Goal: Task Accomplishment & Management: Complete application form

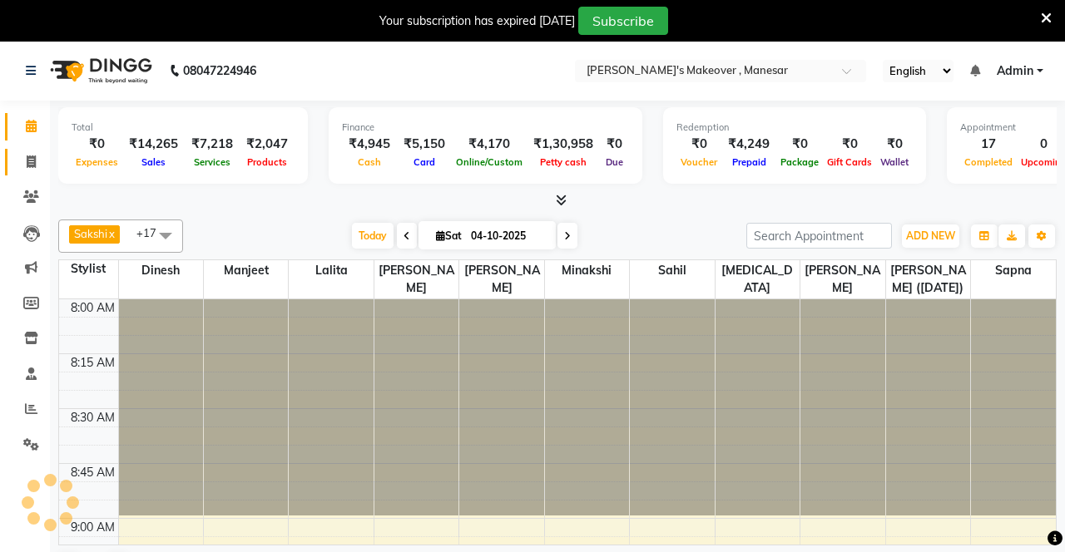
click at [27, 155] on span at bounding box center [31, 162] width 29 height 19
select select "service"
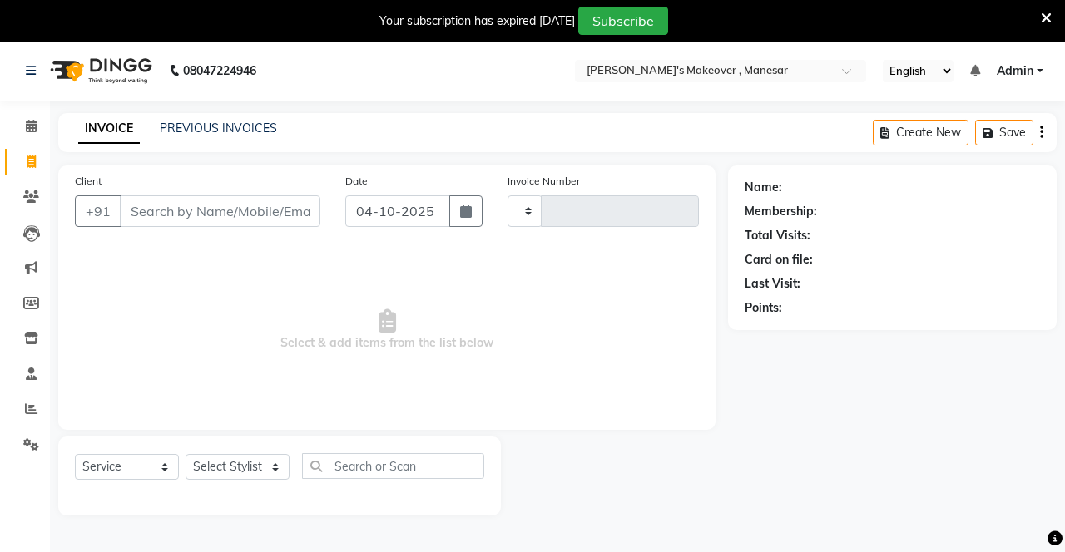
click at [175, 215] on input "Client" at bounding box center [220, 212] width 201 height 32
type input "9643"
type input "4759"
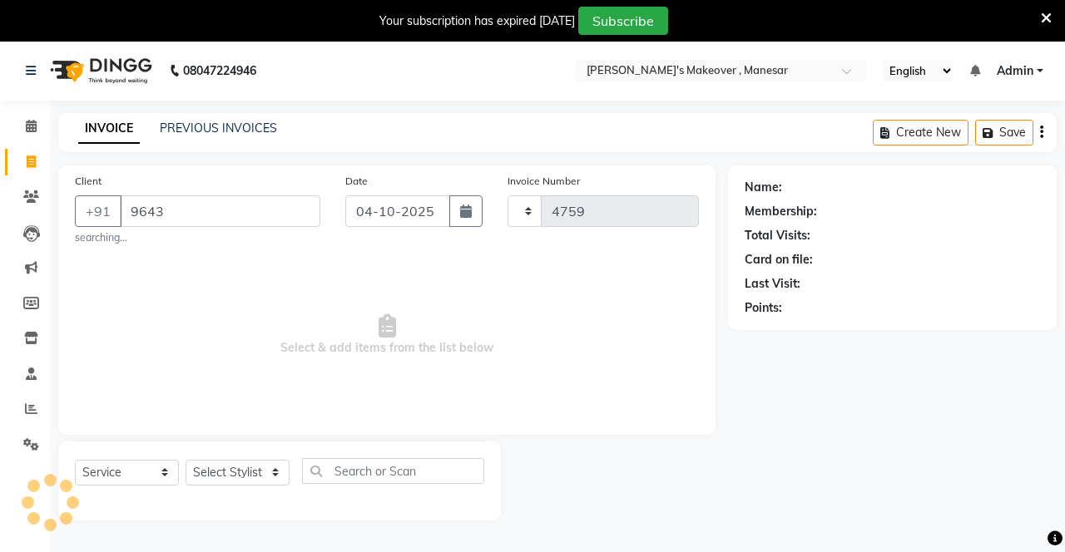
select select "820"
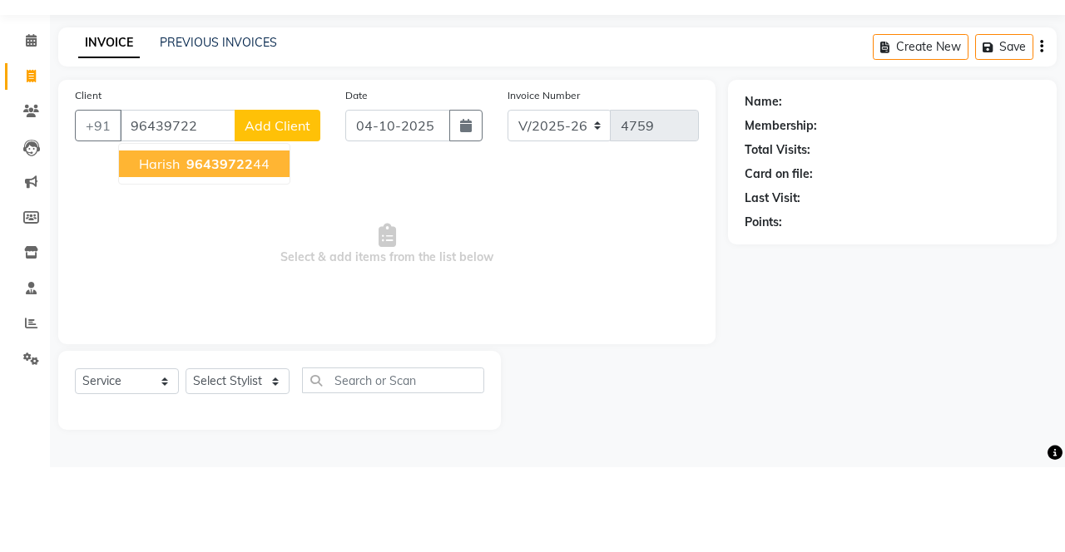
click at [240, 258] on button "Harish 96439722 44" at bounding box center [204, 249] width 171 height 27
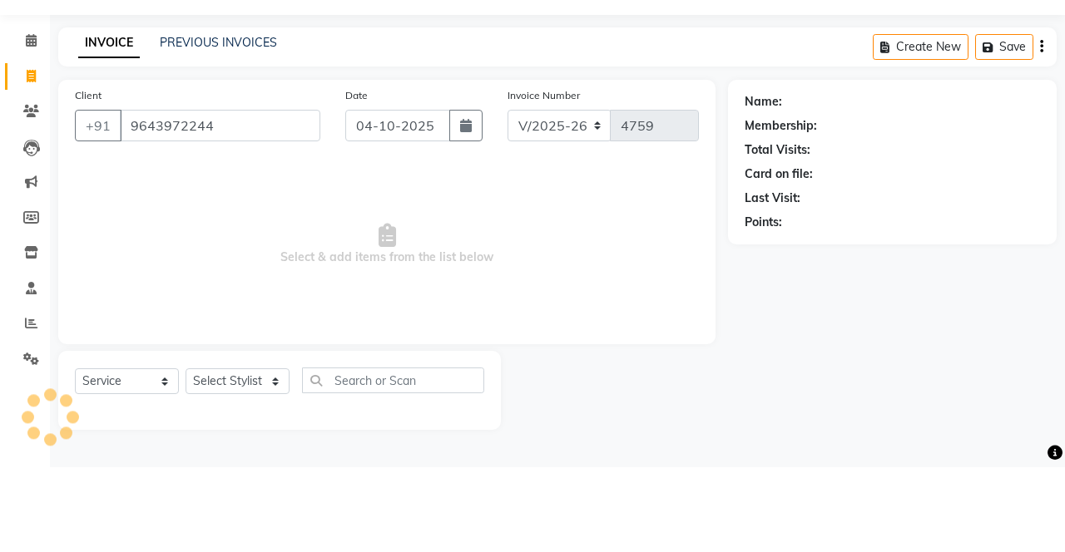
type input "9643972244"
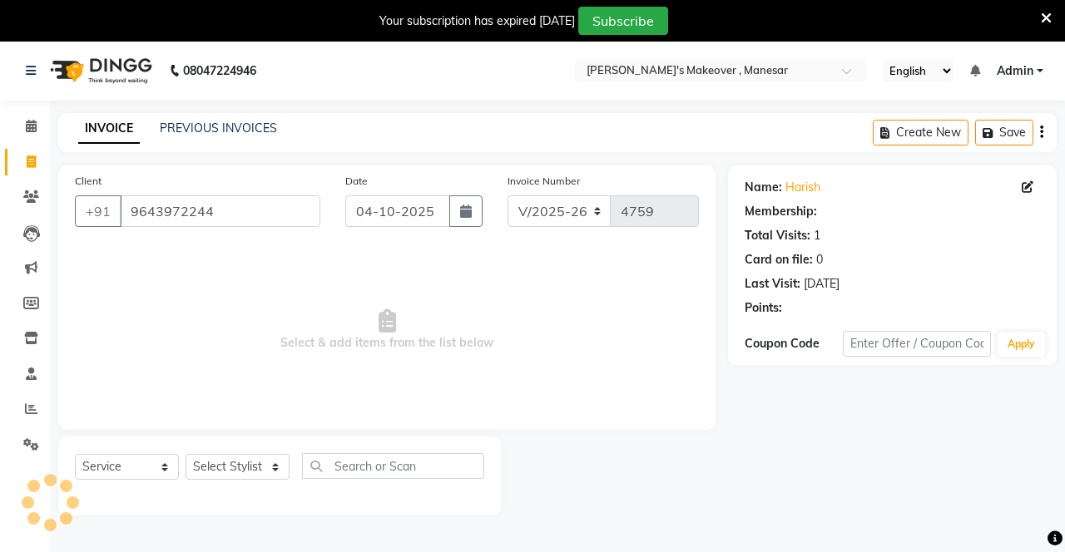
select select "1: Object"
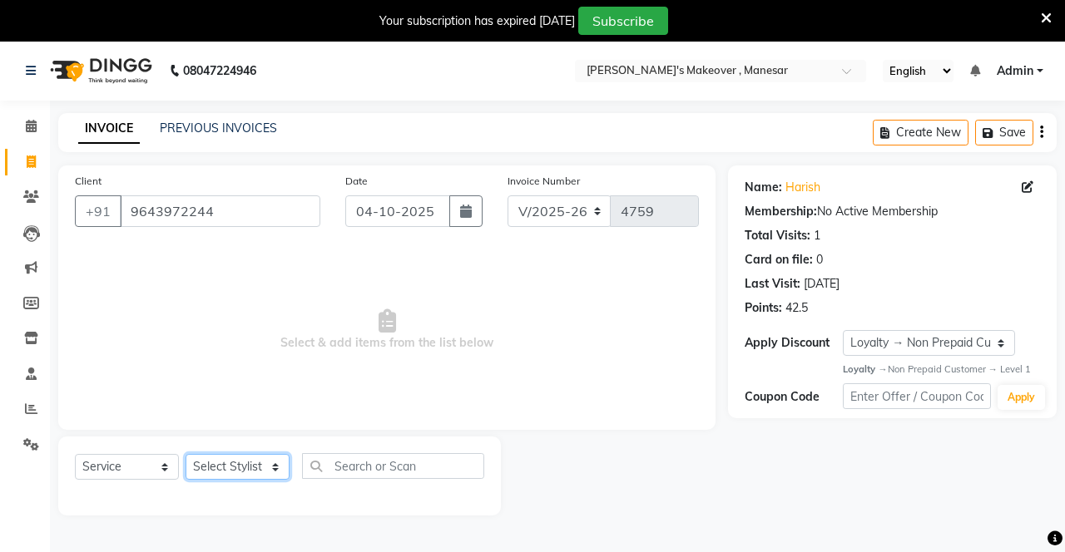
click at [238, 463] on select "Select Stylist Danish Shavej [PERSON_NAME] Krishna [PERSON_NAME] [PERSON_NAME] …" at bounding box center [238, 467] width 104 height 26
select select "69485"
click at [186, 454] on select "Select Stylist Danish Shavej [PERSON_NAME] Krishna [PERSON_NAME] [PERSON_NAME] …" at bounding box center [238, 467] width 104 height 26
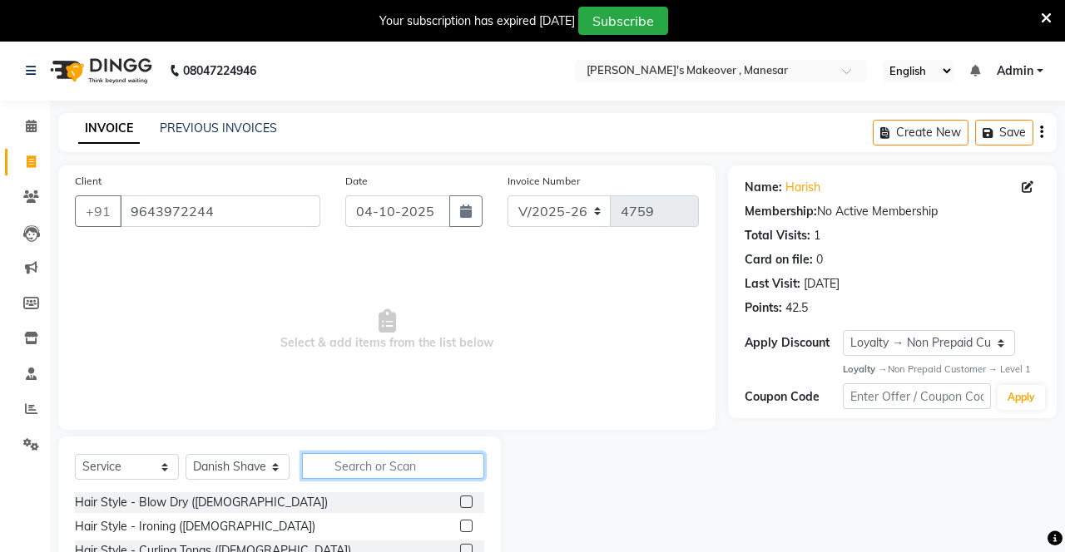
click at [404, 467] on input "text" at bounding box center [393, 466] width 182 height 26
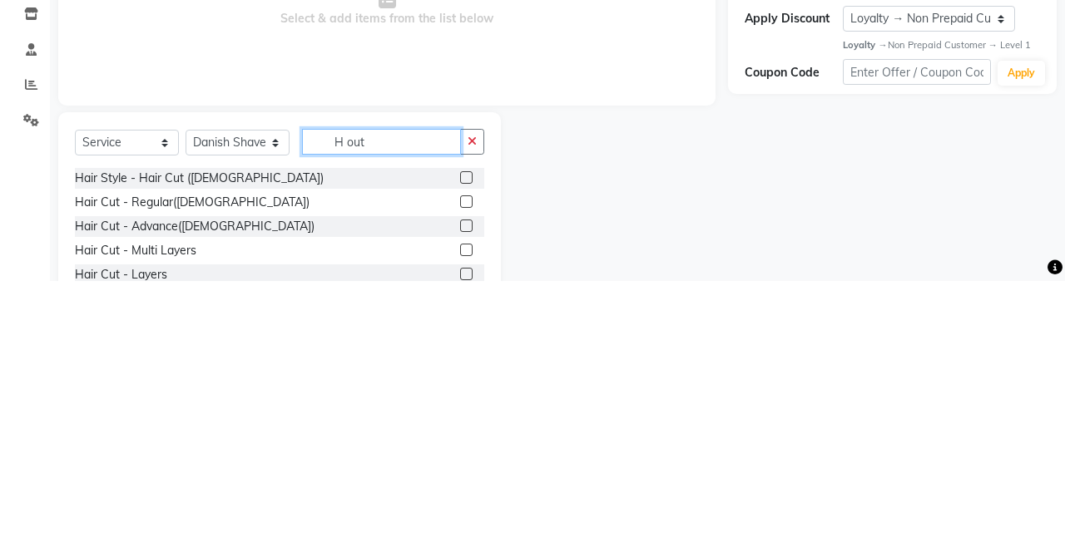
scroll to position [41, 0]
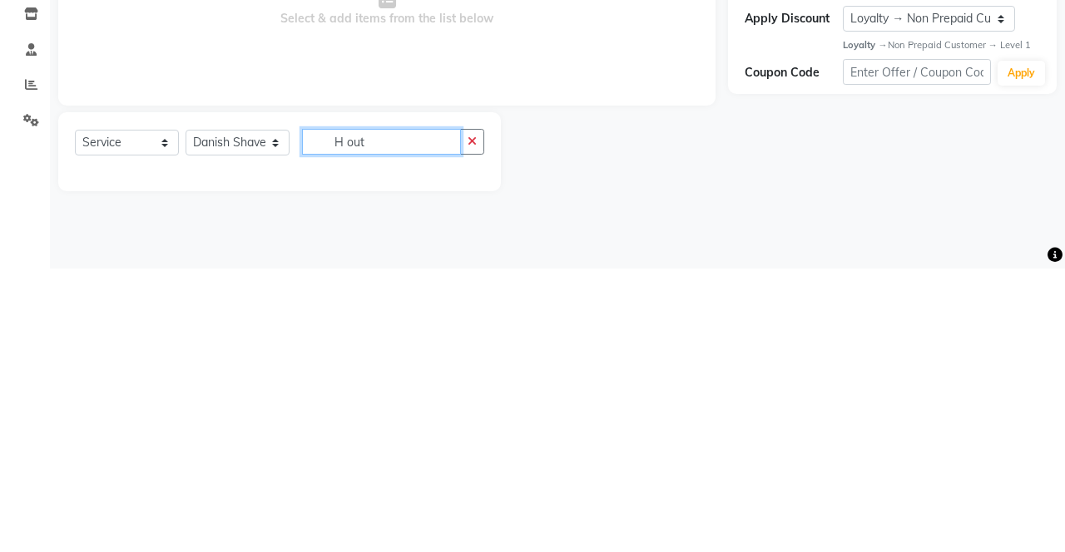
click at [336, 421] on input "H out" at bounding box center [381, 426] width 159 height 26
click at [358, 421] on input "H out" at bounding box center [381, 426] width 159 height 26
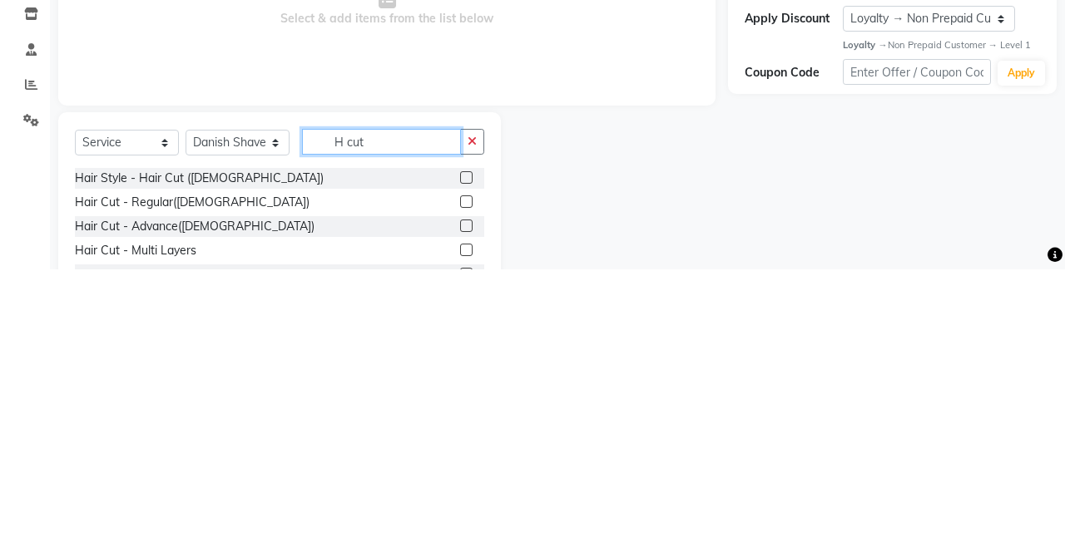
type input "H cut"
click at [464, 484] on label at bounding box center [466, 485] width 12 height 12
click at [464, 484] on input "checkbox" at bounding box center [465, 486] width 11 height 11
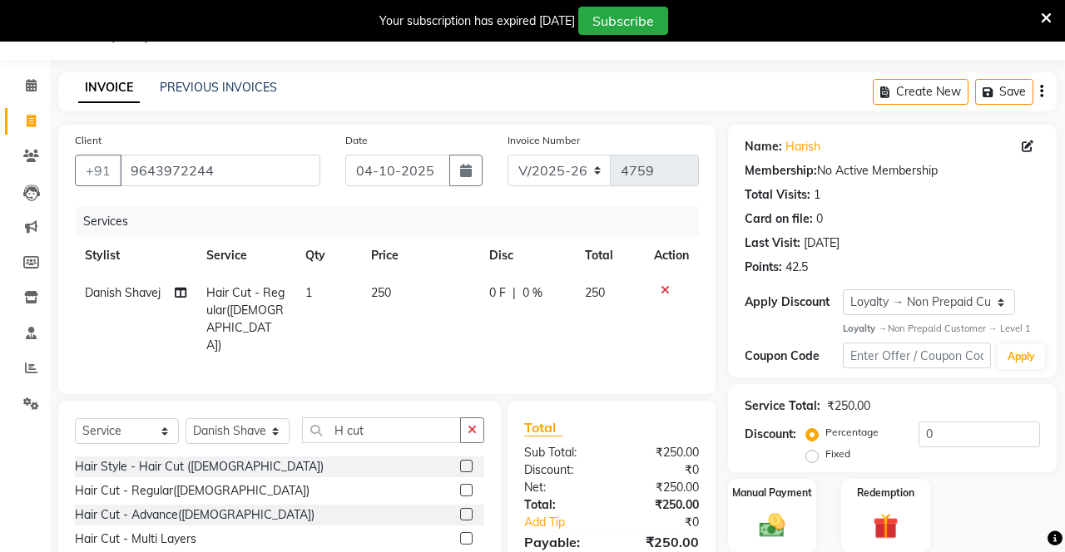
checkbox input "false"
click at [469, 428] on icon "button" at bounding box center [472, 430] width 9 height 12
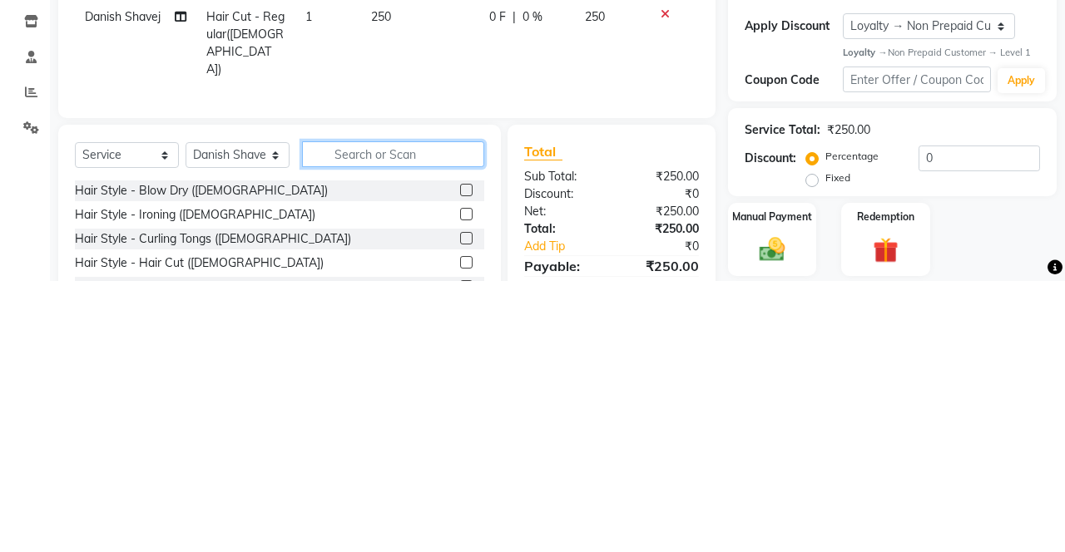
scroll to position [53, 0]
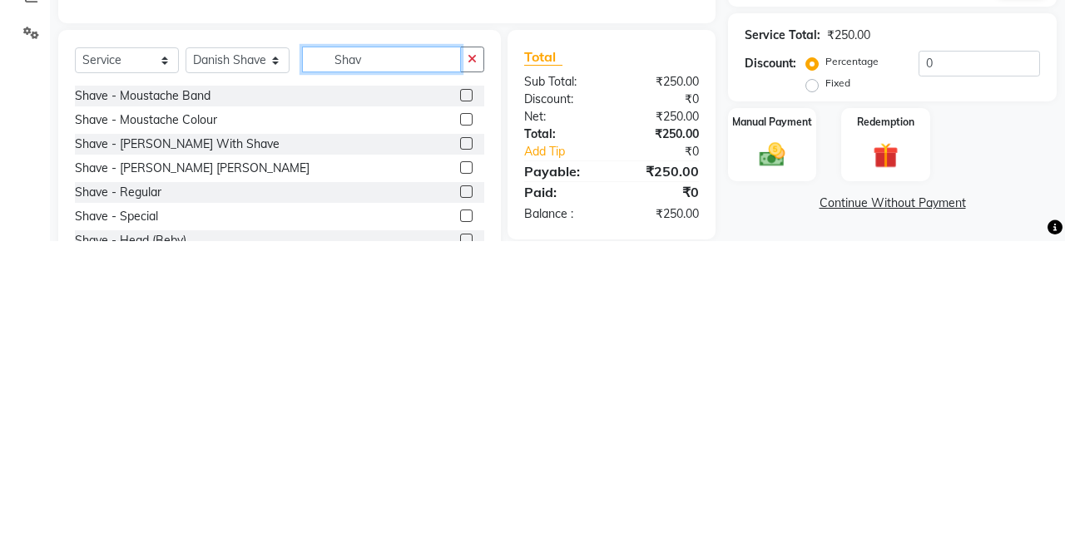
type input "Shav"
click at [466, 448] on label at bounding box center [466, 454] width 12 height 12
click at [466, 450] on input "checkbox" at bounding box center [465, 455] width 11 height 11
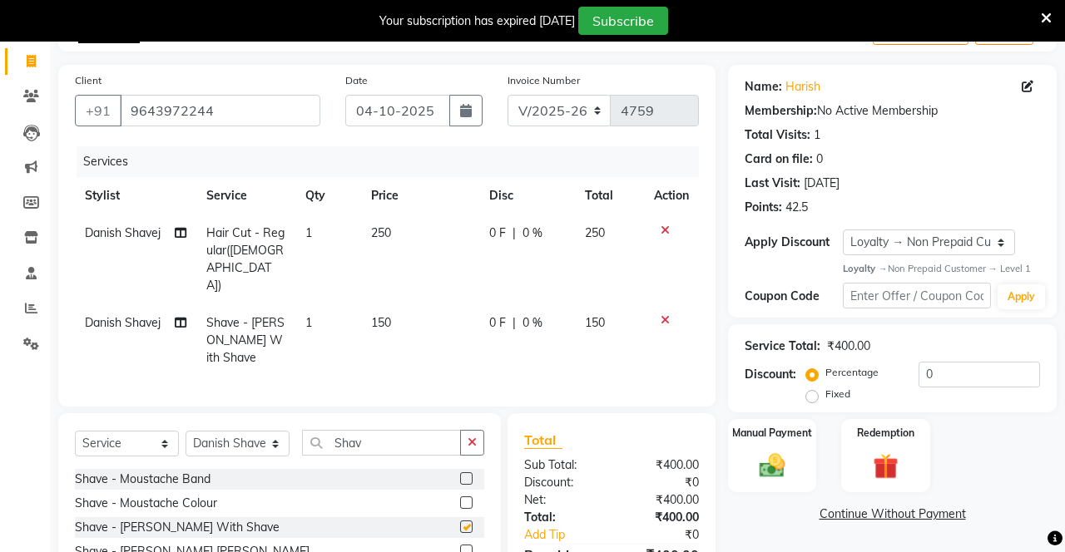
checkbox input "false"
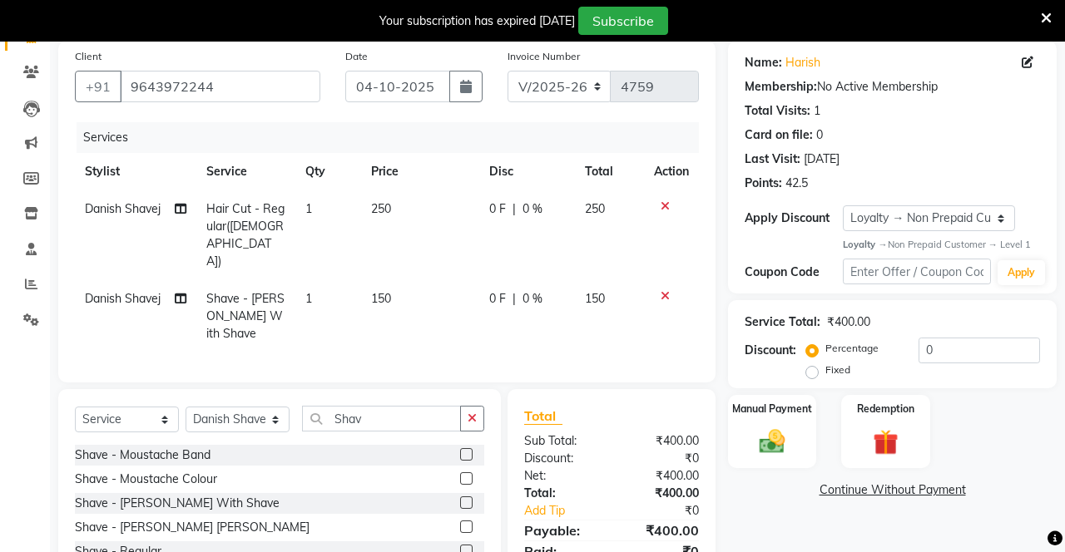
click at [800, 434] on div "Manual Payment" at bounding box center [772, 431] width 88 height 73
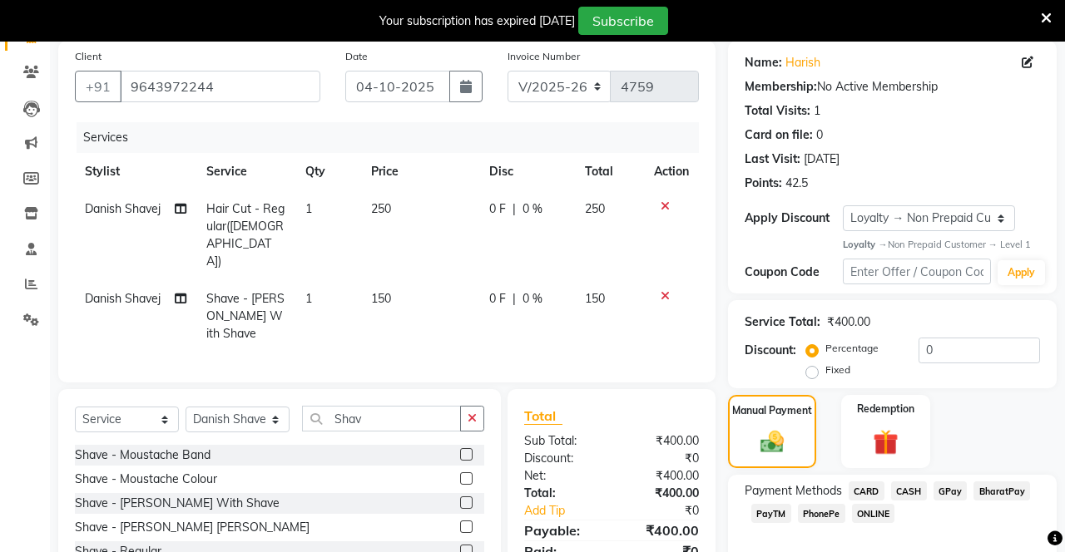
click at [912, 493] on span "CASH" at bounding box center [909, 491] width 36 height 19
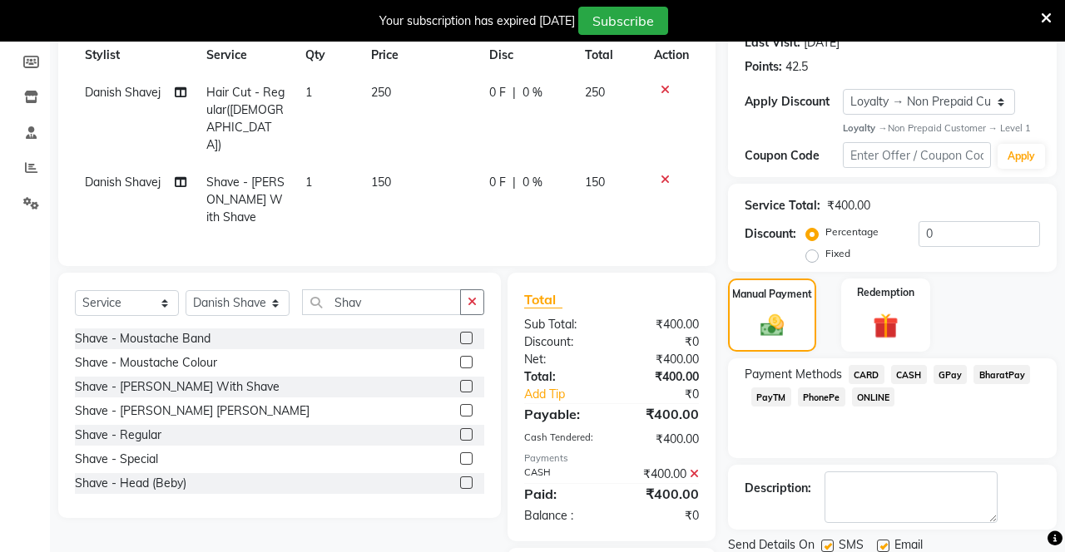
scroll to position [244, 0]
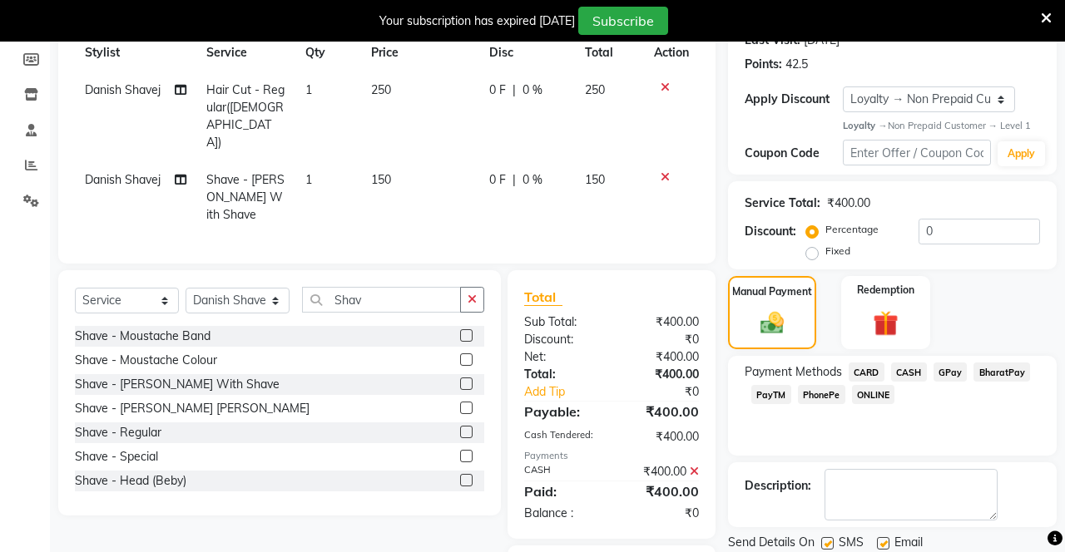
click at [828, 542] on label at bounding box center [827, 543] width 12 height 12
click at [828, 542] on input "checkbox" at bounding box center [826, 544] width 11 height 11
checkbox input "false"
click at [885, 542] on label at bounding box center [883, 543] width 12 height 12
click at [885, 542] on input "checkbox" at bounding box center [882, 544] width 11 height 11
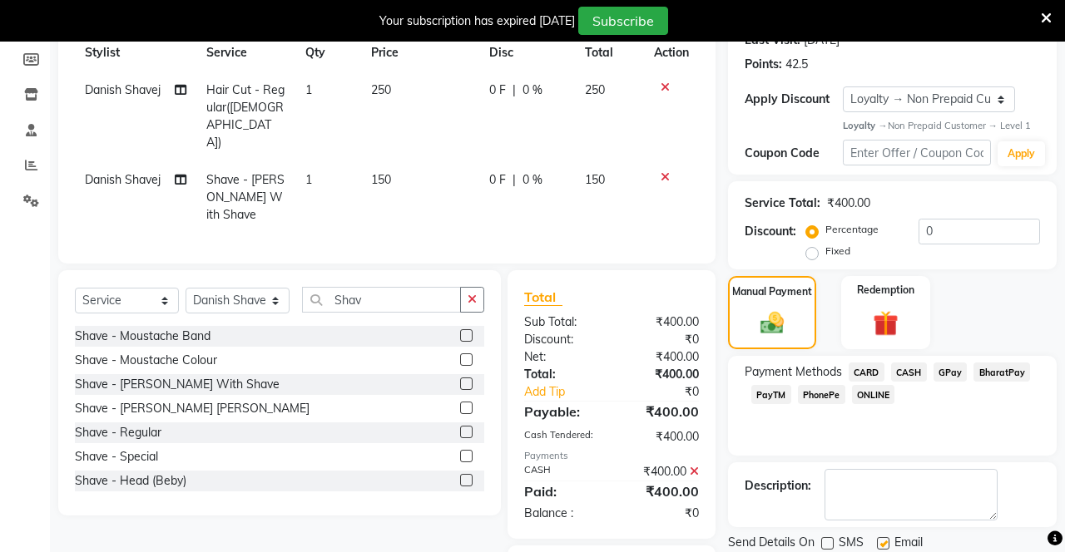
checkbox input "false"
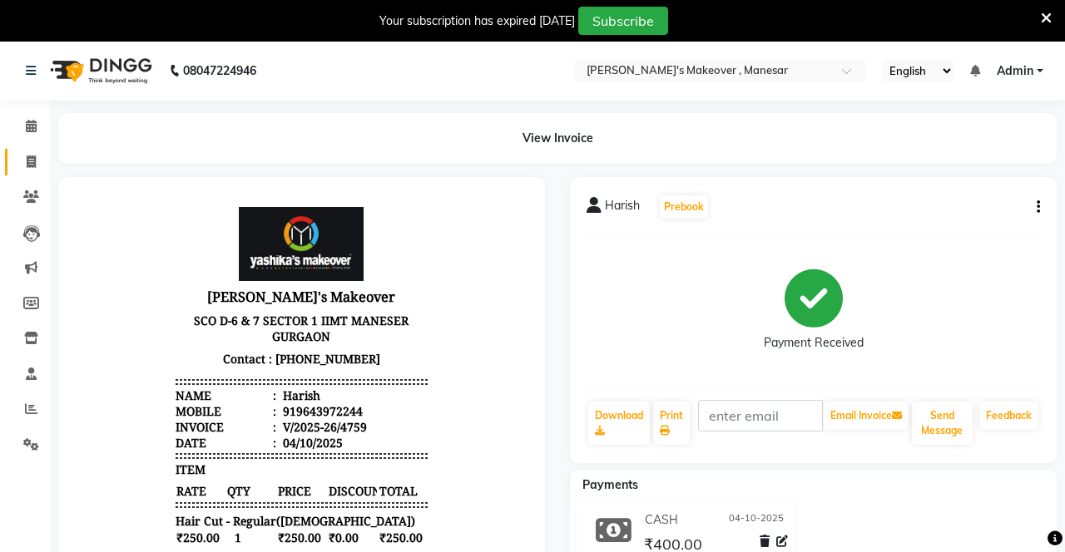
click at [23, 170] on span at bounding box center [31, 162] width 29 height 19
select select "service"
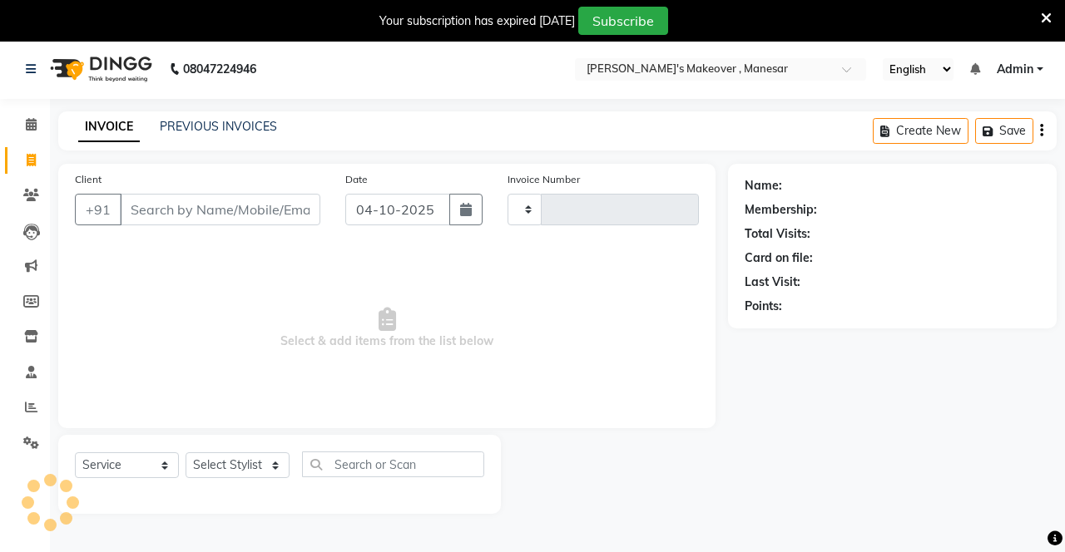
scroll to position [41, 0]
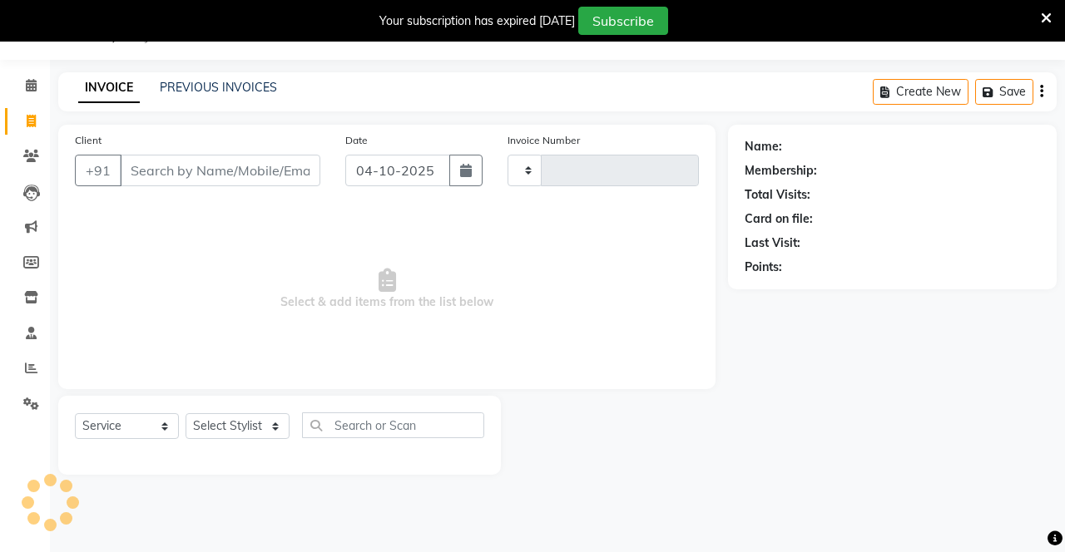
type input "4760"
select select "820"
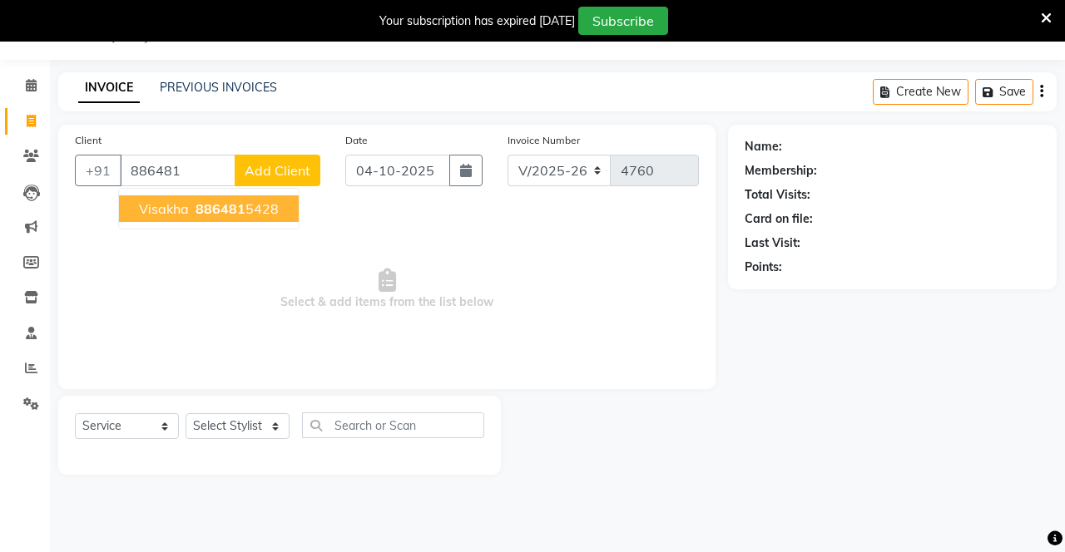
click at [257, 210] on ngb-highlight "886481 5428" at bounding box center [235, 209] width 87 height 17
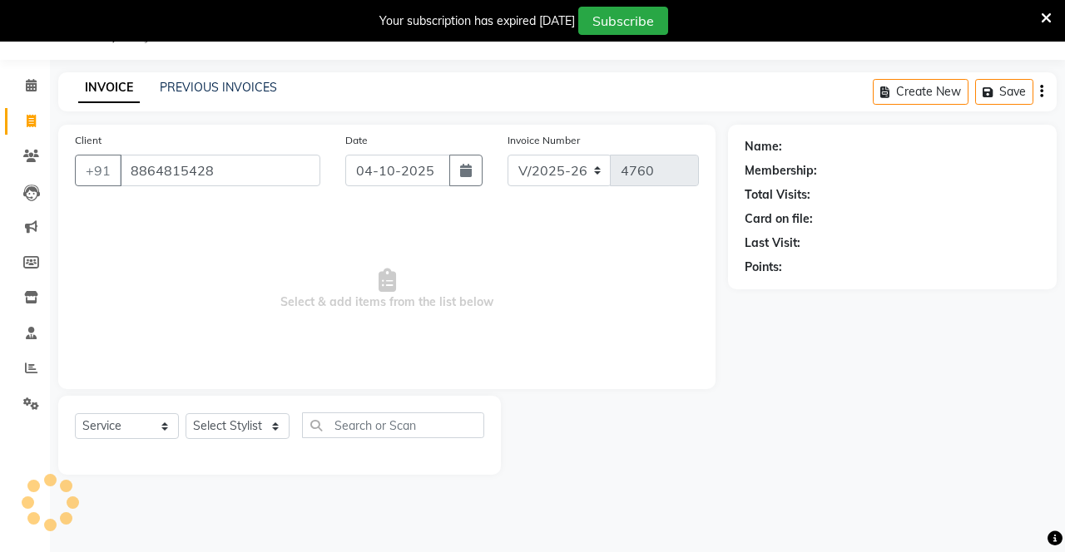
type input "8864815428"
select select "1: Object"
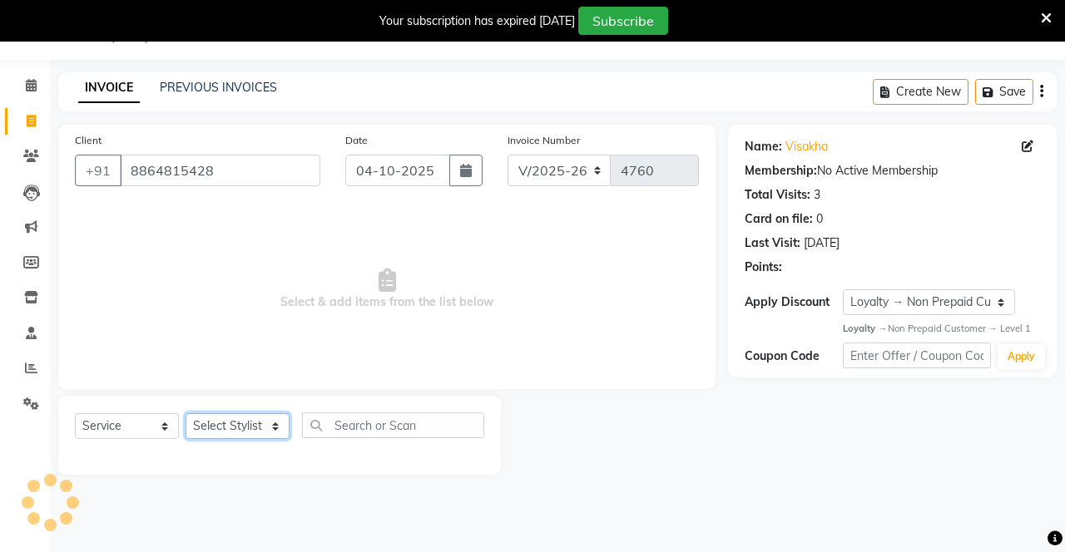
click at [248, 431] on select "Select Stylist Danish Shavej [PERSON_NAME] Krishna [PERSON_NAME] [PERSON_NAME] …" at bounding box center [238, 427] width 104 height 26
select select "79288"
click at [186, 414] on select "Select Stylist Danish Shavej [PERSON_NAME] Krishna [PERSON_NAME] [PERSON_NAME] …" at bounding box center [238, 427] width 104 height 26
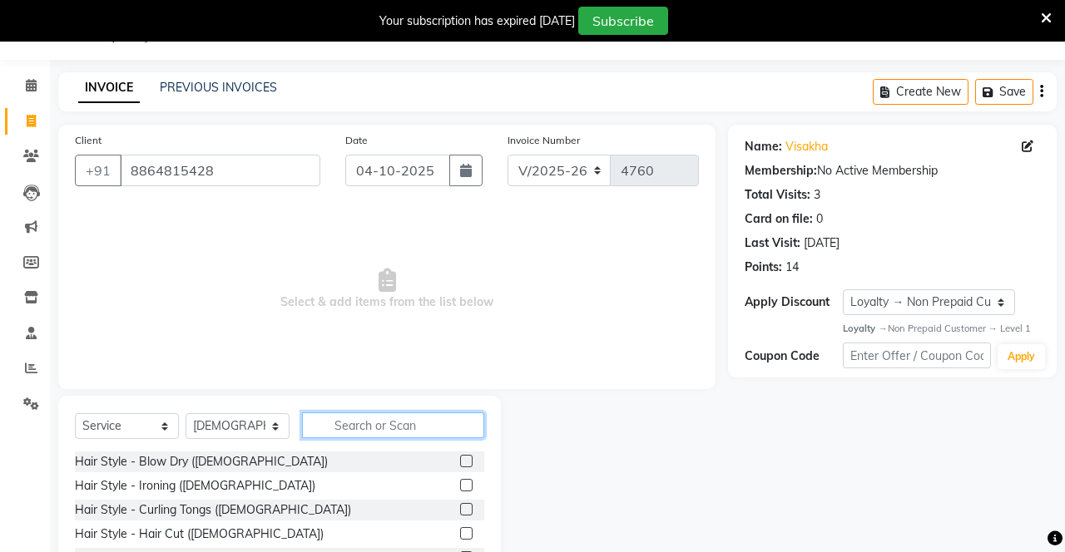
click at [377, 419] on input "text" at bounding box center [393, 426] width 182 height 26
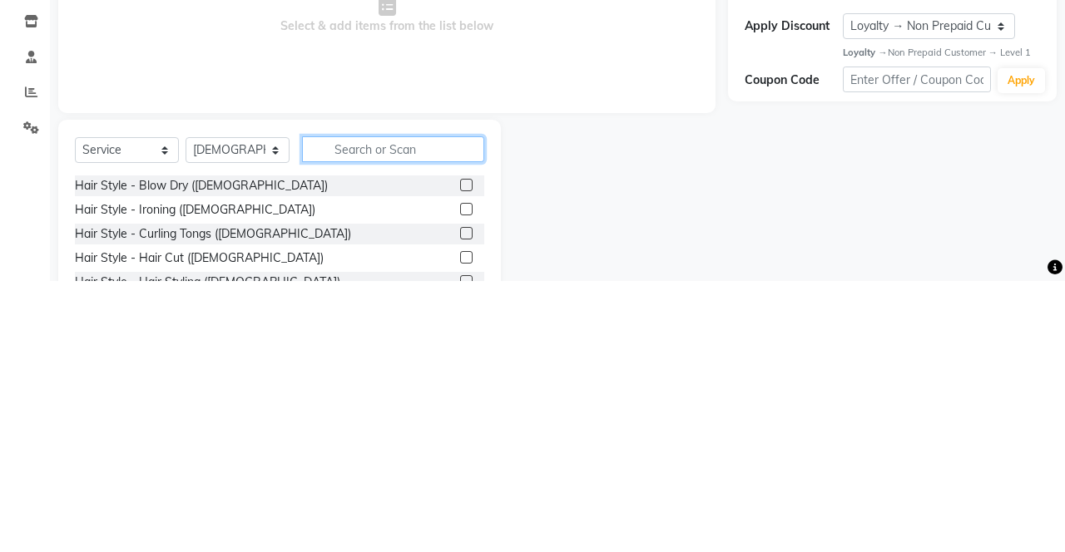
scroll to position [53, 0]
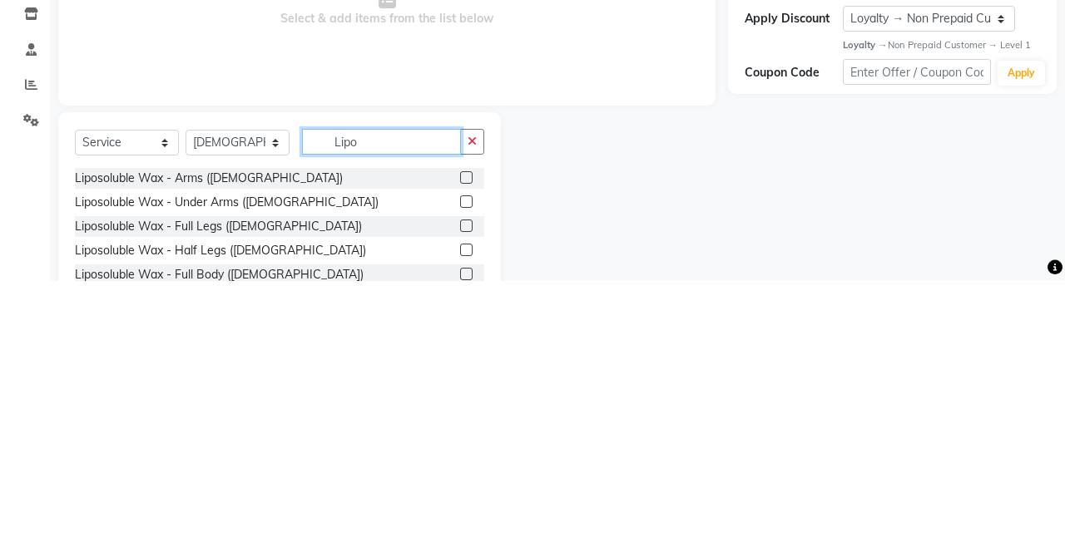
type input "Lipo"
click at [448, 446] on div "Liposoluble Wax - Arms ([DEMOGRAPHIC_DATA])" at bounding box center [279, 449] width 409 height 21
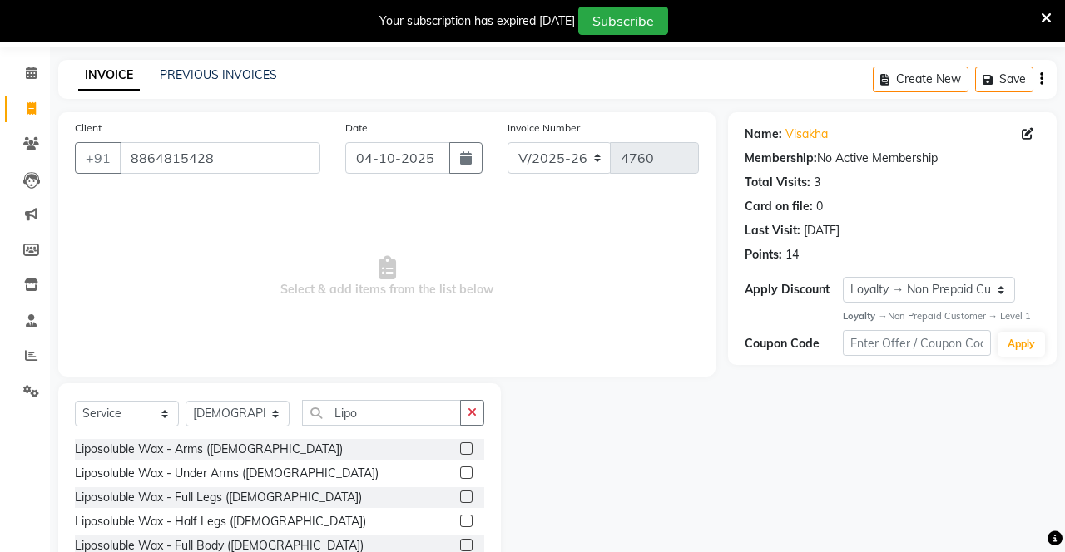
click at [464, 473] on label at bounding box center [466, 473] width 12 height 12
click at [464, 473] on input "checkbox" at bounding box center [465, 473] width 11 height 11
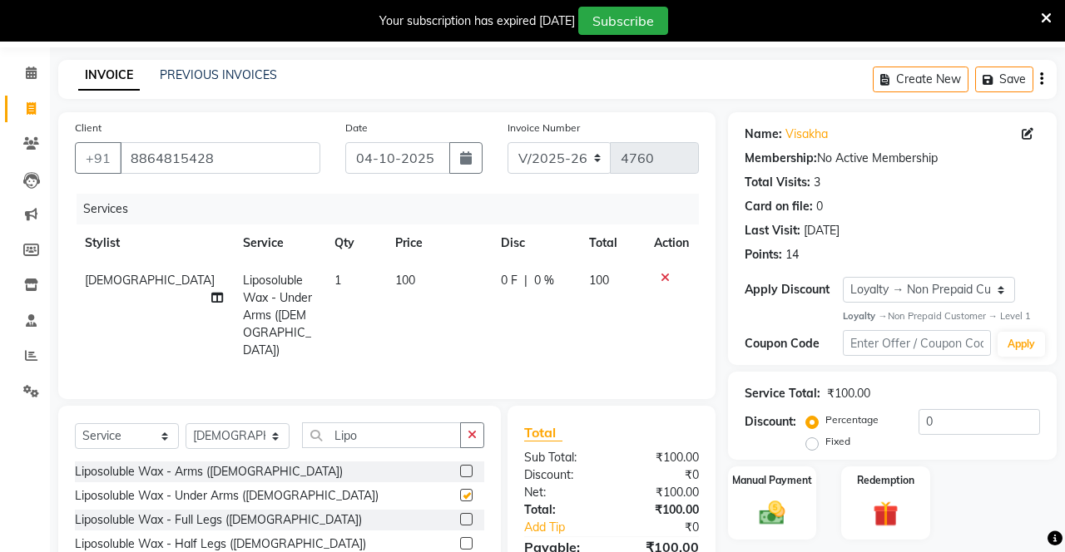
checkbox input "false"
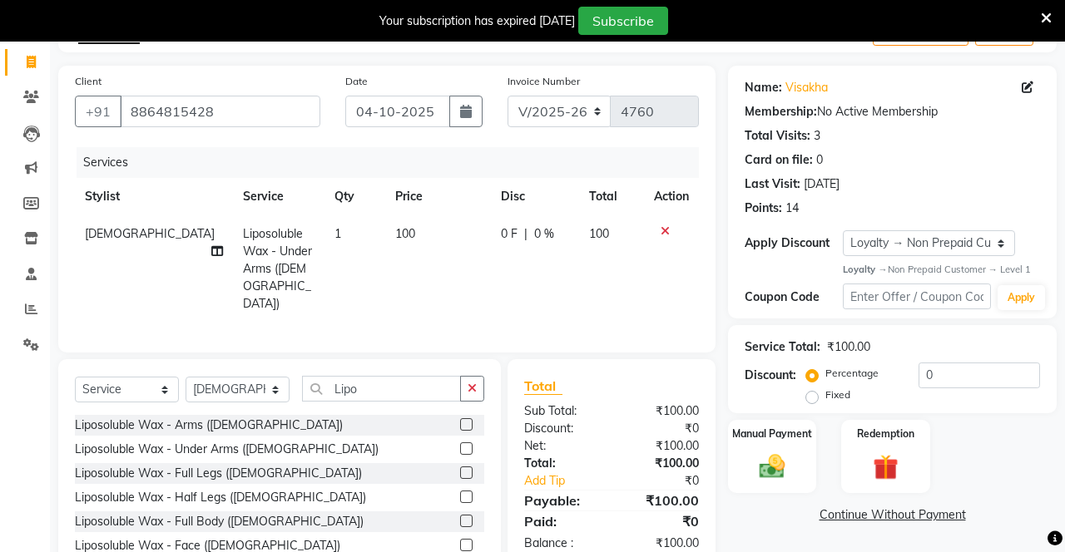
click at [464, 419] on label at bounding box center [466, 425] width 12 height 12
click at [464, 420] on input "checkbox" at bounding box center [465, 425] width 11 height 11
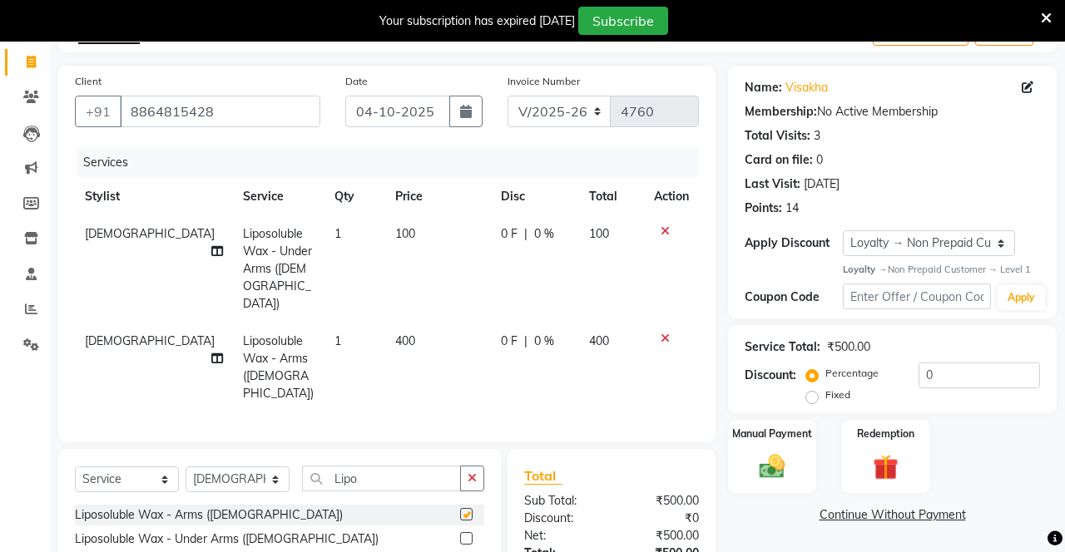
checkbox input "false"
click at [470, 473] on icon "button" at bounding box center [472, 479] width 9 height 12
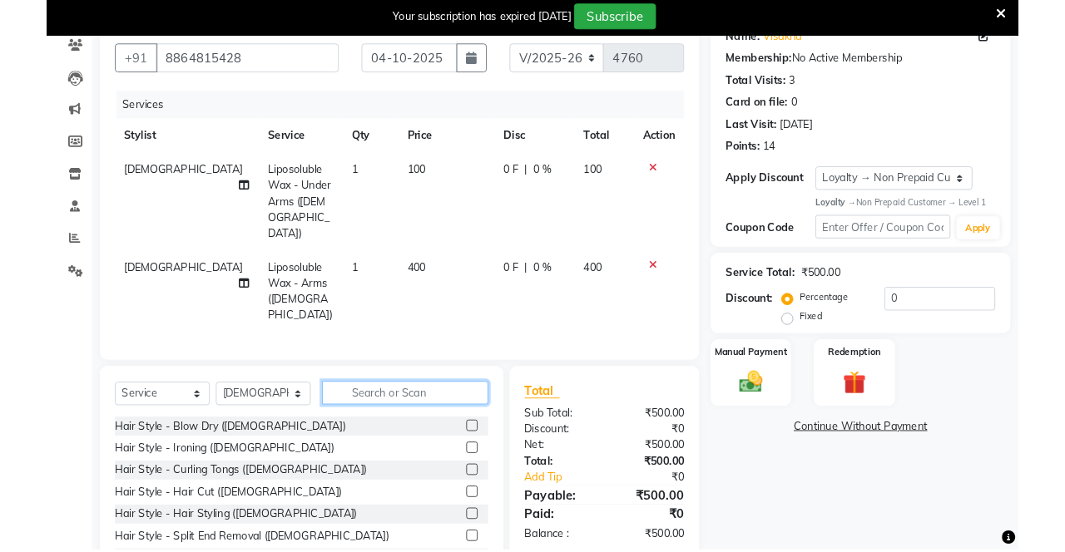
scroll to position [145, 0]
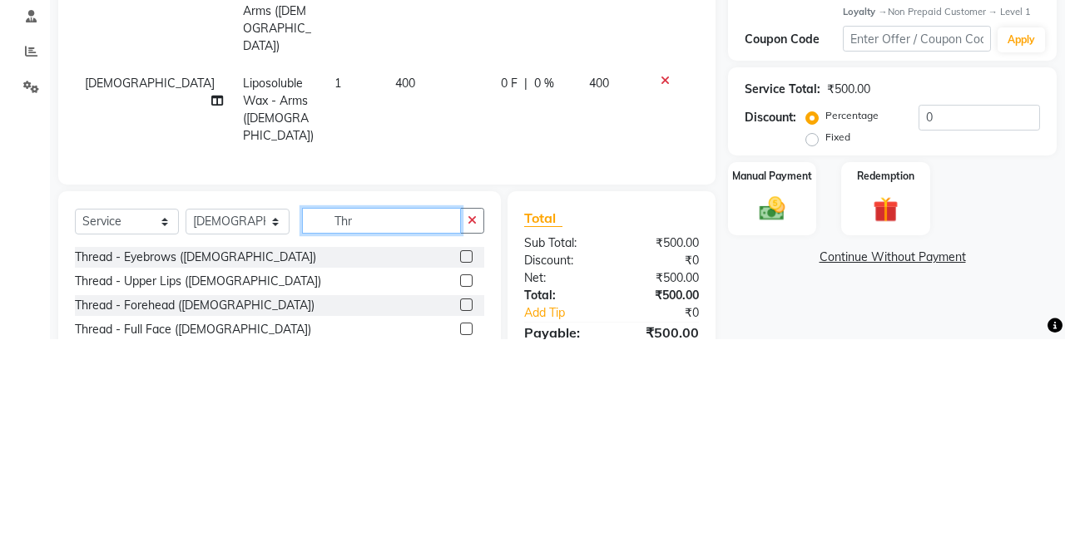
type input "Thr"
click at [460, 463] on label at bounding box center [466, 469] width 12 height 12
click at [460, 465] on input "checkbox" at bounding box center [465, 470] width 11 height 11
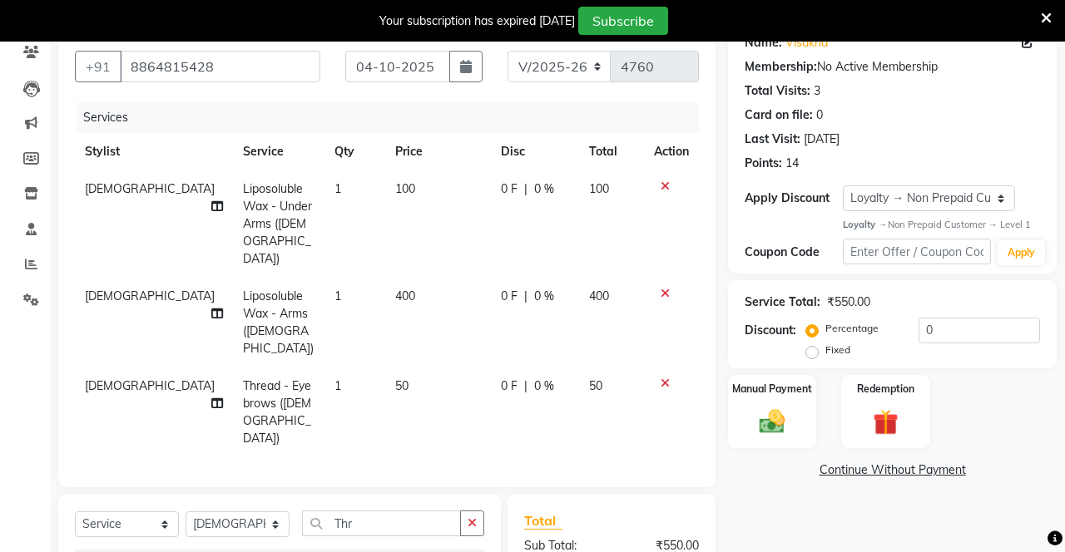
checkbox input "false"
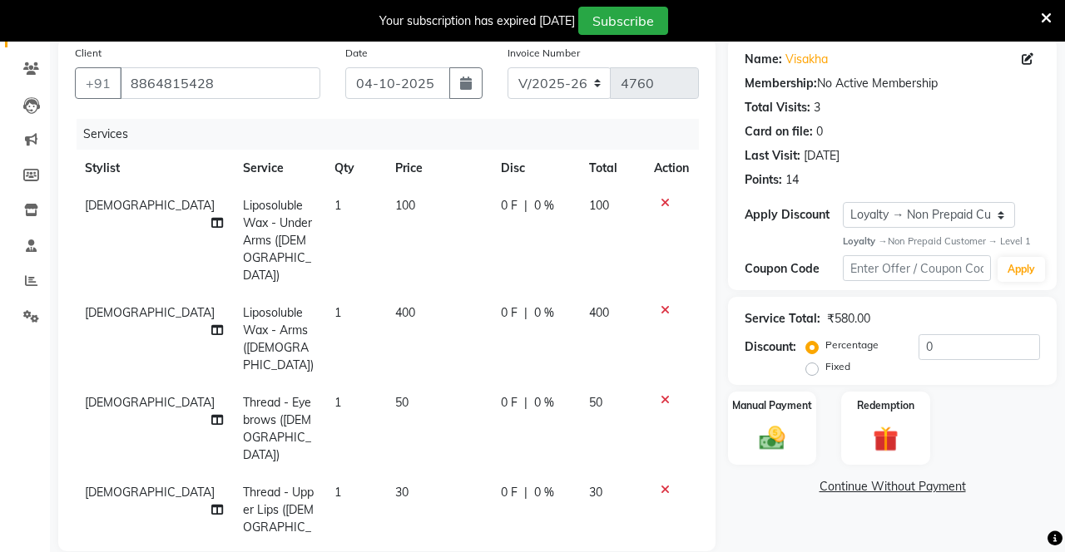
checkbox input "false"
click at [959, 349] on input "0" at bounding box center [979, 347] width 121 height 26
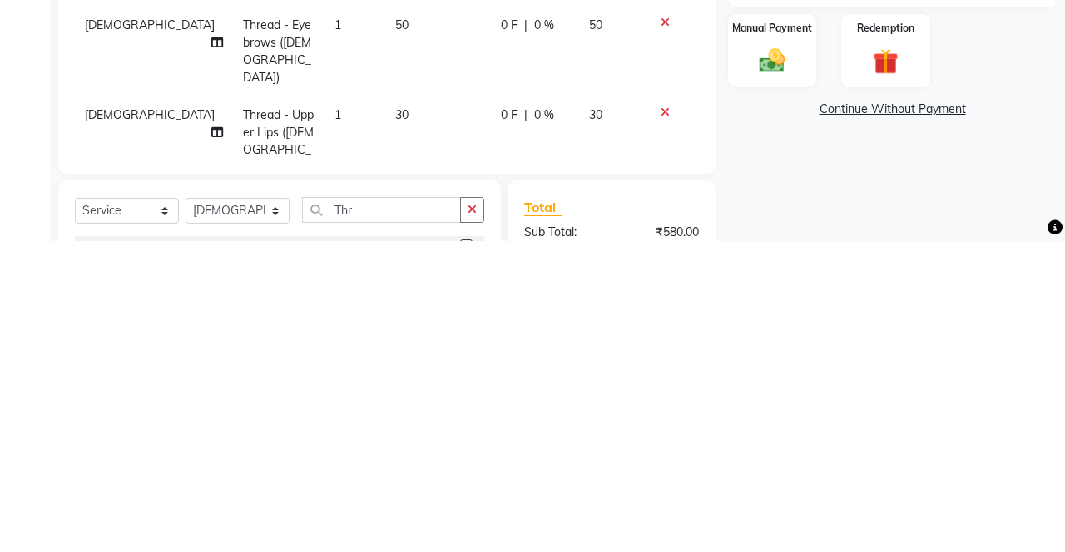
scroll to position [196, 0]
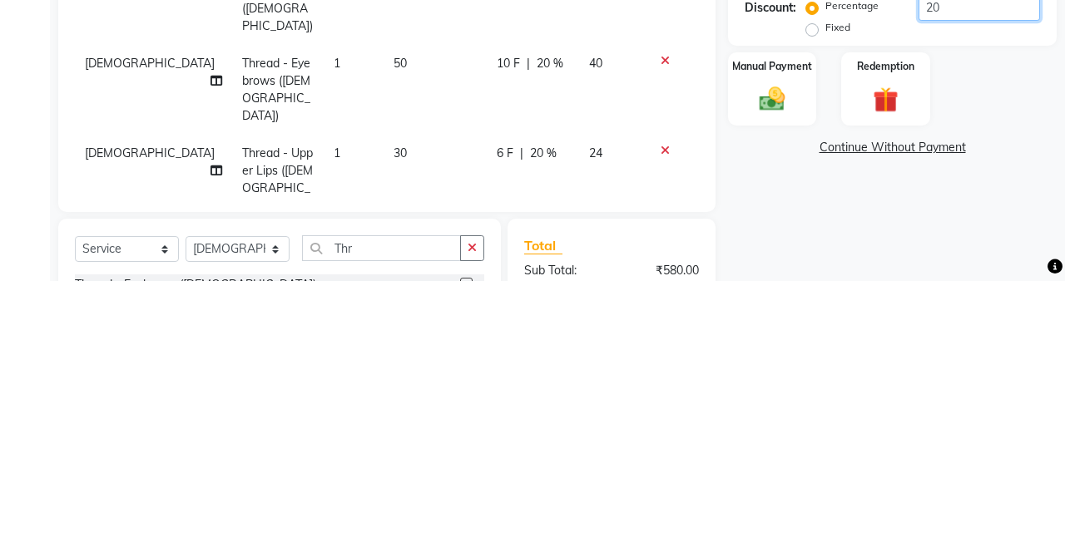
type input "20"
click at [822, 453] on div "Name: Visakha Membership: No Active Membership Total Visits: 3 Card on file: 0 …" at bounding box center [898, 353] width 341 height 766
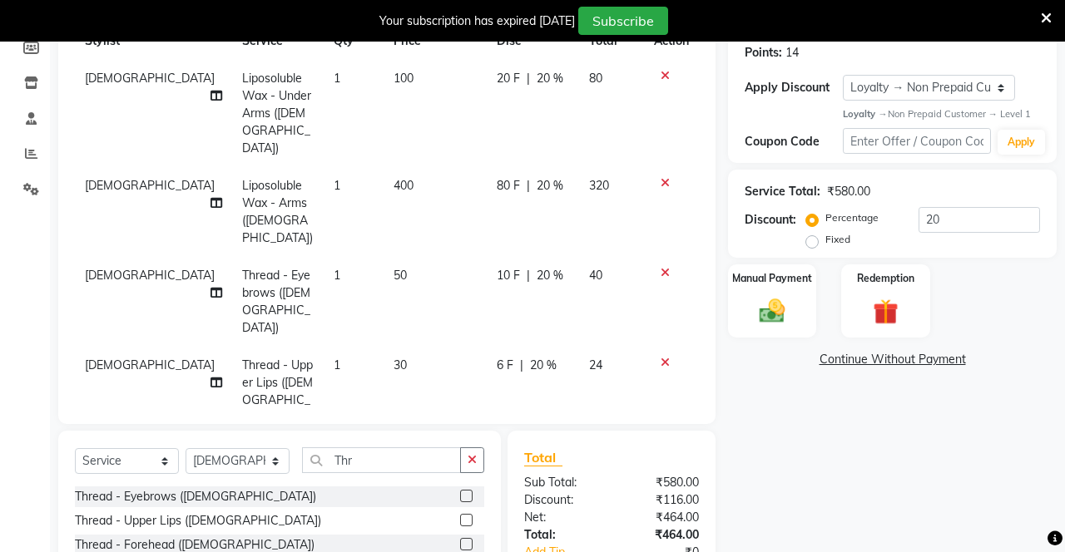
scroll to position [257, 0]
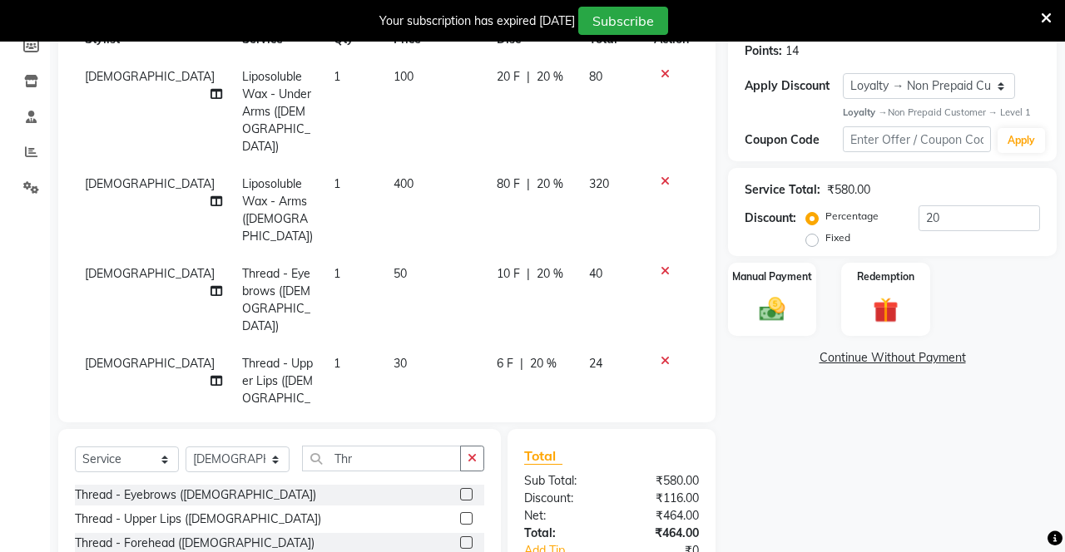
click at [464, 488] on label at bounding box center [466, 494] width 12 height 12
click at [464, 490] on input "checkbox" at bounding box center [465, 495] width 11 height 11
checkbox input "false"
click at [464, 513] on label at bounding box center [466, 519] width 12 height 12
click at [464, 514] on input "checkbox" at bounding box center [465, 519] width 11 height 11
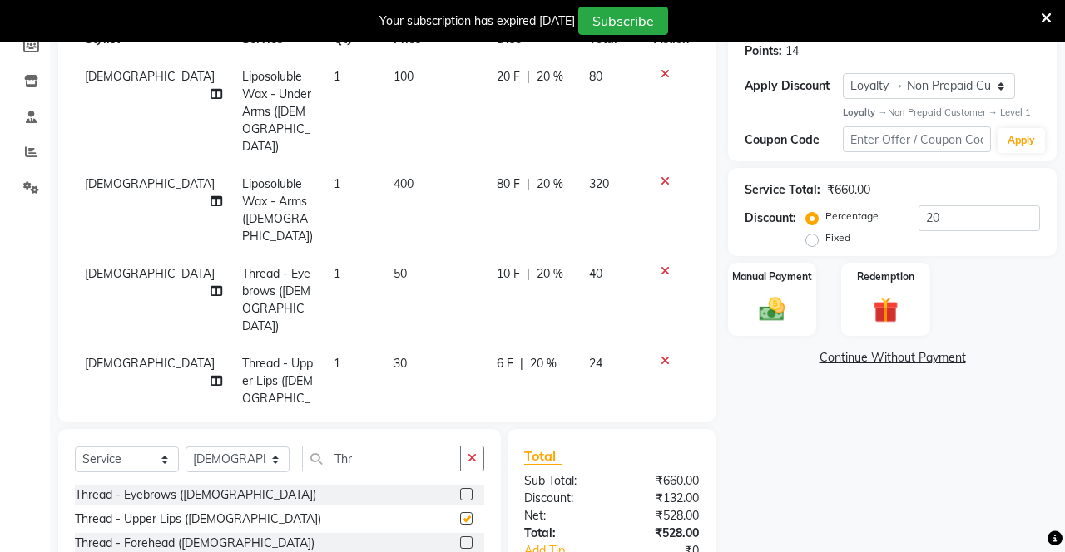
checkbox input "false"
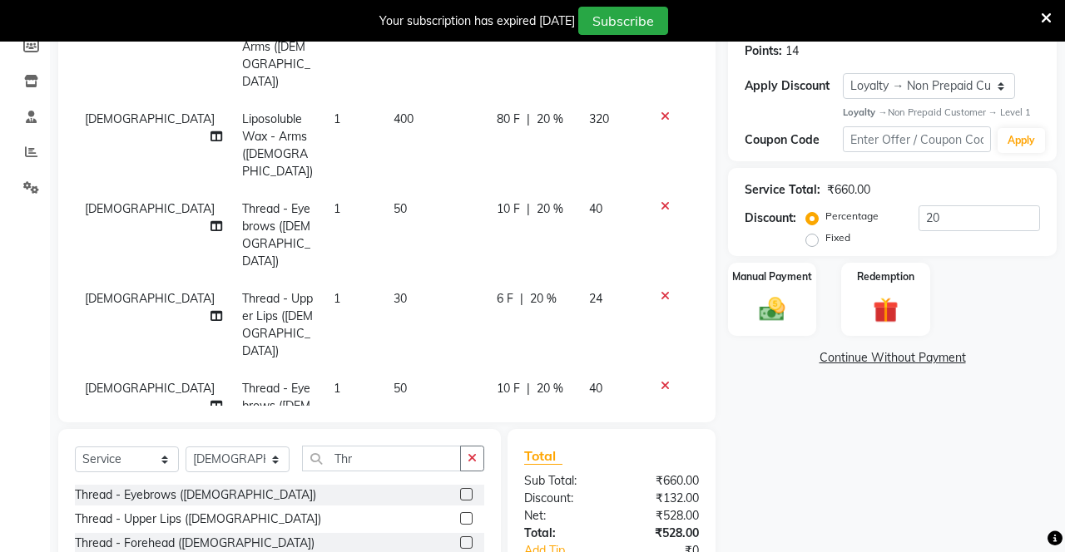
click at [795, 285] on div "Manual Payment" at bounding box center [772, 299] width 88 height 73
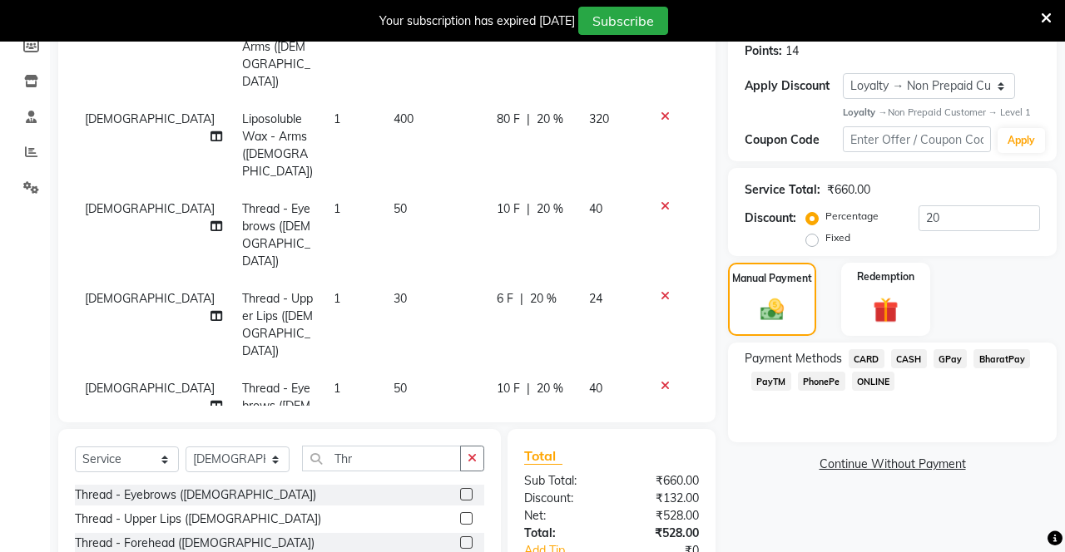
click at [823, 377] on span "PhonePe" at bounding box center [821, 381] width 47 height 19
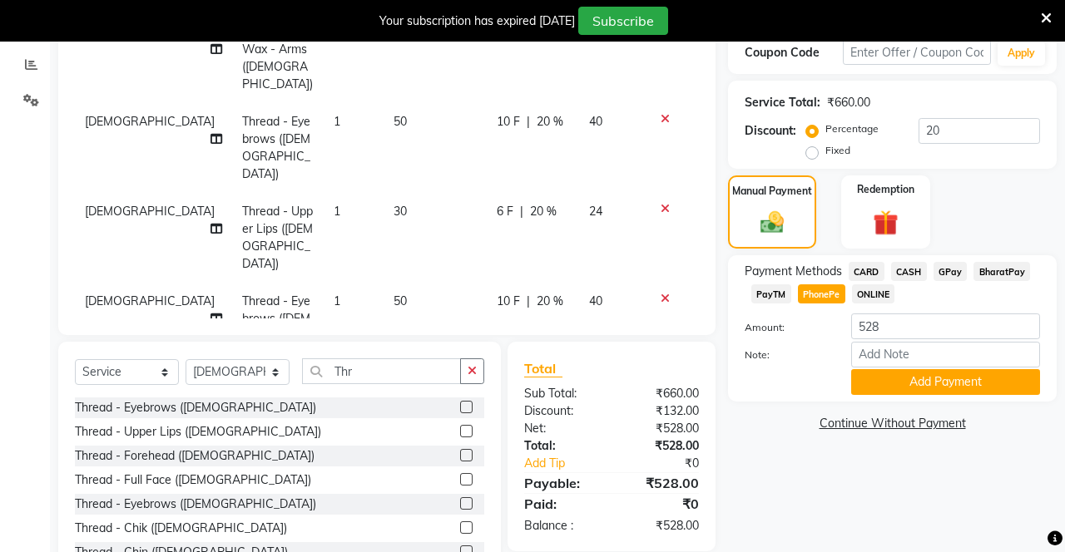
click at [926, 374] on button "Add Payment" at bounding box center [945, 382] width 189 height 26
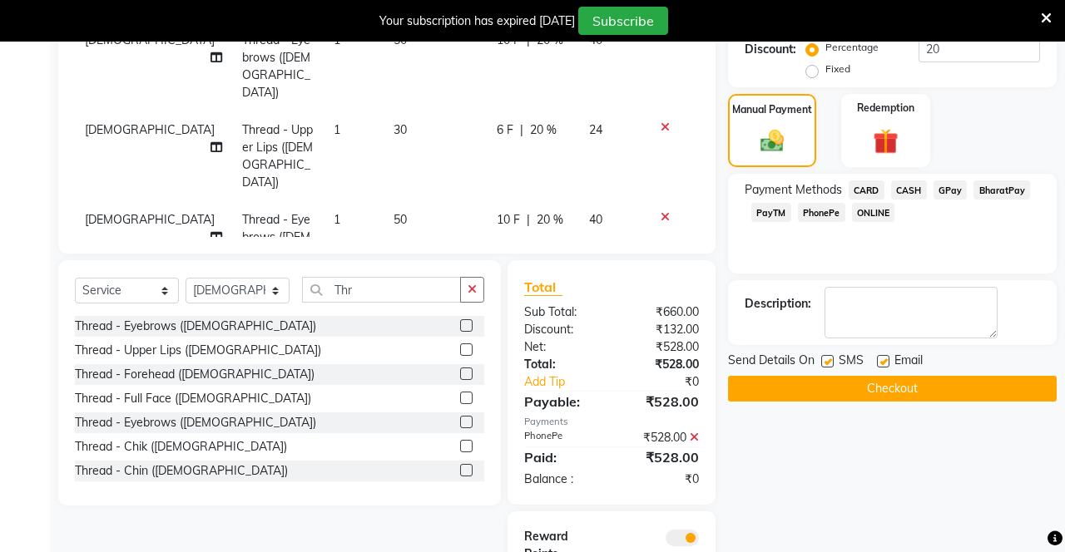
scroll to position [465, 0]
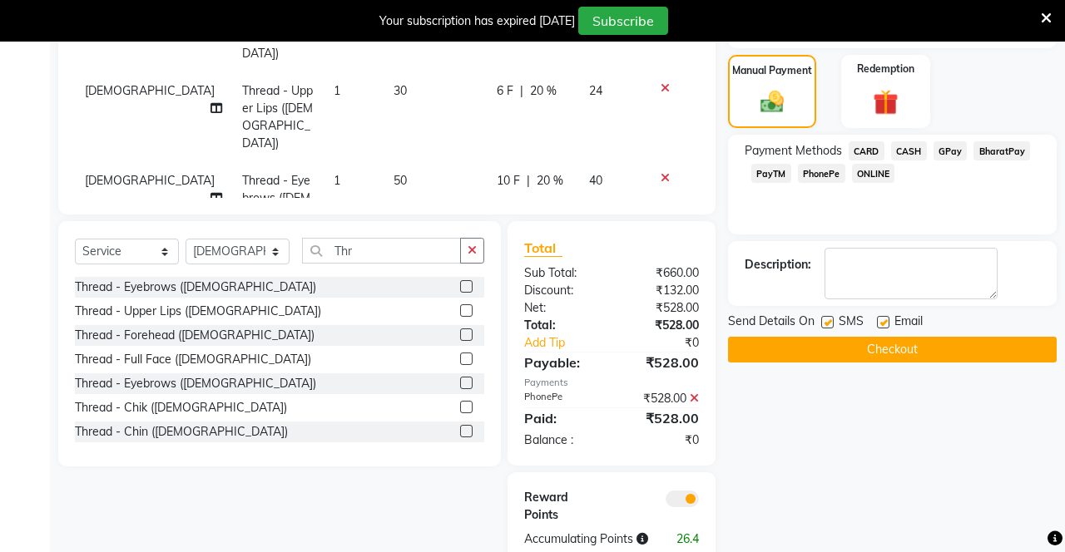
click at [828, 320] on label at bounding box center [827, 322] width 12 height 12
click at [828, 320] on input "checkbox" at bounding box center [826, 323] width 11 height 11
checkbox input "false"
click at [885, 320] on label at bounding box center [883, 322] width 12 height 12
click at [885, 320] on input "checkbox" at bounding box center [882, 323] width 11 height 11
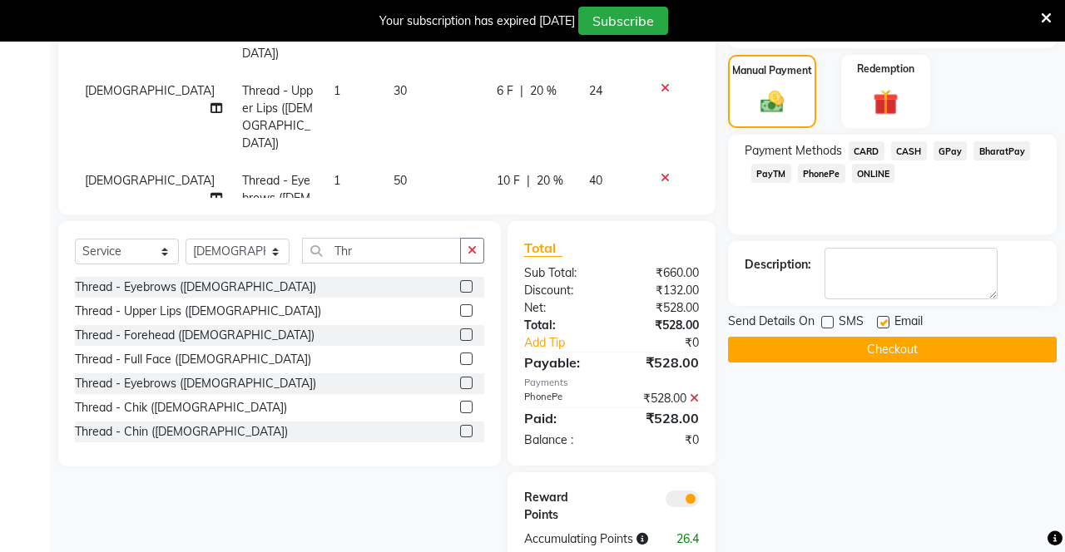
checkbox input "false"
click at [875, 350] on button "Checkout" at bounding box center [892, 350] width 329 height 26
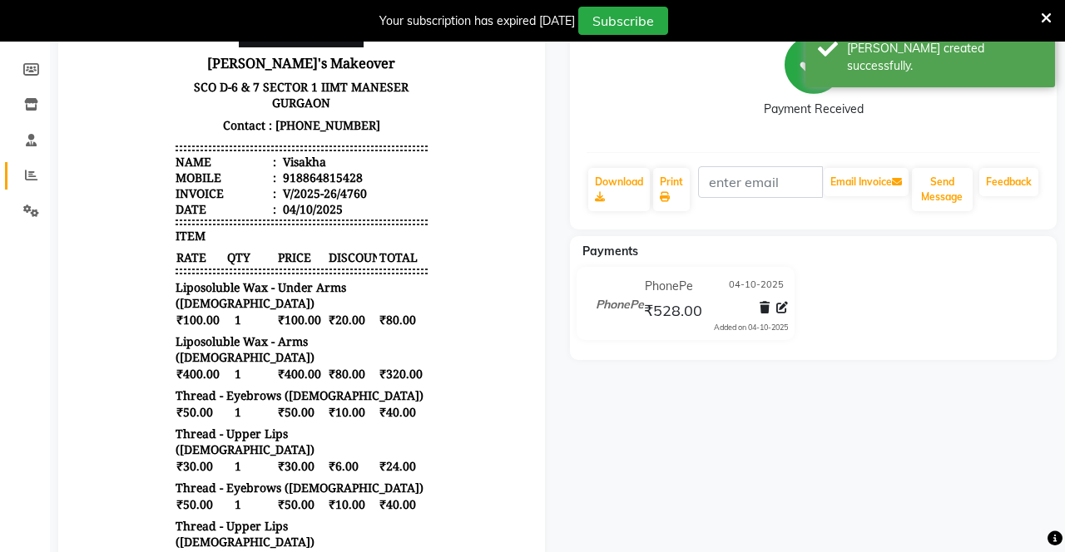
click at [30, 173] on icon at bounding box center [31, 175] width 12 height 12
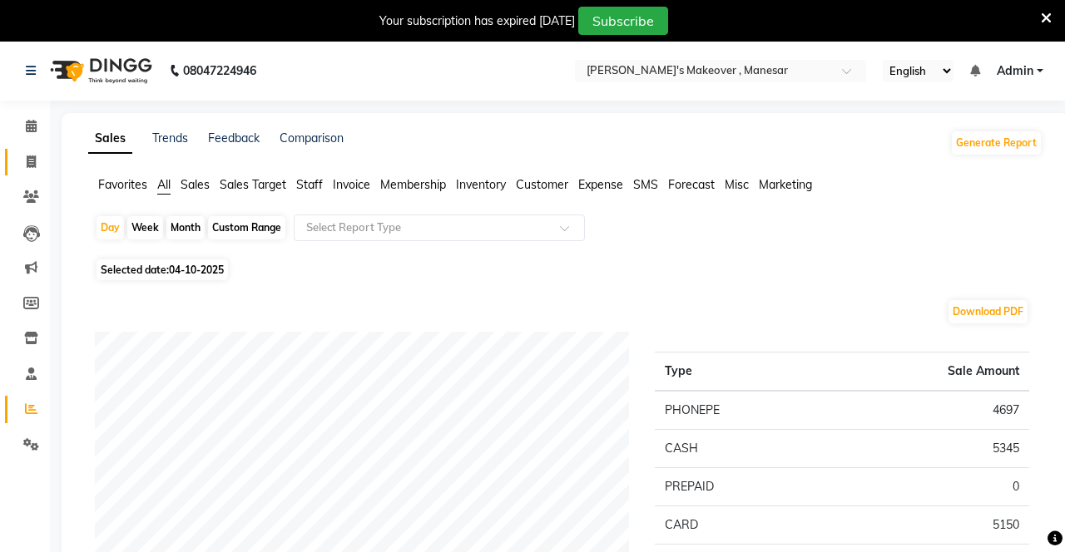
click at [25, 156] on span at bounding box center [31, 162] width 29 height 19
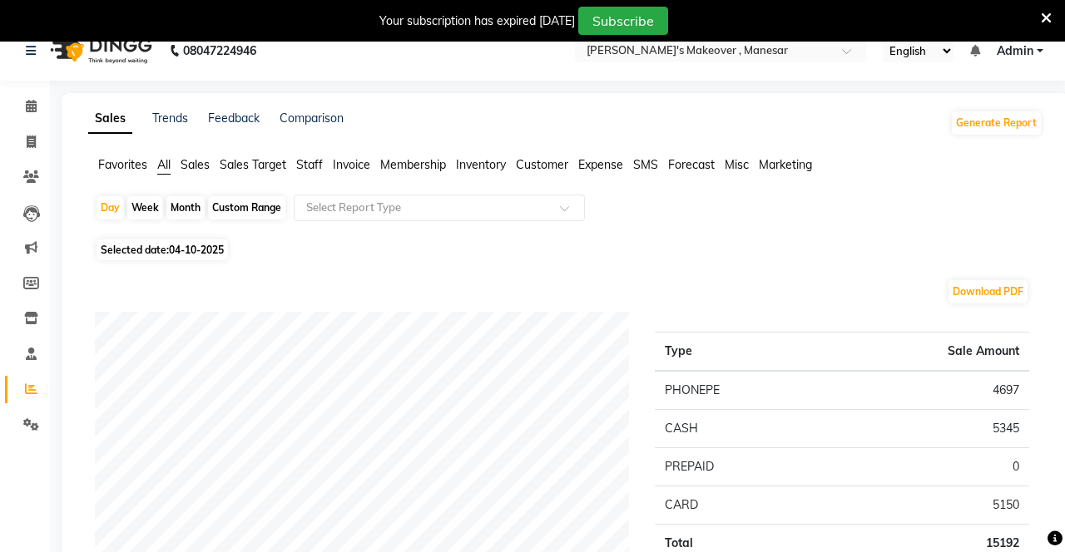
select select "service"
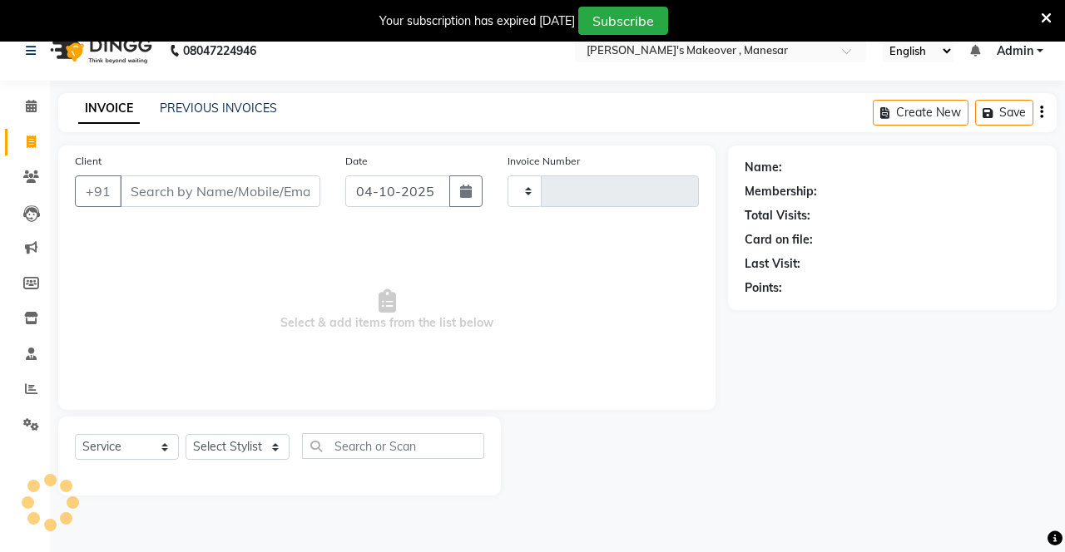
scroll to position [41, 0]
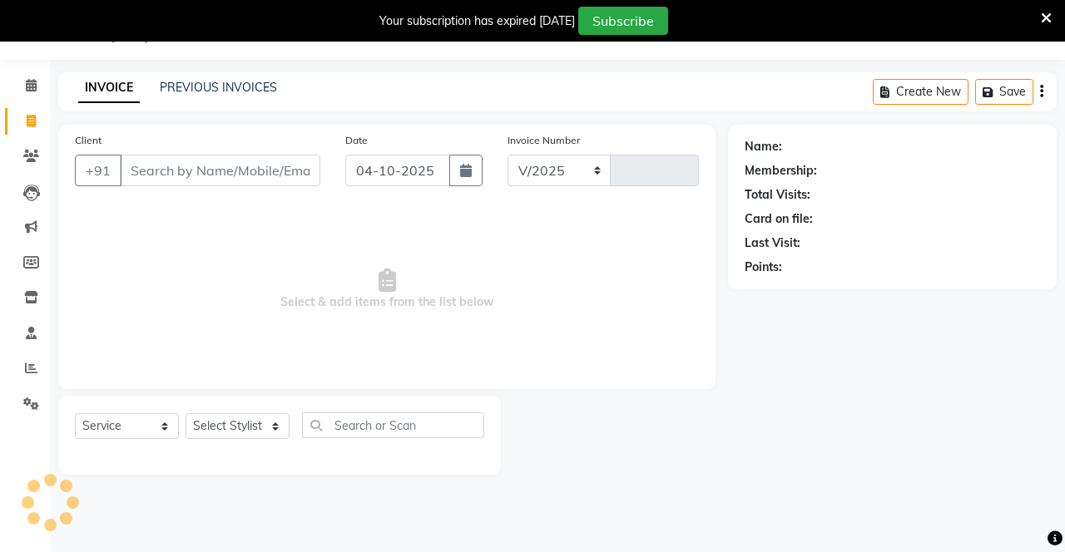
select select "820"
type input "4761"
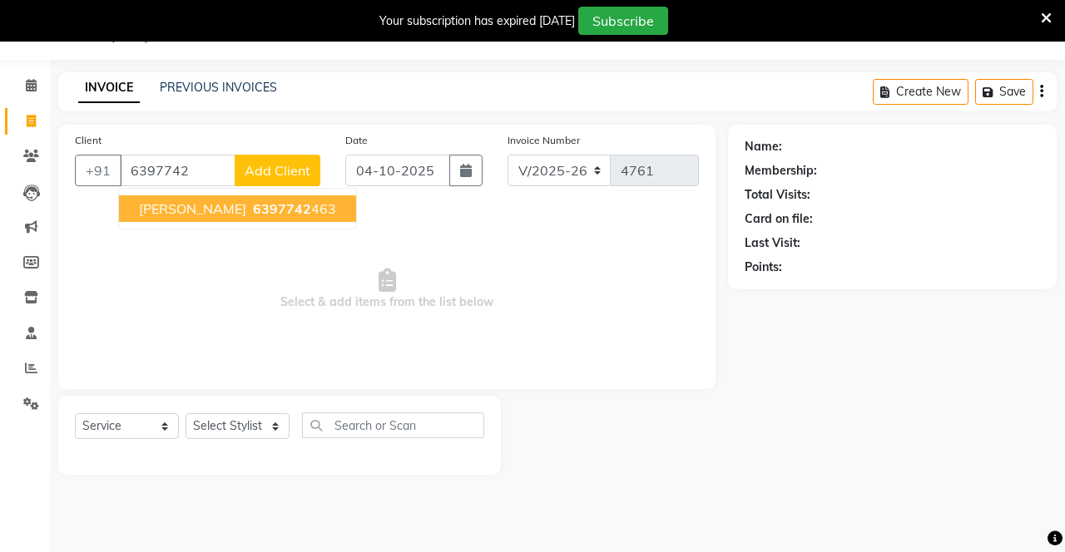
click at [270, 208] on ngb-highlight "6397742 463" at bounding box center [293, 209] width 87 height 17
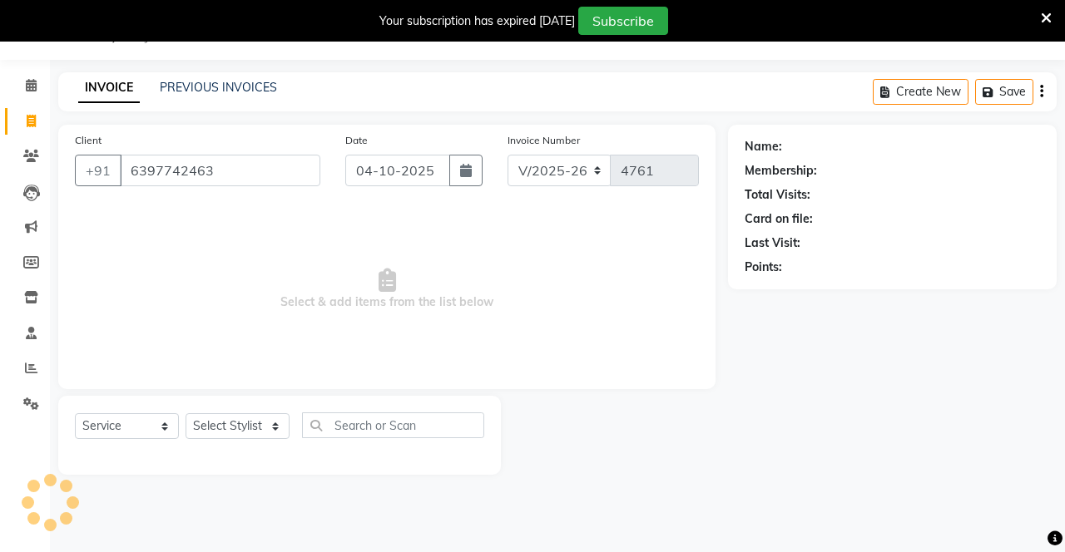
type input "6397742463"
select select "1: Object"
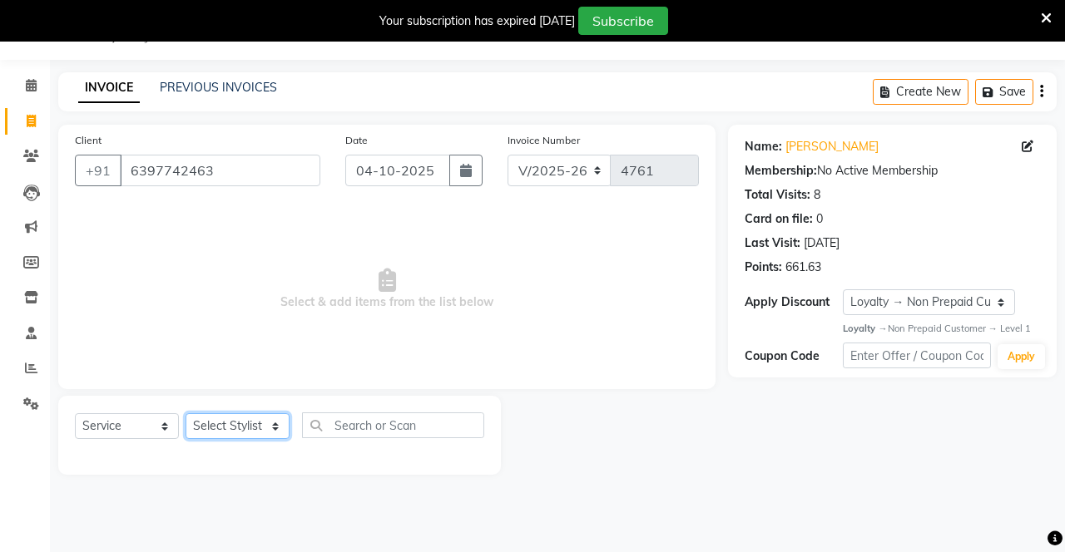
click at [228, 429] on select "Select Stylist Danish Shavej [PERSON_NAME] Krishna [PERSON_NAME] [PERSON_NAME] …" at bounding box center [238, 427] width 104 height 26
select select "63321"
click at [186, 414] on select "Select Stylist Danish Shavej [PERSON_NAME] Krishna [PERSON_NAME] [PERSON_NAME] …" at bounding box center [238, 427] width 104 height 26
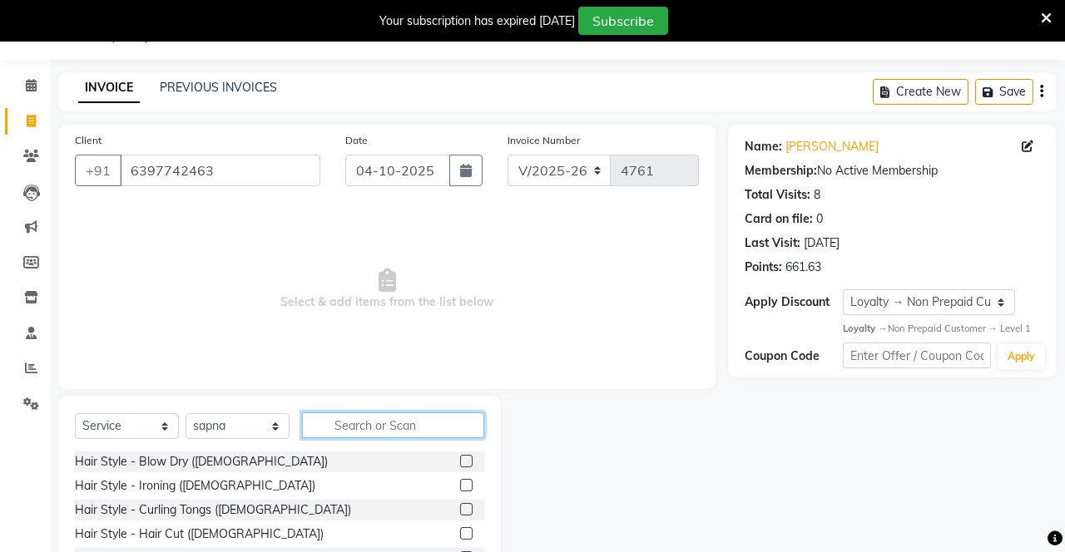
click at [374, 436] on input "text" at bounding box center [393, 426] width 182 height 26
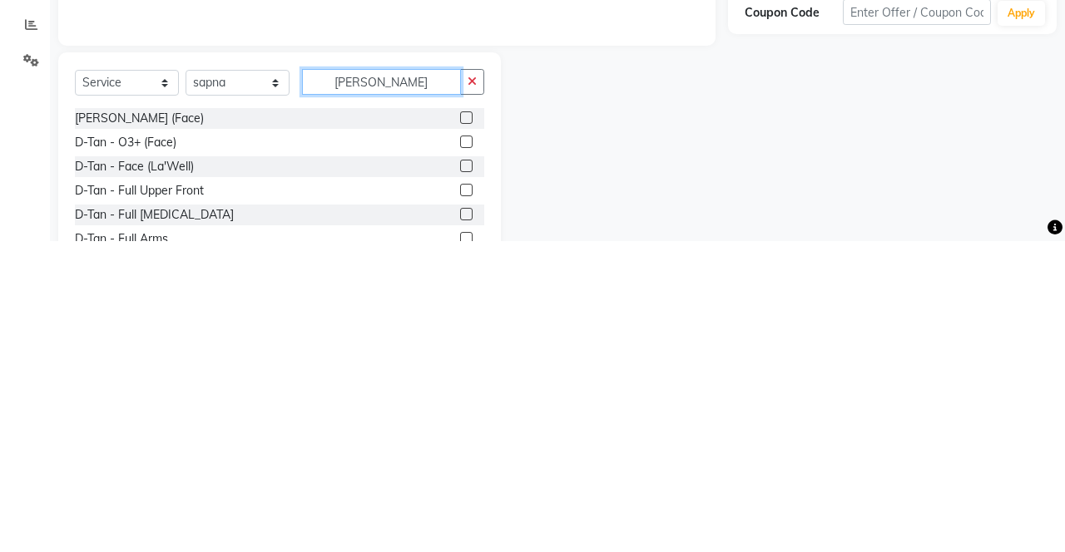
scroll to position [82, 0]
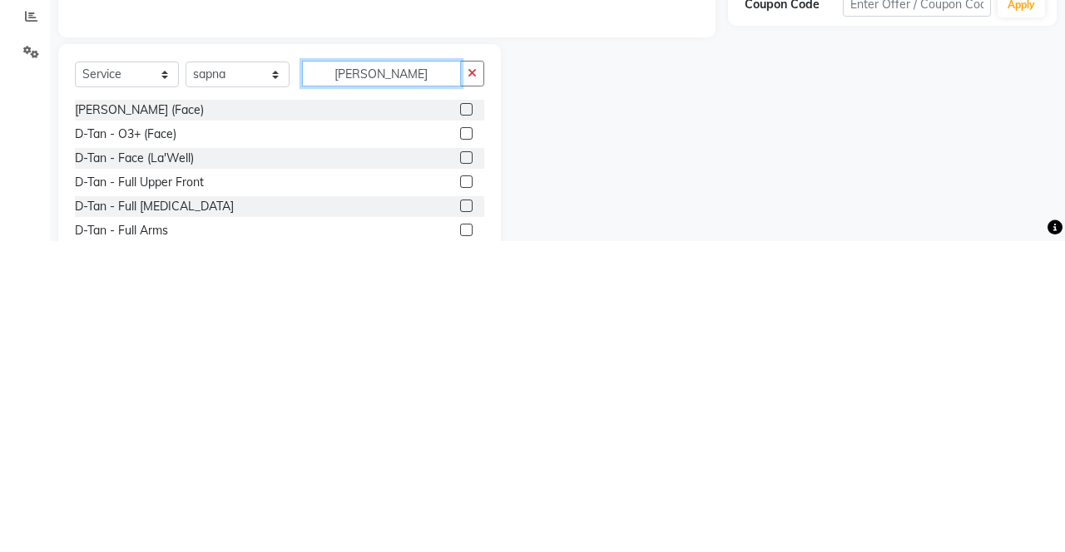
type input "[PERSON_NAME]"
click at [464, 466] on label at bounding box center [466, 469] width 12 height 12
click at [464, 466] on input "checkbox" at bounding box center [465, 469] width 11 height 11
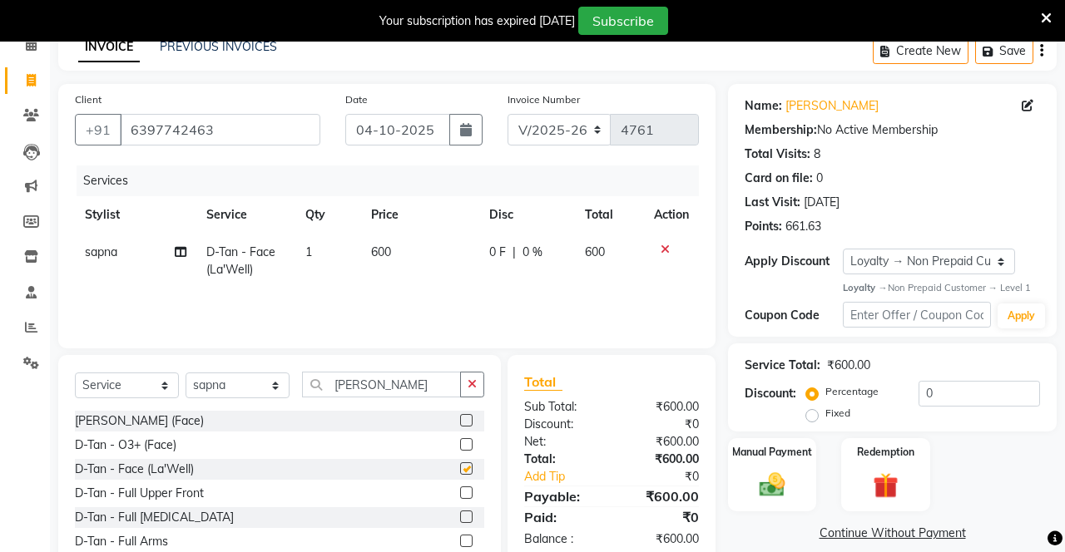
checkbox input "false"
click at [469, 387] on icon "button" at bounding box center [472, 385] width 9 height 12
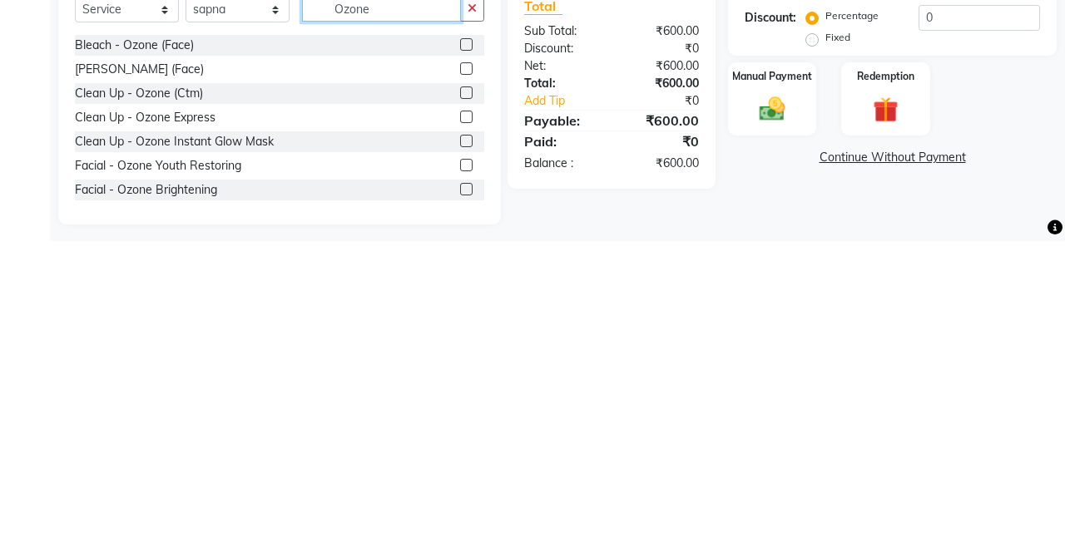
scroll to position [153, 0]
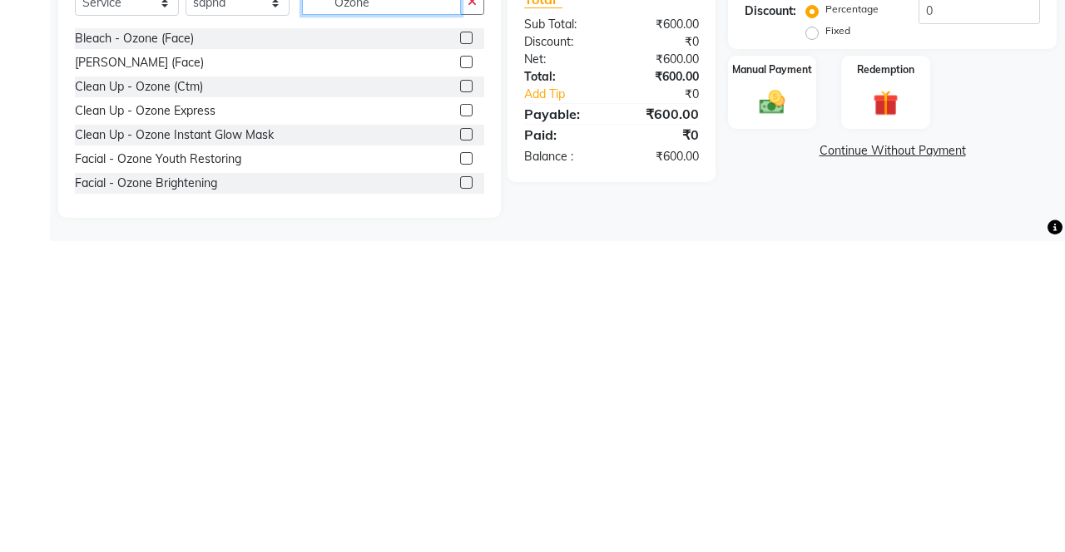
type input "Ozone"
click at [464, 500] on label at bounding box center [466, 494] width 12 height 12
click at [464, 500] on input "checkbox" at bounding box center [465, 494] width 11 height 11
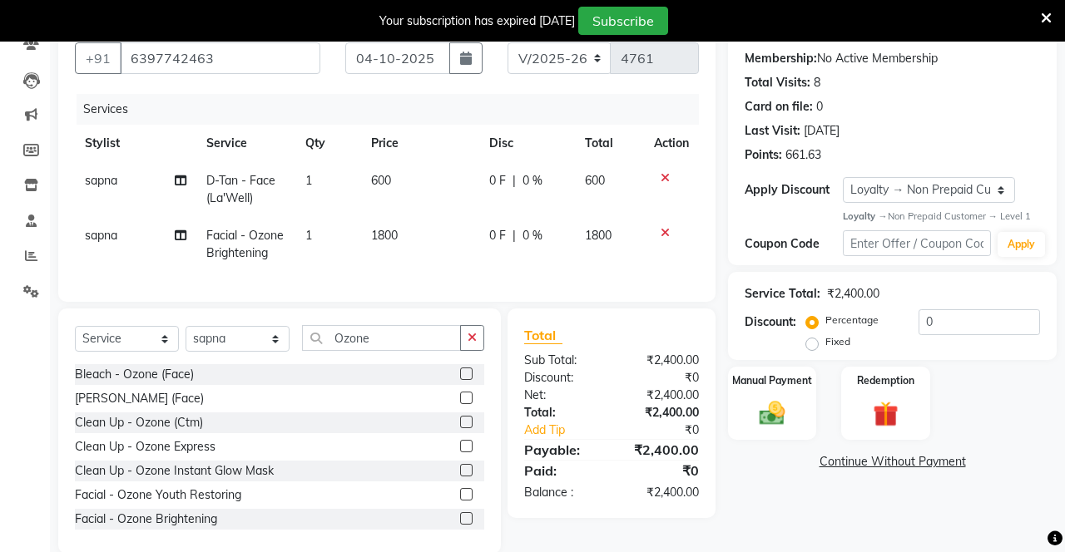
checkbox input "false"
click at [468, 344] on button "button" at bounding box center [472, 338] width 24 height 26
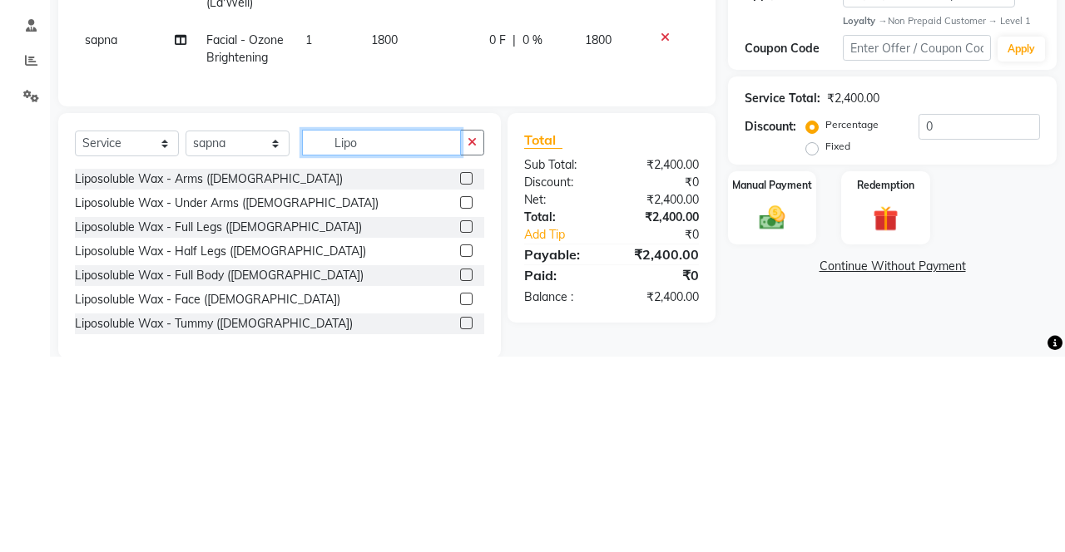
type input "Lipo"
click at [464, 372] on label at bounding box center [466, 374] width 12 height 12
click at [464, 372] on input "checkbox" at bounding box center [465, 374] width 11 height 11
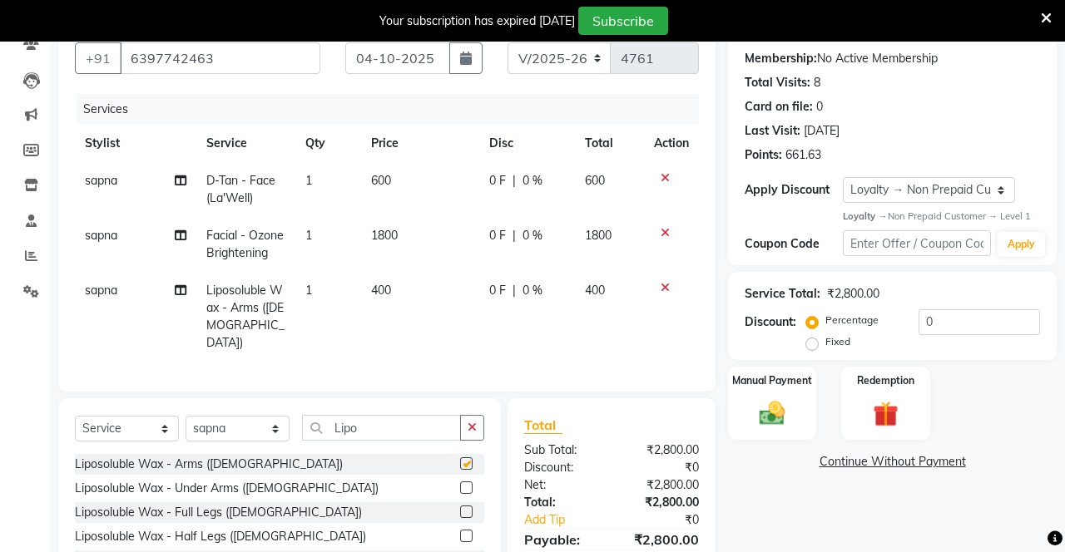
checkbox input "false"
click at [464, 482] on label at bounding box center [466, 488] width 12 height 12
click at [464, 483] on input "checkbox" at bounding box center [465, 488] width 11 height 11
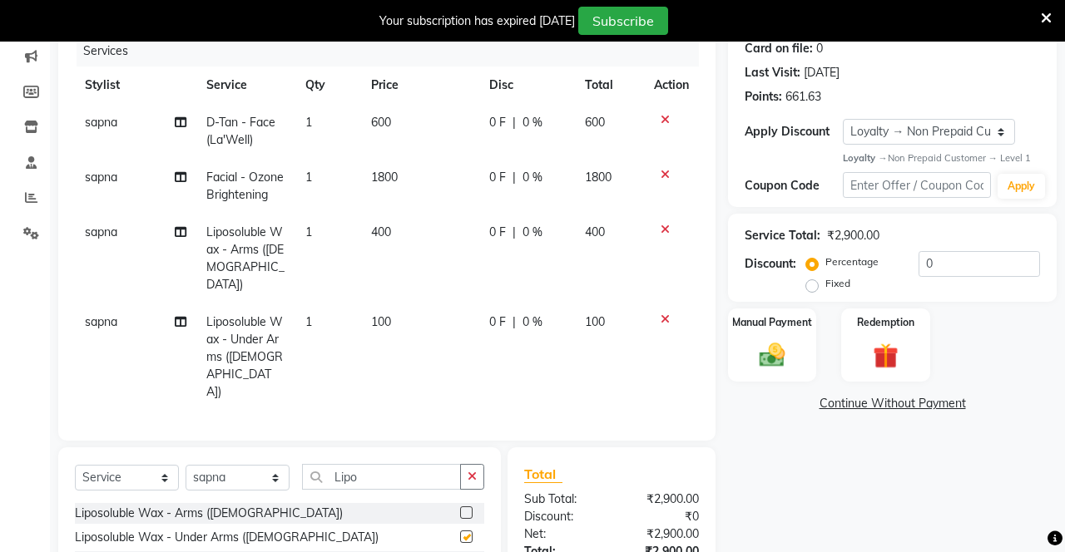
checkbox input "false"
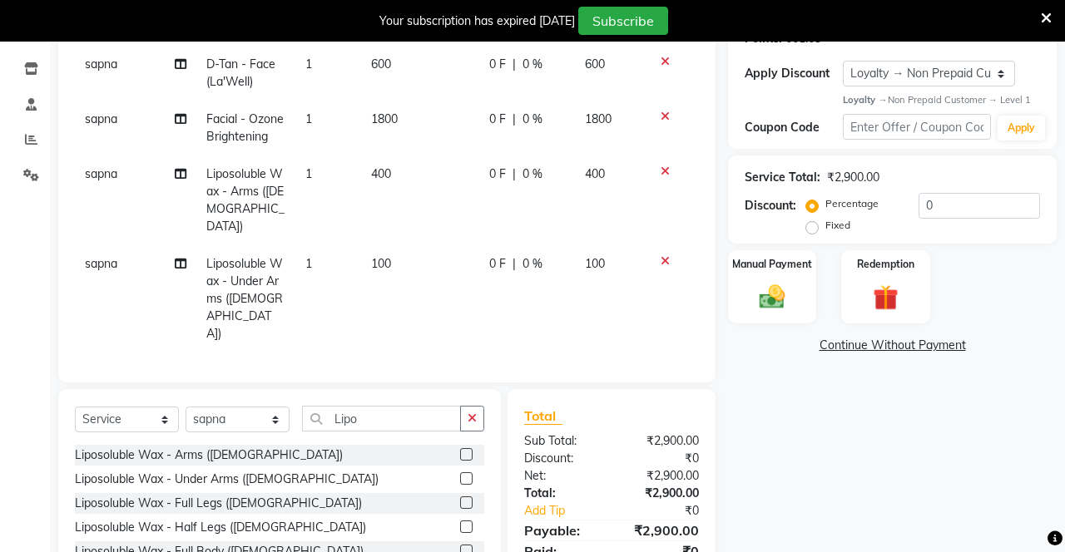
click at [463, 521] on label at bounding box center [466, 527] width 12 height 12
click at [463, 523] on input "checkbox" at bounding box center [465, 528] width 11 height 11
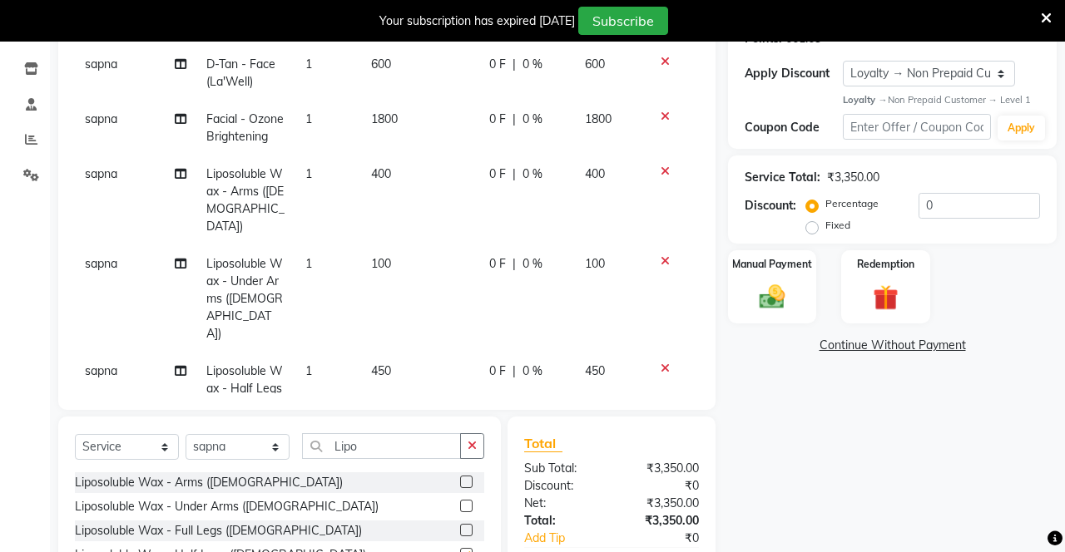
checkbox input "false"
click at [474, 440] on icon "button" at bounding box center [472, 446] width 9 height 12
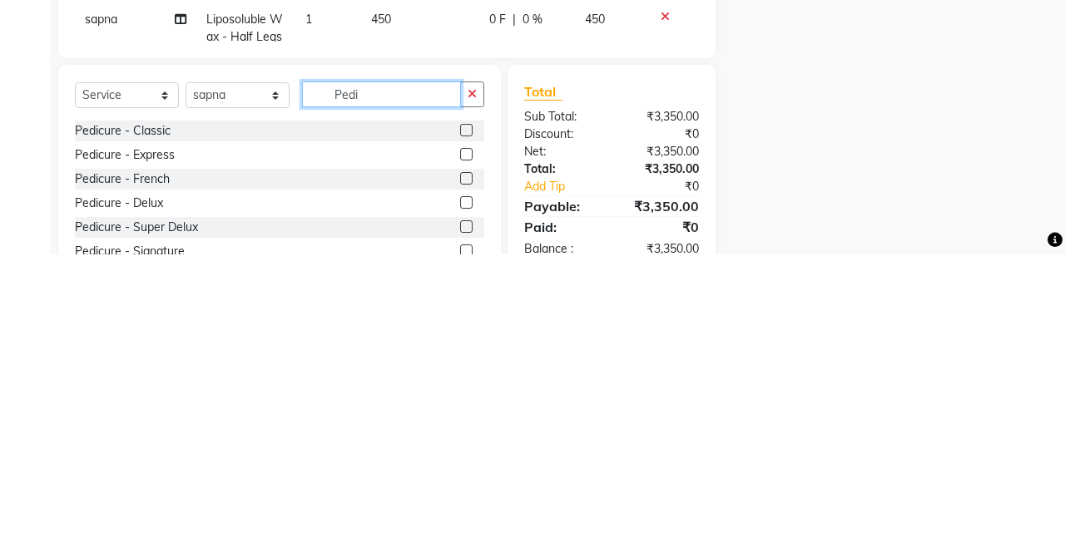
scroll to position [324, 0]
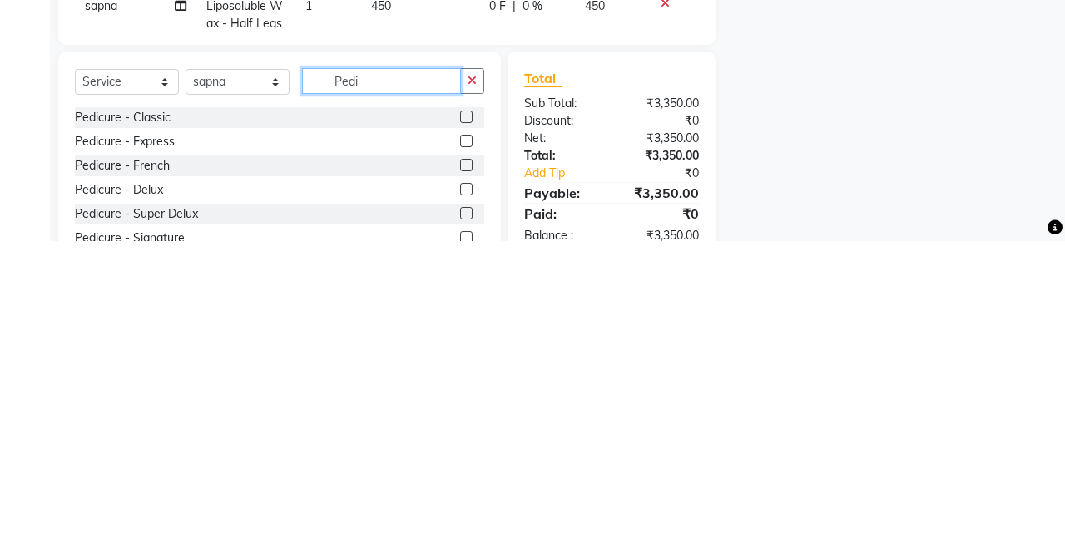
type input "Pedi"
click at [463, 498] on label at bounding box center [466, 500] width 12 height 12
click at [463, 498] on input "checkbox" at bounding box center [465, 501] width 11 height 11
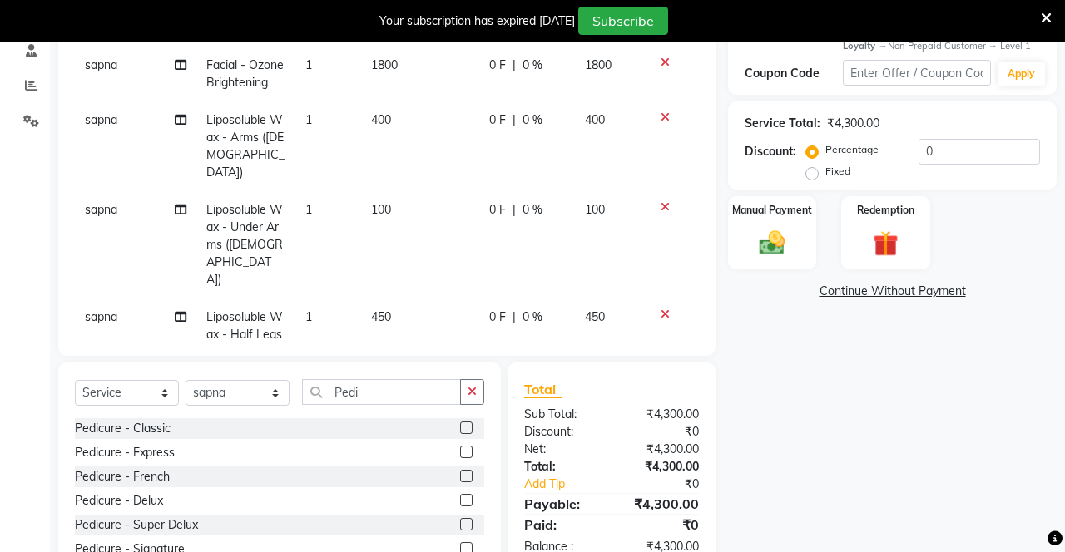
checkbox input "false"
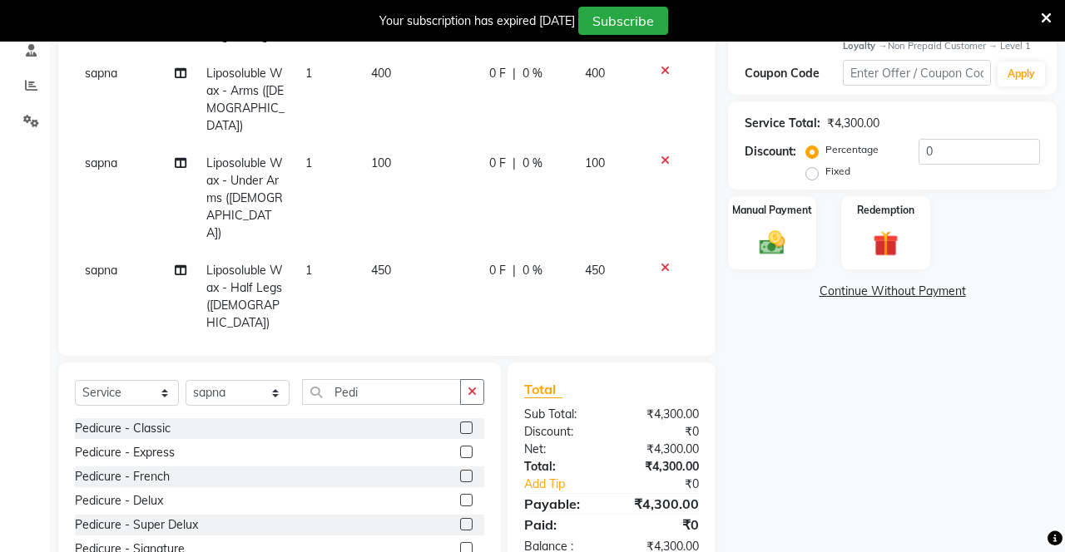
click at [473, 393] on icon "button" at bounding box center [472, 392] width 9 height 12
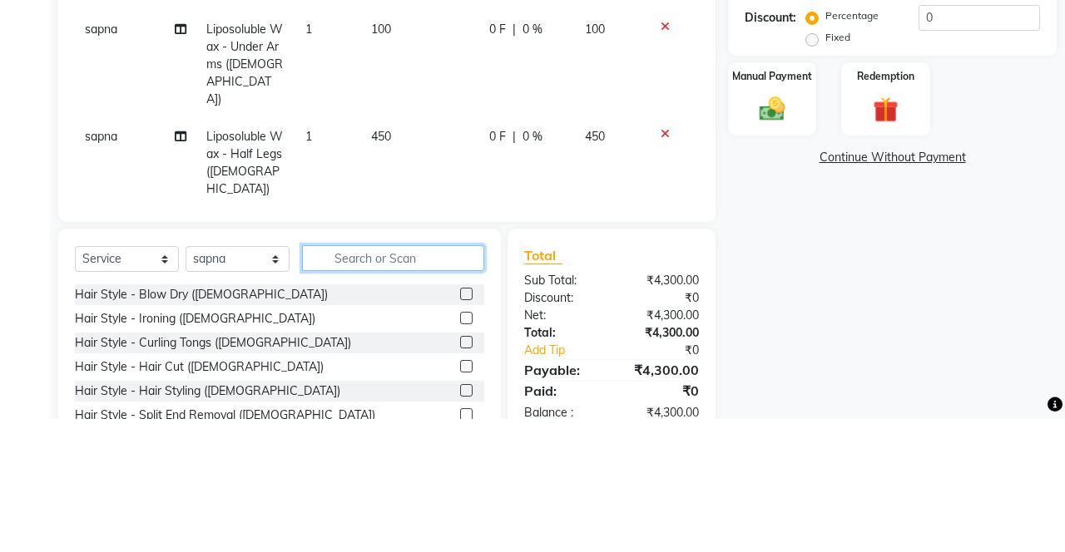
scroll to position [324, 0]
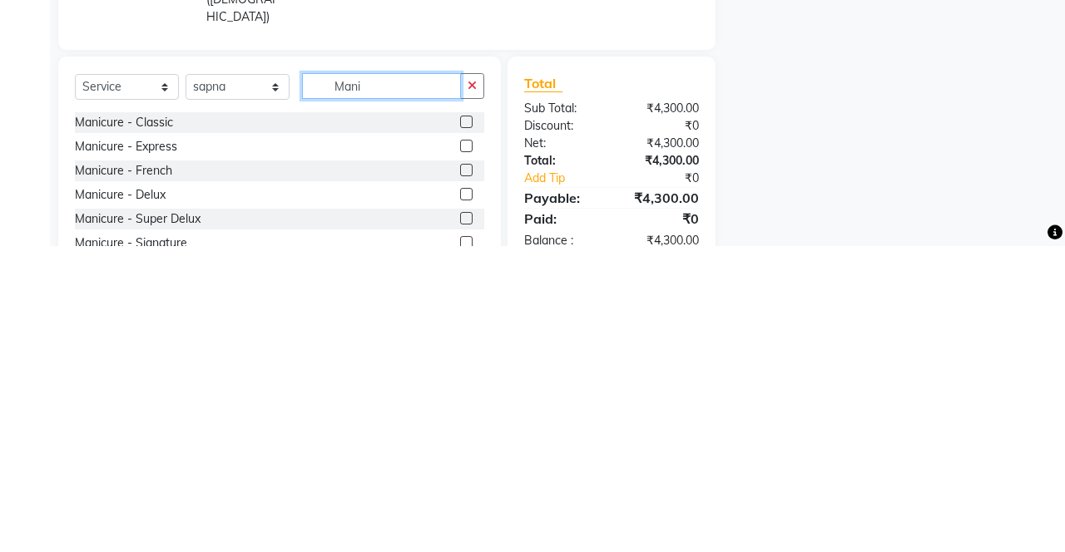
type input "Mani"
click at [464, 502] on label at bounding box center [466, 500] width 12 height 12
click at [464, 502] on input "checkbox" at bounding box center [465, 501] width 11 height 11
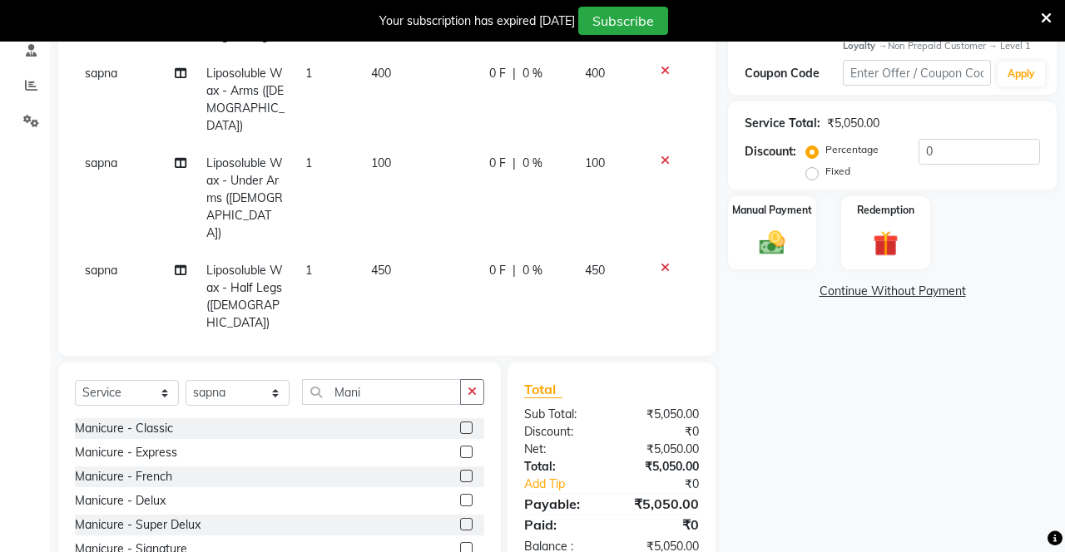
checkbox input "false"
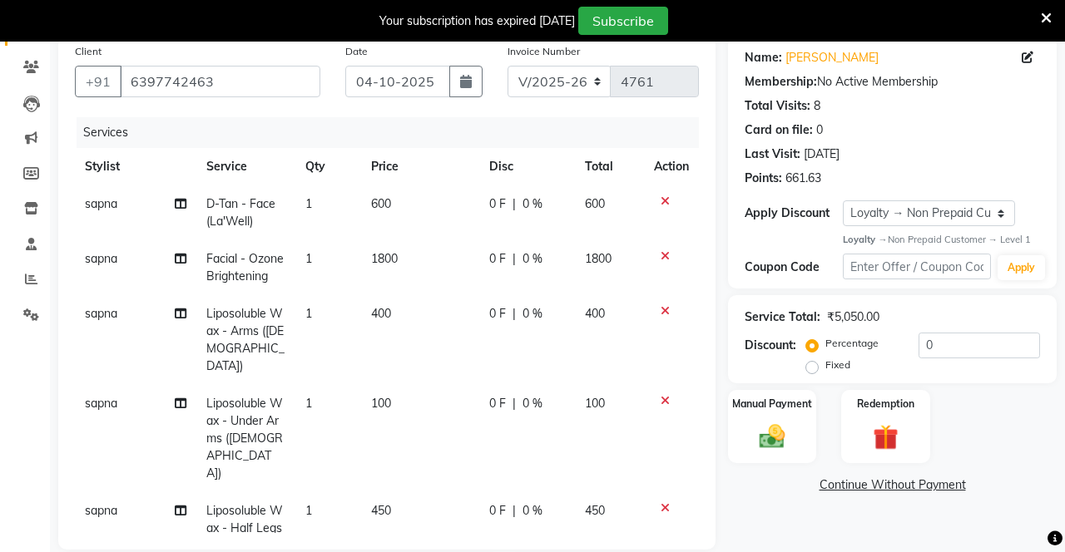
scroll to position [102, 0]
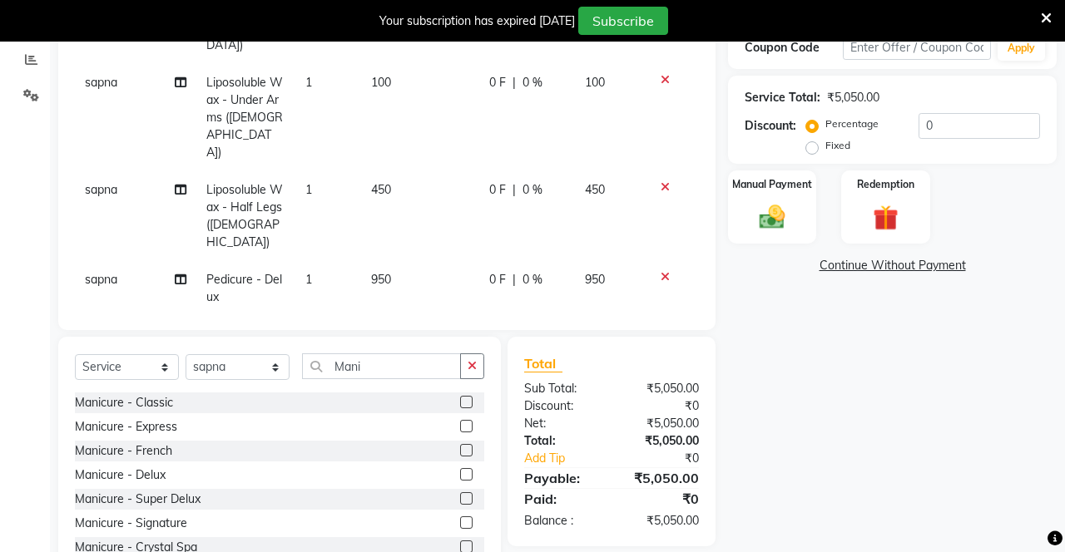
click at [469, 369] on icon "button" at bounding box center [472, 366] width 9 height 12
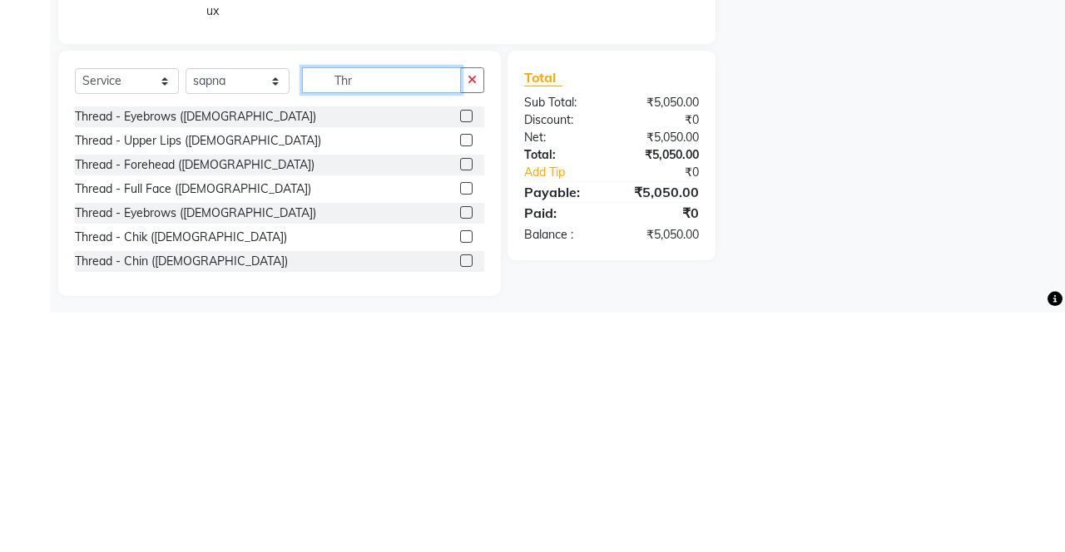
scroll to position [396, 0]
type input "Thr"
click at [464, 379] on label at bounding box center [466, 380] width 12 height 12
click at [464, 379] on input "checkbox" at bounding box center [465, 380] width 11 height 11
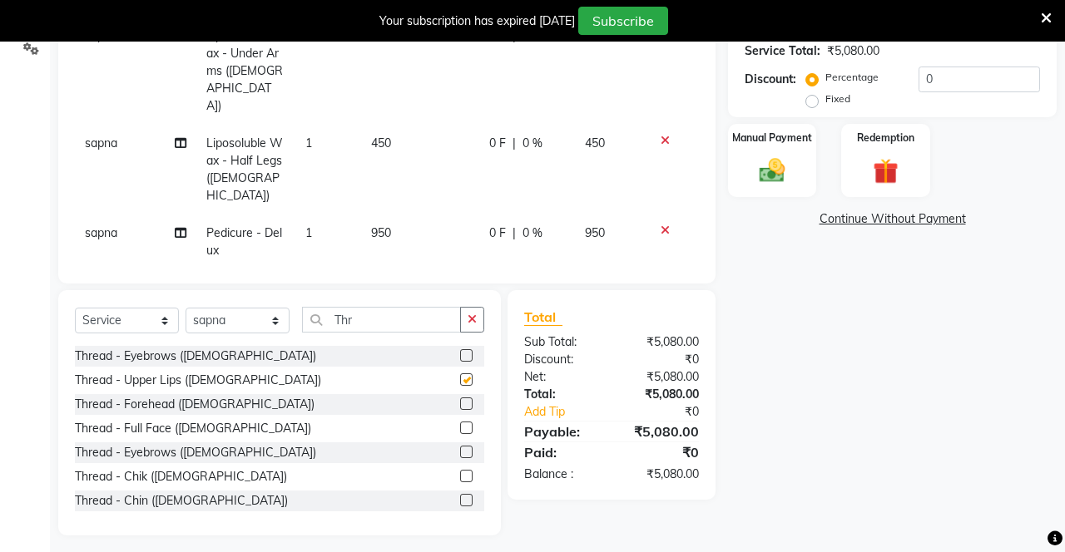
checkbox input "false"
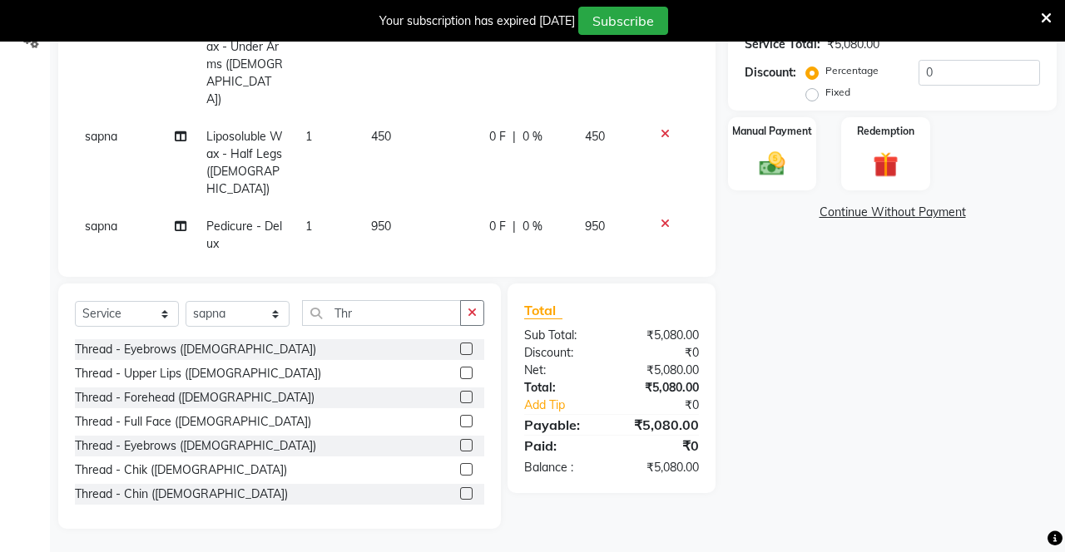
scroll to position [156, 0]
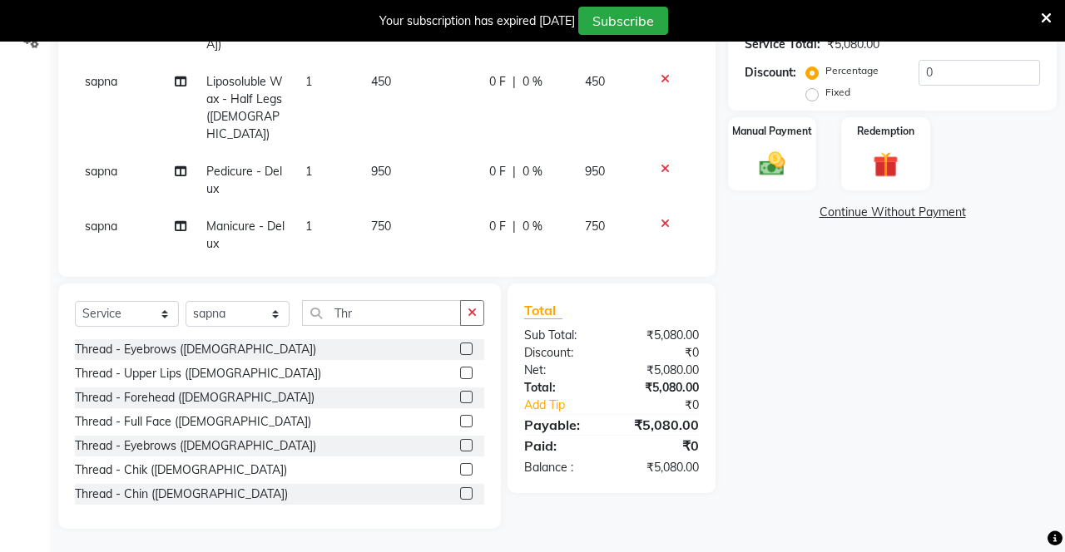
click at [464, 398] on label at bounding box center [466, 397] width 12 height 12
click at [464, 398] on input "checkbox" at bounding box center [465, 398] width 11 height 11
checkbox input "false"
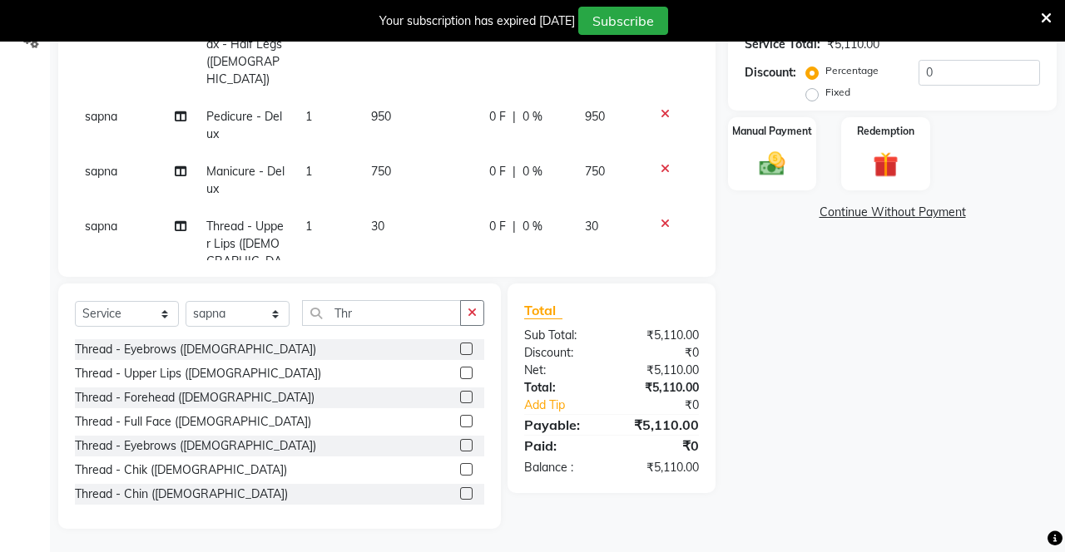
click at [481, 311] on button "button" at bounding box center [472, 313] width 24 height 26
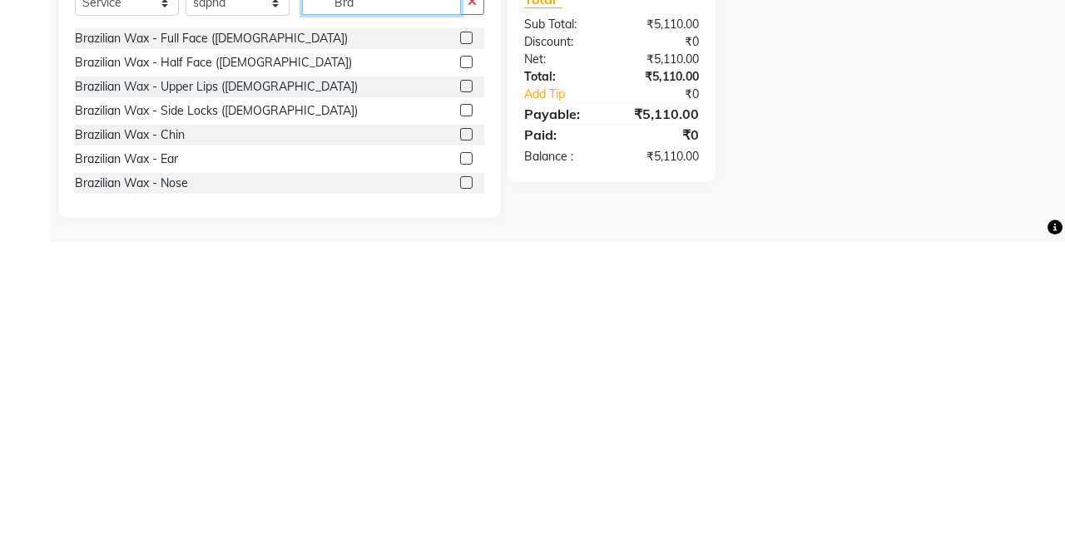
scroll to position [403, 0]
type input "Bra"
click at [939, 431] on div "Name: [PERSON_NAME] Membership: No Active Membership Total Visits: 8 Card on fi…" at bounding box center [898, 146] width 341 height 766
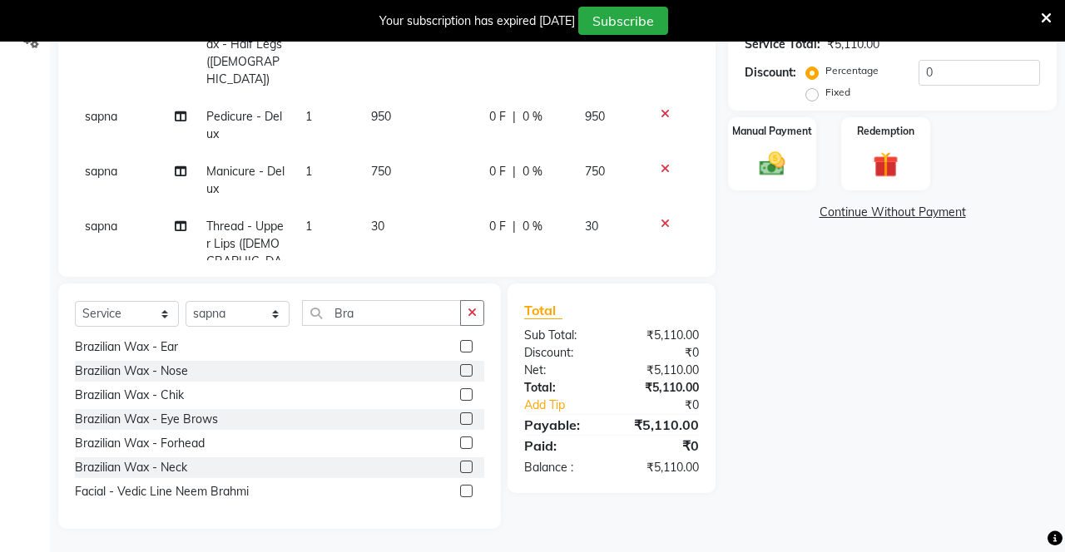
scroll to position [136, 0]
click at [464, 413] on label at bounding box center [466, 419] width 12 height 12
click at [464, 414] on input "checkbox" at bounding box center [465, 419] width 11 height 11
checkbox input "false"
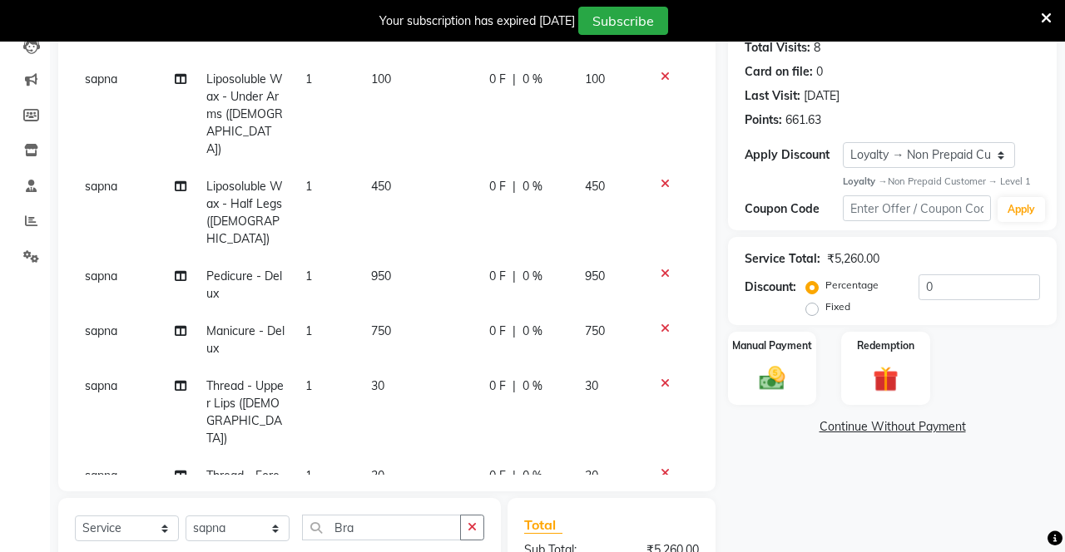
scroll to position [0, 0]
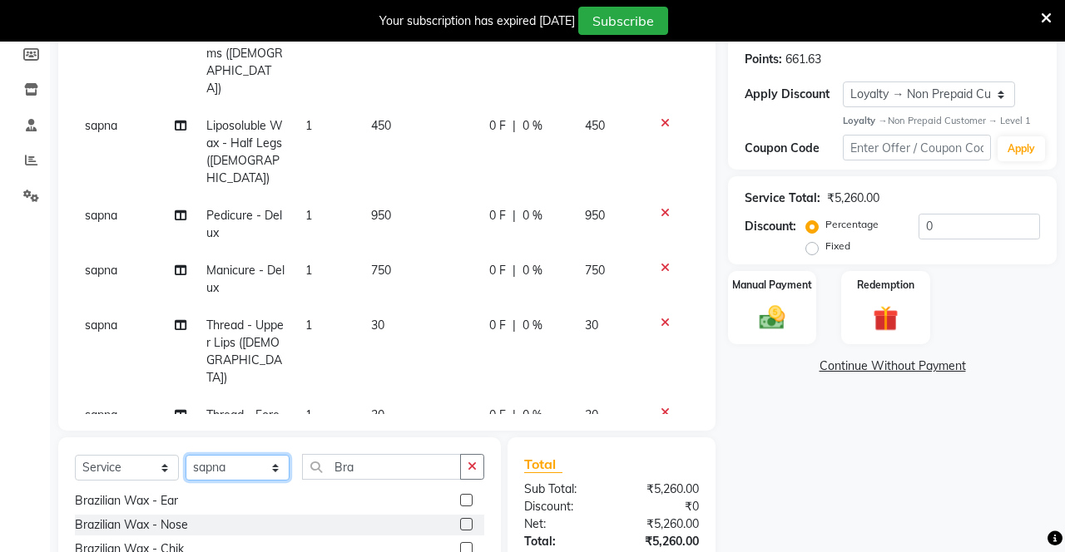
click at [235, 470] on select "Select Stylist Danish Shavej [PERSON_NAME] Krishna [PERSON_NAME] [PERSON_NAME] …" at bounding box center [238, 468] width 104 height 26
select select "40154"
click at [186, 455] on select "Select Stylist Danish Shavej [PERSON_NAME] Krishna [PERSON_NAME] [PERSON_NAME] …" at bounding box center [238, 468] width 104 height 26
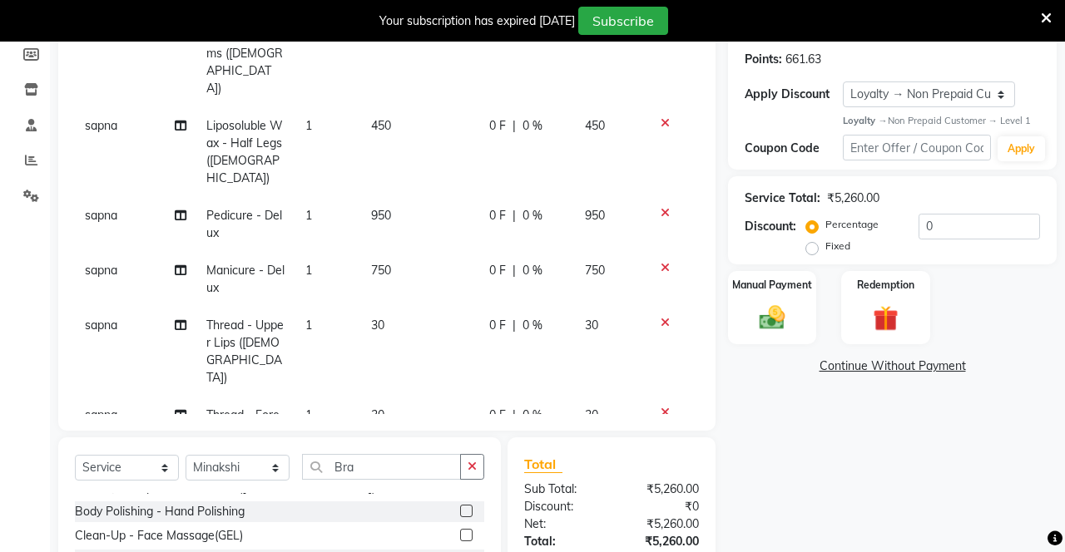
click at [472, 465] on icon "button" at bounding box center [472, 467] width 9 height 12
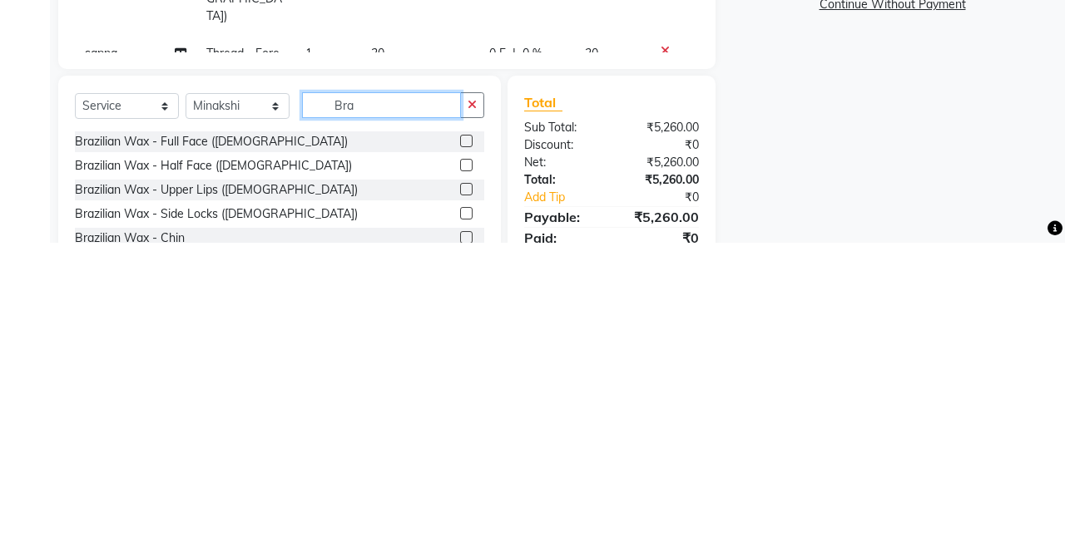
type input "Bra"
click at [464, 500] on label at bounding box center [466, 499] width 12 height 12
click at [464, 500] on input "checkbox" at bounding box center [465, 500] width 11 height 11
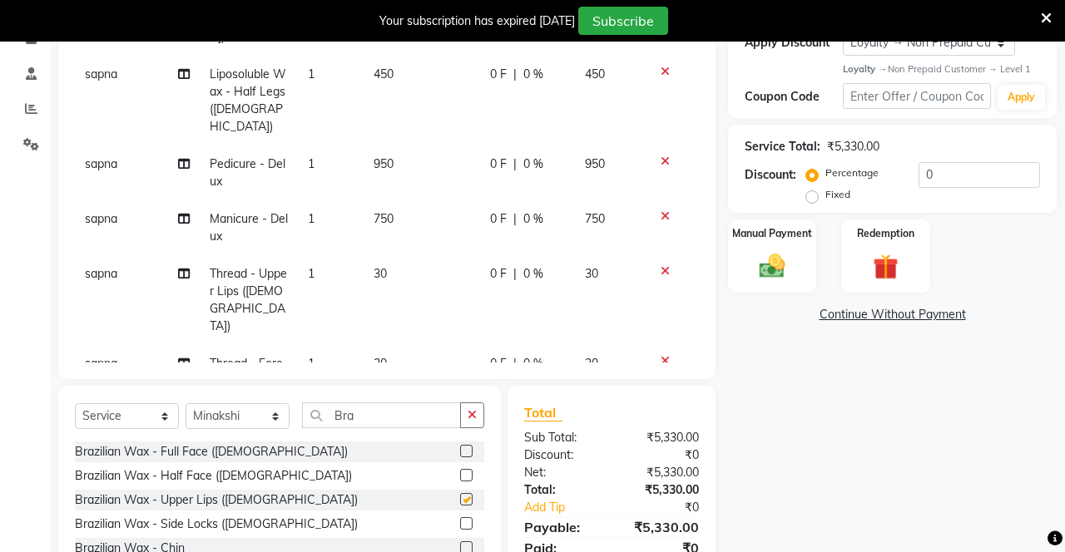
checkbox input "false"
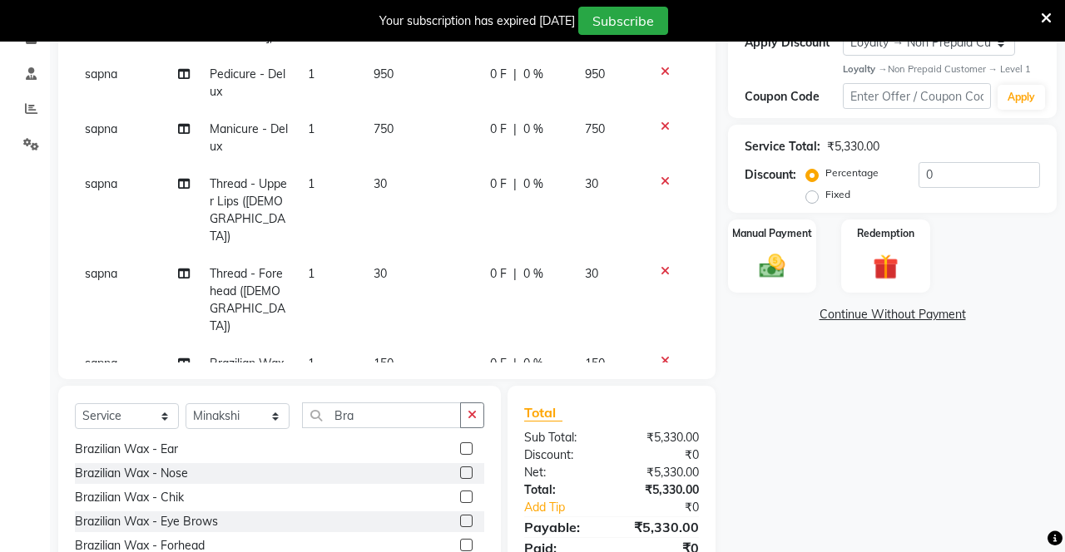
click at [463, 520] on label at bounding box center [466, 521] width 12 height 12
click at [463, 520] on input "checkbox" at bounding box center [465, 522] width 11 height 11
checkbox input "false"
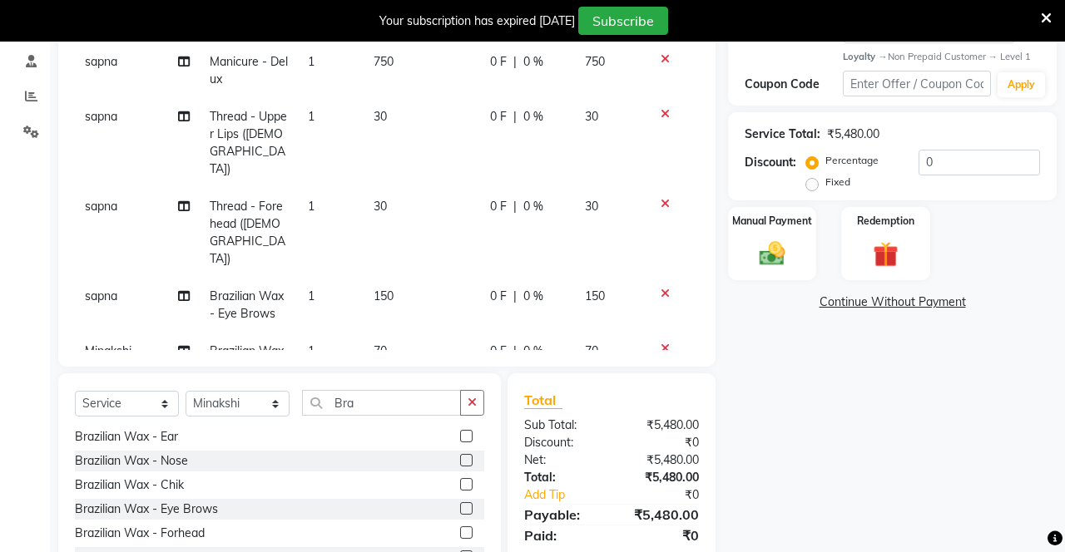
click at [464, 528] on label at bounding box center [466, 533] width 12 height 12
click at [464, 528] on input "checkbox" at bounding box center [465, 533] width 11 height 11
checkbox input "false"
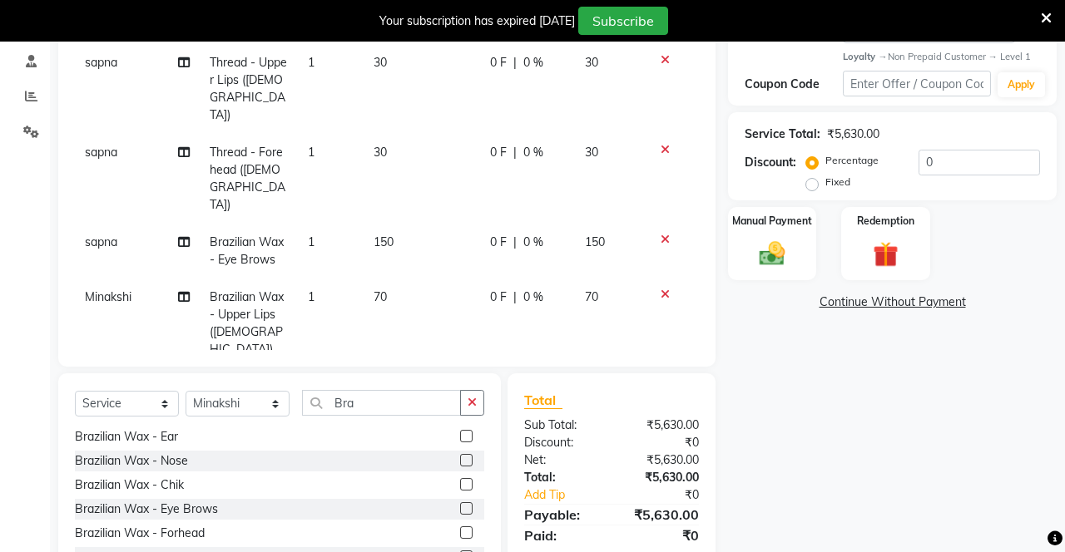
scroll to position [466, 0]
click at [248, 408] on select "Select Stylist Danish Shavej [PERSON_NAME] Krishna [PERSON_NAME] [PERSON_NAME] …" at bounding box center [238, 404] width 104 height 26
select select "79288"
click at [186, 391] on select "Select Stylist Danish Shavej [PERSON_NAME] Krishna [PERSON_NAME] [PERSON_NAME] …" at bounding box center [238, 404] width 104 height 26
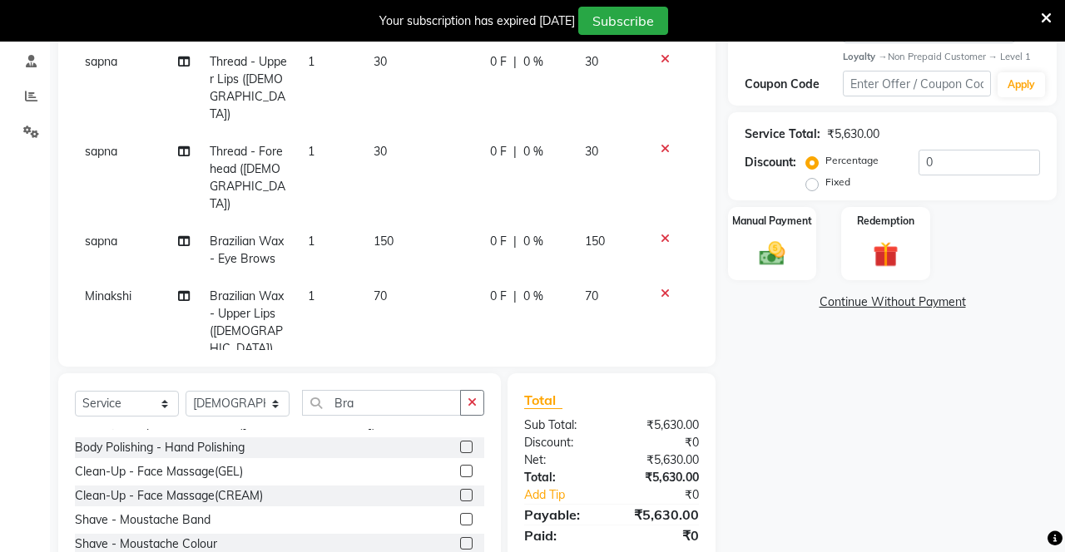
click at [475, 404] on icon "button" at bounding box center [472, 403] width 9 height 12
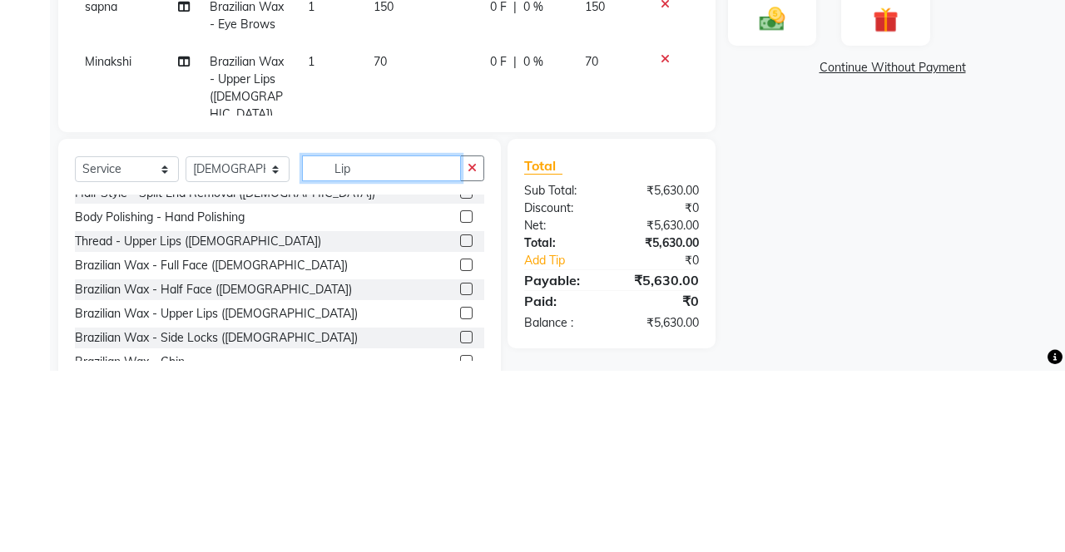
scroll to position [0, 0]
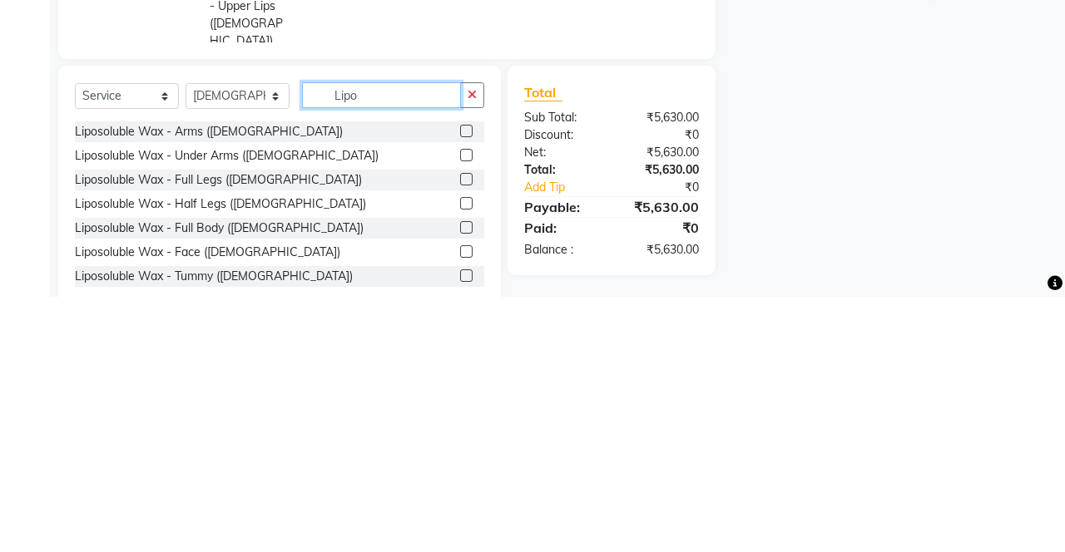
type input "Lipo"
click at [464, 384] on label at bounding box center [466, 386] width 12 height 12
click at [464, 384] on input "checkbox" at bounding box center [465, 387] width 11 height 11
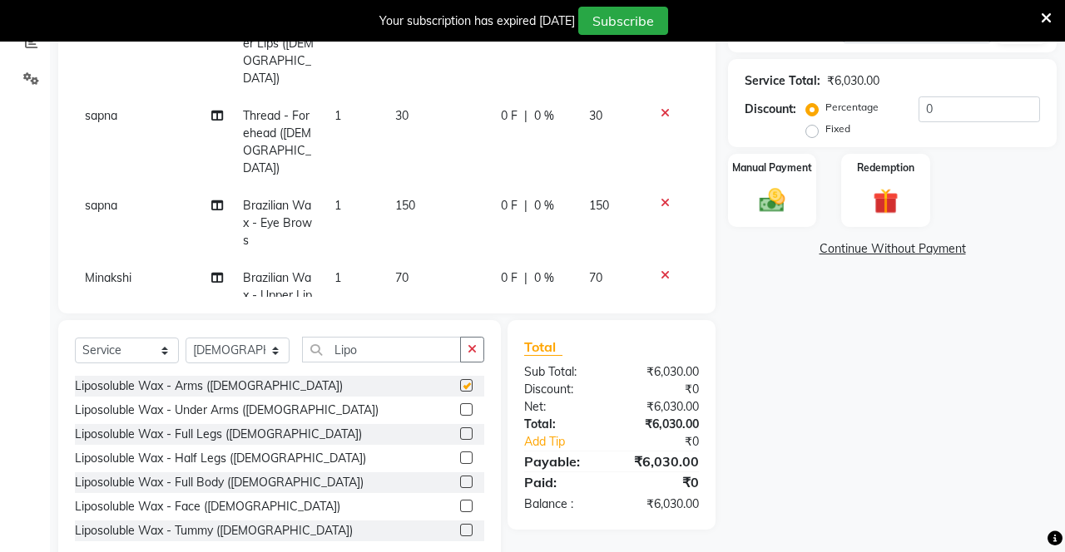
checkbox input "false"
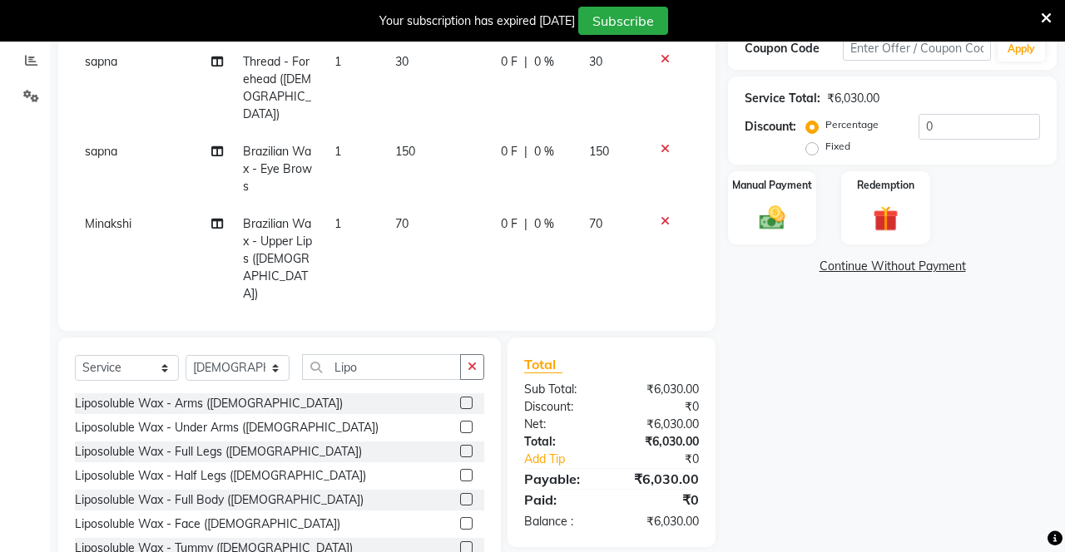
scroll to position [539, 0]
click at [464, 426] on label at bounding box center [466, 427] width 12 height 12
click at [464, 426] on input "checkbox" at bounding box center [465, 428] width 11 height 11
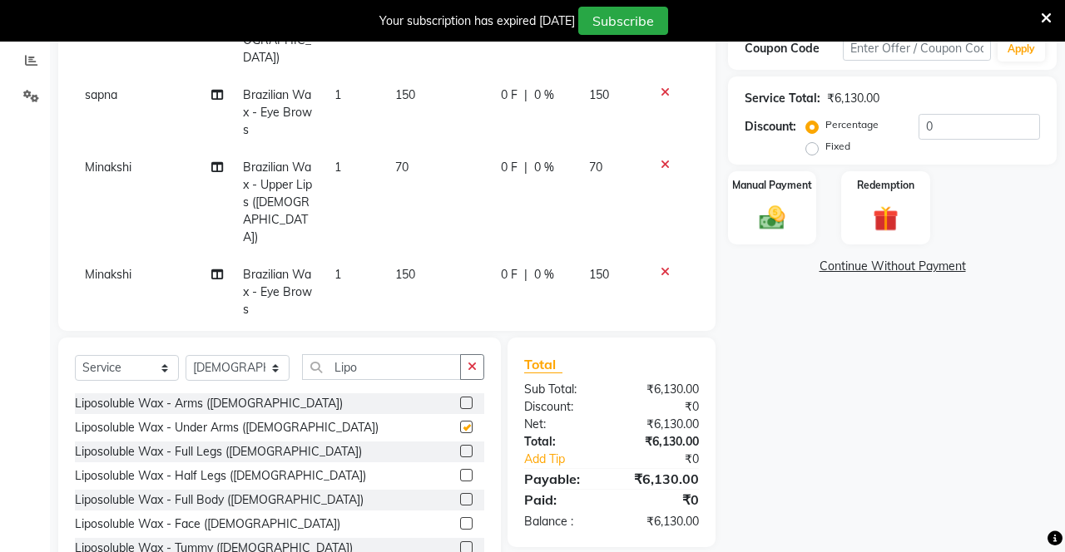
checkbox input "false"
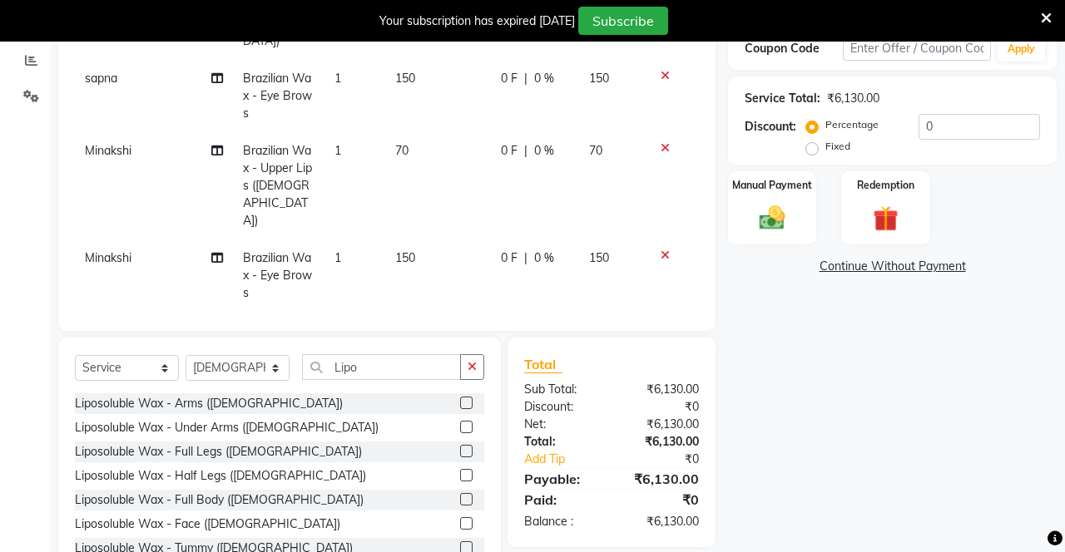
click at [464, 477] on label at bounding box center [466, 475] width 12 height 12
click at [464, 477] on input "checkbox" at bounding box center [465, 476] width 11 height 11
checkbox input "false"
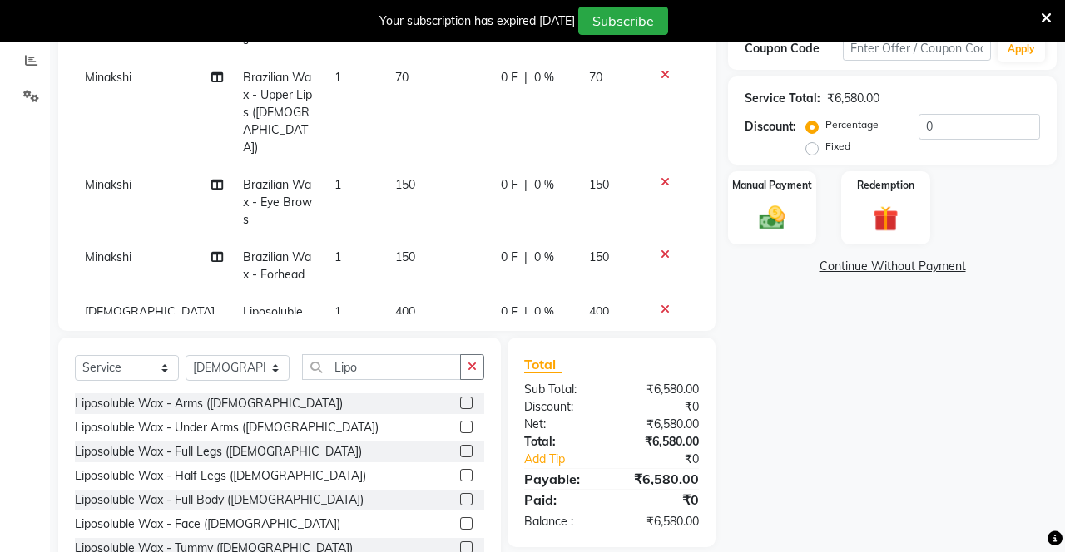
scroll to position [683, 0]
click at [241, 358] on select "Select Stylist Danish Shavej [PERSON_NAME] Krishna [PERSON_NAME] [PERSON_NAME] …" at bounding box center [238, 368] width 104 height 26
select select "57968"
click at [186, 355] on select "Select Stylist Danish Shavej [PERSON_NAME] Krishna [PERSON_NAME] [PERSON_NAME] …" at bounding box center [238, 368] width 104 height 26
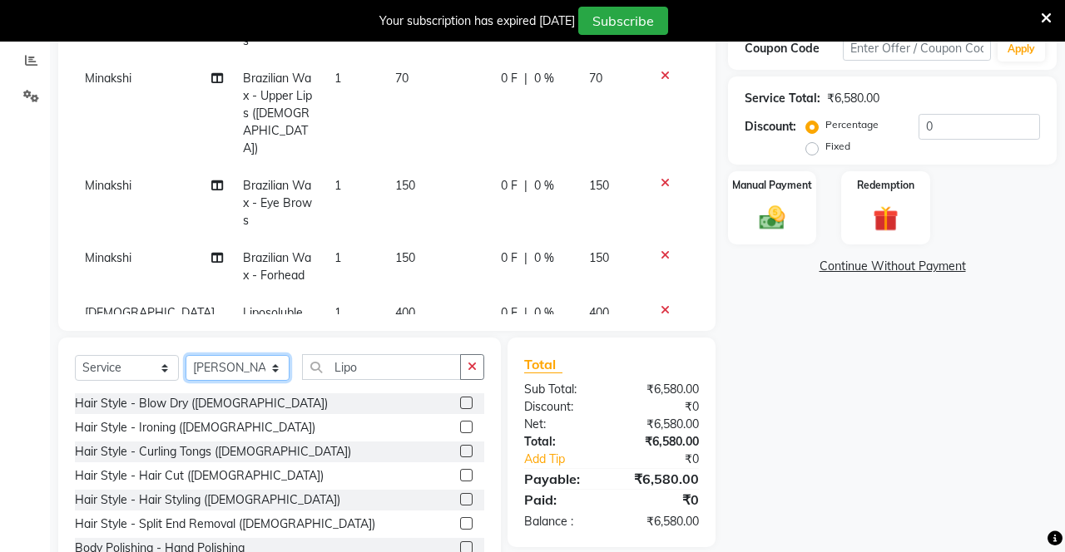
scroll to position [684, 0]
click at [471, 374] on button "button" at bounding box center [472, 367] width 24 height 26
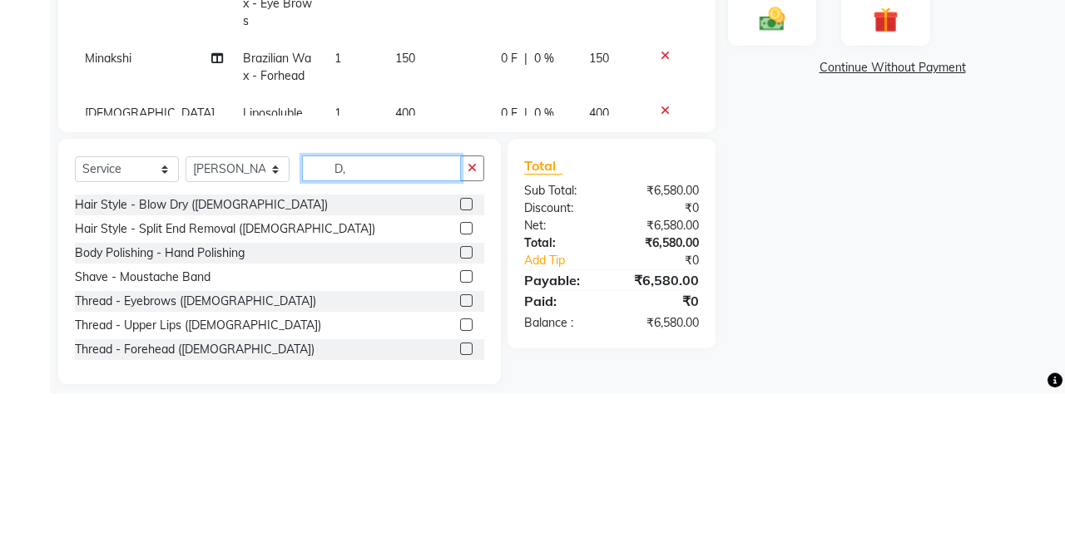
scroll to position [367, 0]
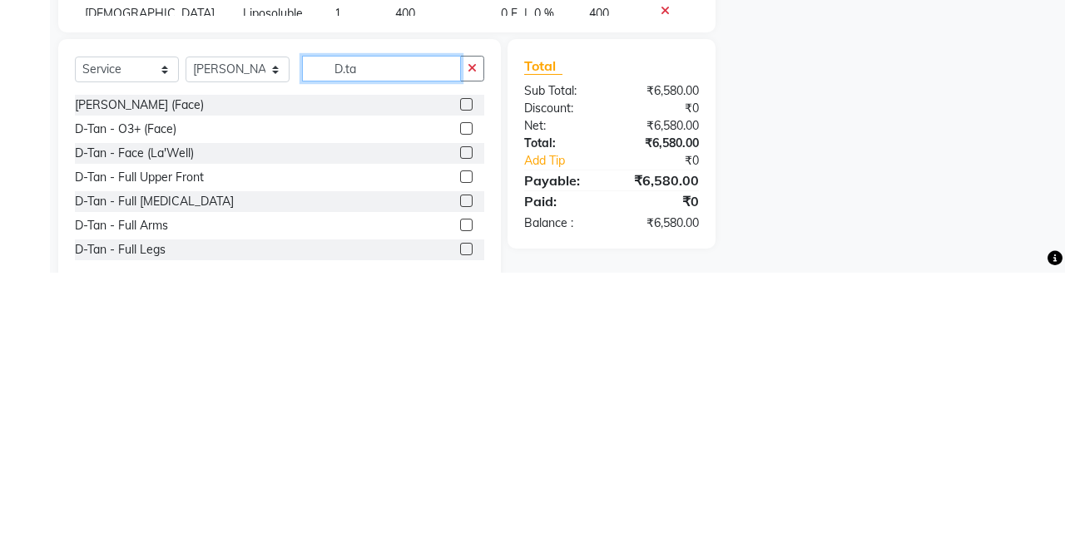
type input "D.ta"
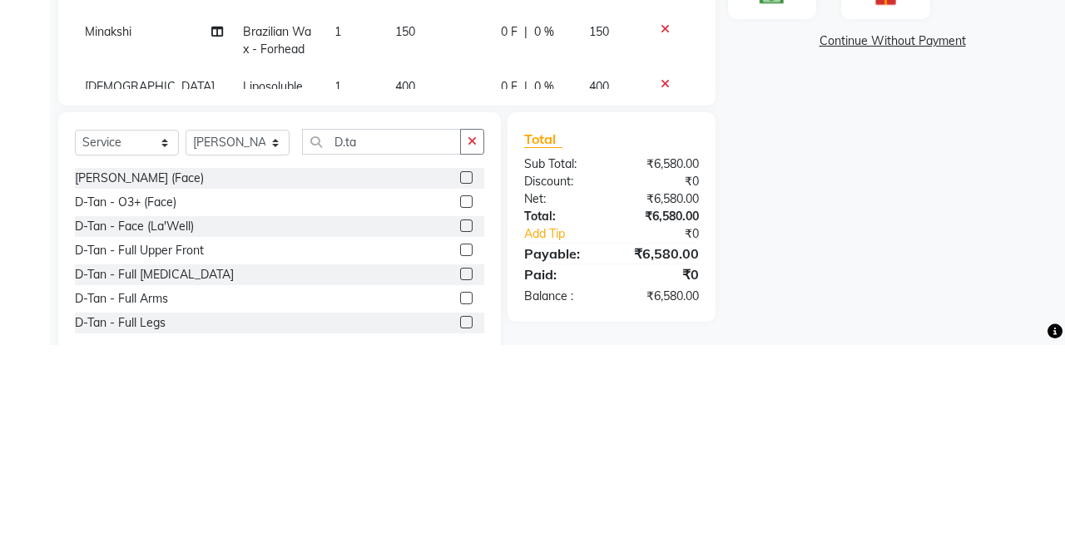
click at [465, 431] on label at bounding box center [466, 433] width 12 height 12
click at [465, 431] on input "checkbox" at bounding box center [465, 433] width 11 height 11
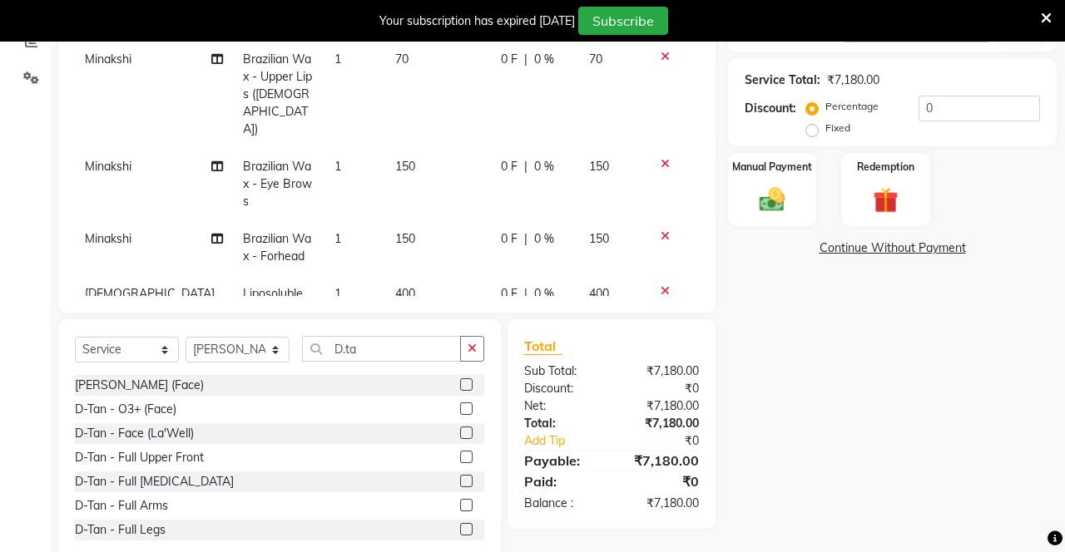
checkbox input "false"
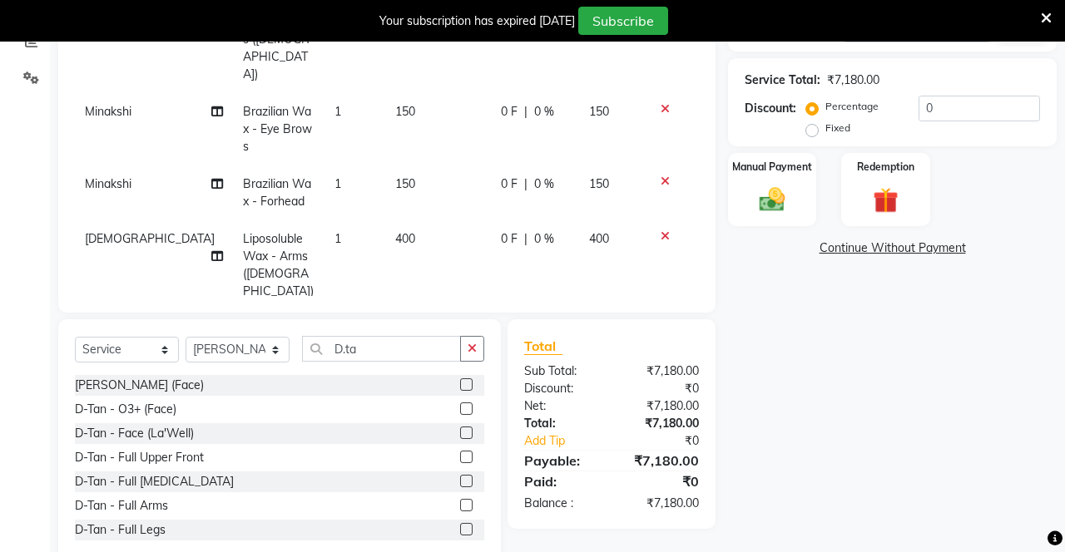
click at [481, 348] on button "button" at bounding box center [472, 349] width 24 height 26
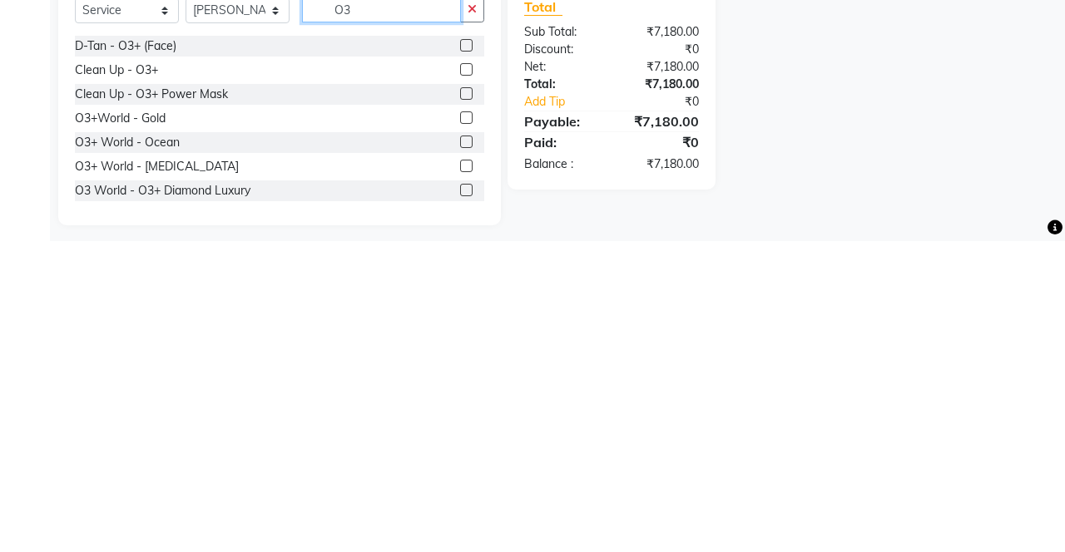
scroll to position [403, 0]
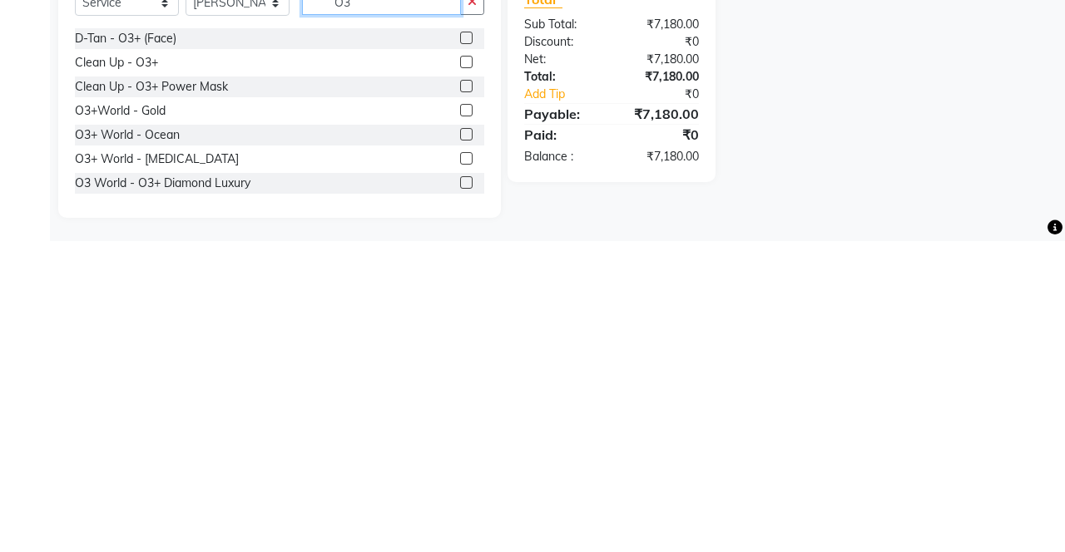
type input "O3"
click at [924, 466] on div "Name: [PERSON_NAME] Membership: No Active Membership Total Visits: 8 Card on fi…" at bounding box center [898, 146] width 341 height 766
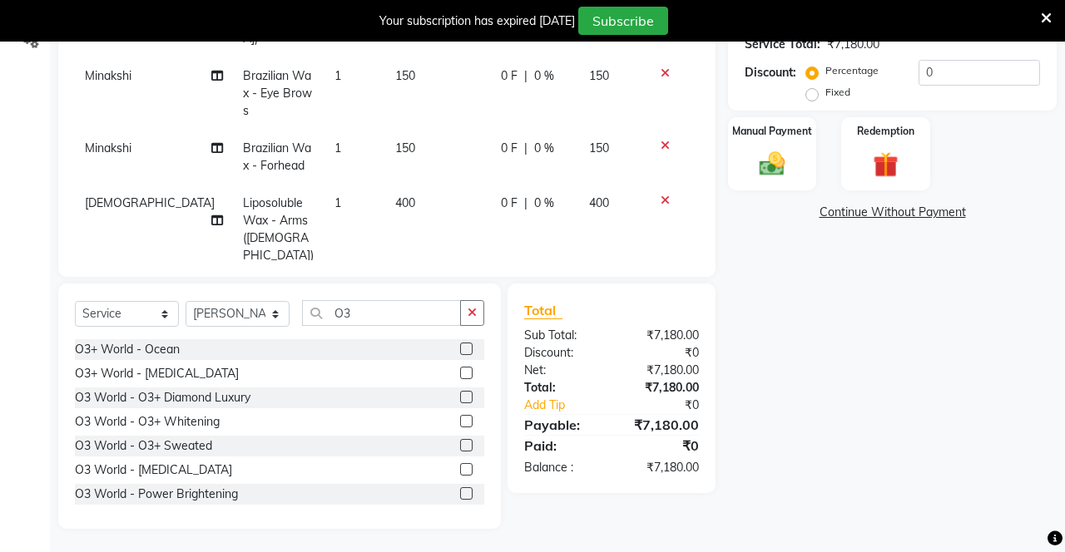
scroll to position [104, 0]
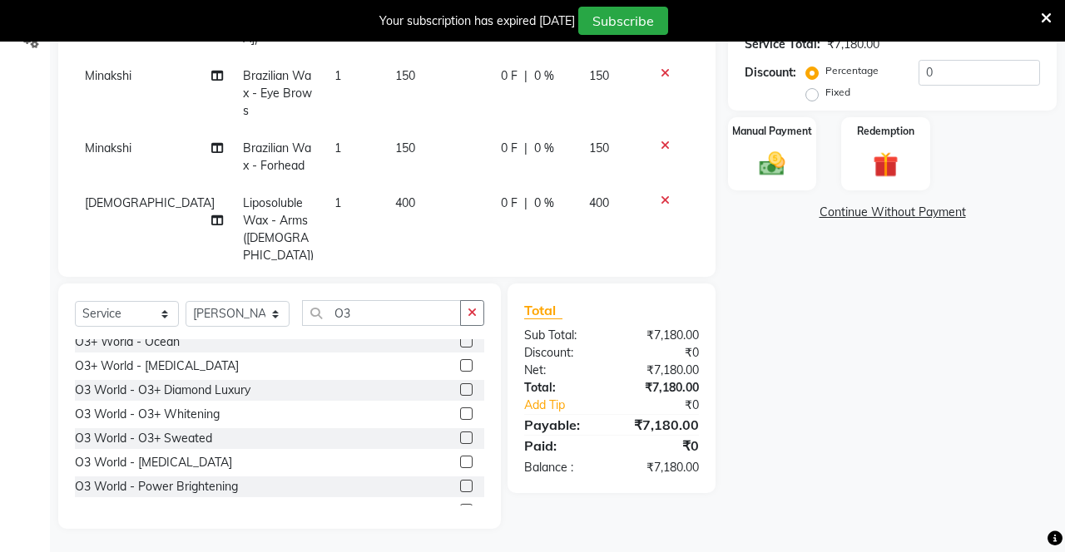
click at [464, 419] on label at bounding box center [466, 414] width 12 height 12
click at [464, 419] on input "checkbox" at bounding box center [465, 414] width 11 height 11
checkbox input "false"
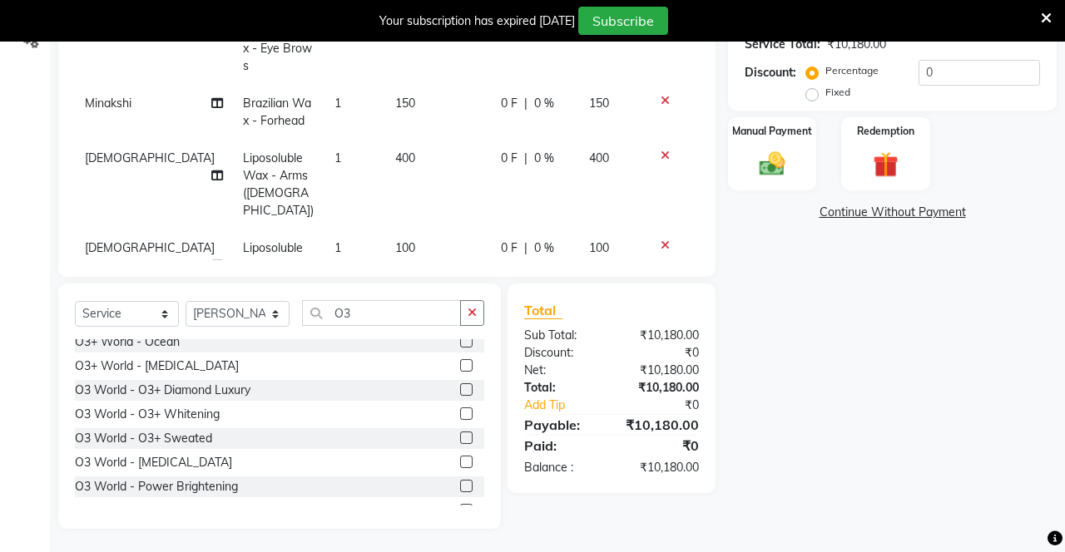
scroll to position [794, 0]
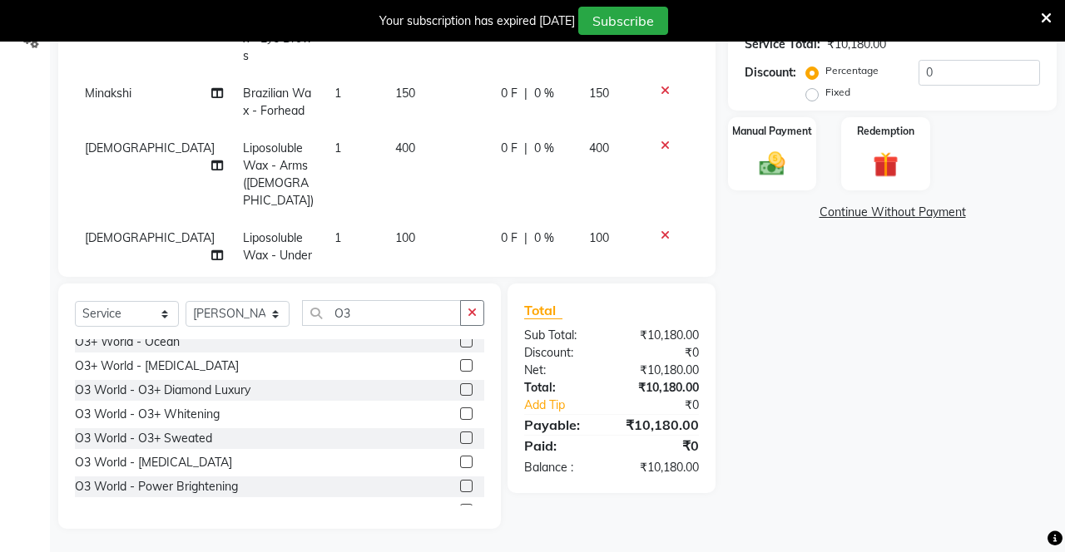
click at [469, 307] on icon "button" at bounding box center [472, 313] width 9 height 12
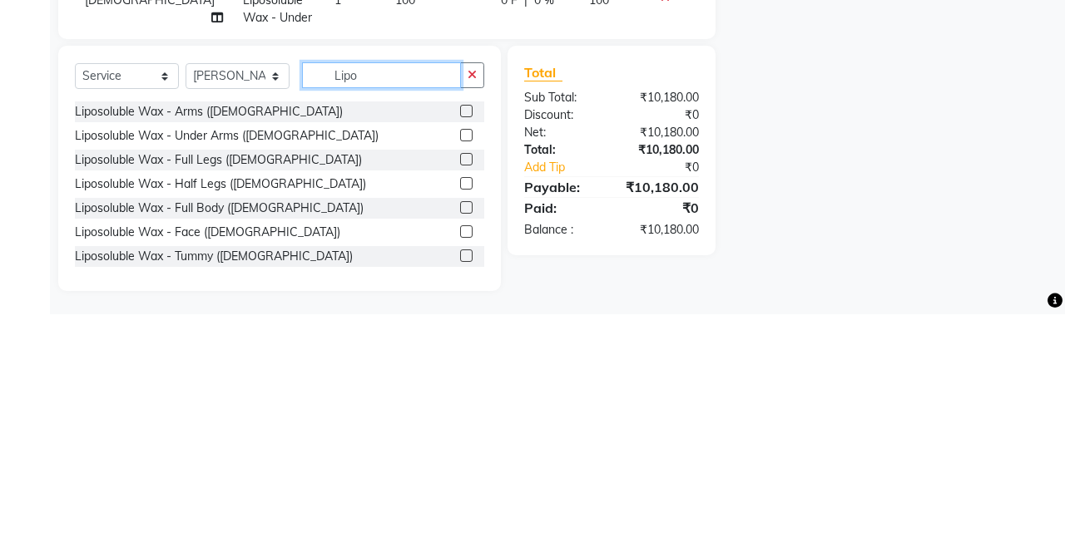
scroll to position [403, 0]
type input "Lipo"
click at [463, 349] on label at bounding box center [466, 349] width 12 height 12
click at [463, 349] on input "checkbox" at bounding box center [465, 349] width 11 height 11
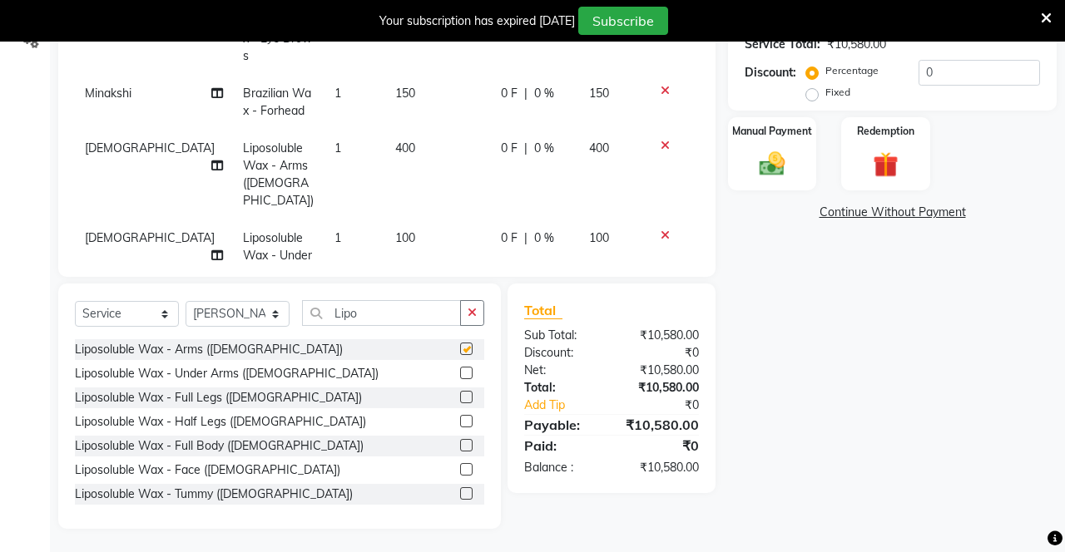
checkbox input "false"
click at [464, 372] on label at bounding box center [466, 373] width 12 height 12
click at [464, 372] on input "checkbox" at bounding box center [465, 374] width 11 height 11
checkbox input "false"
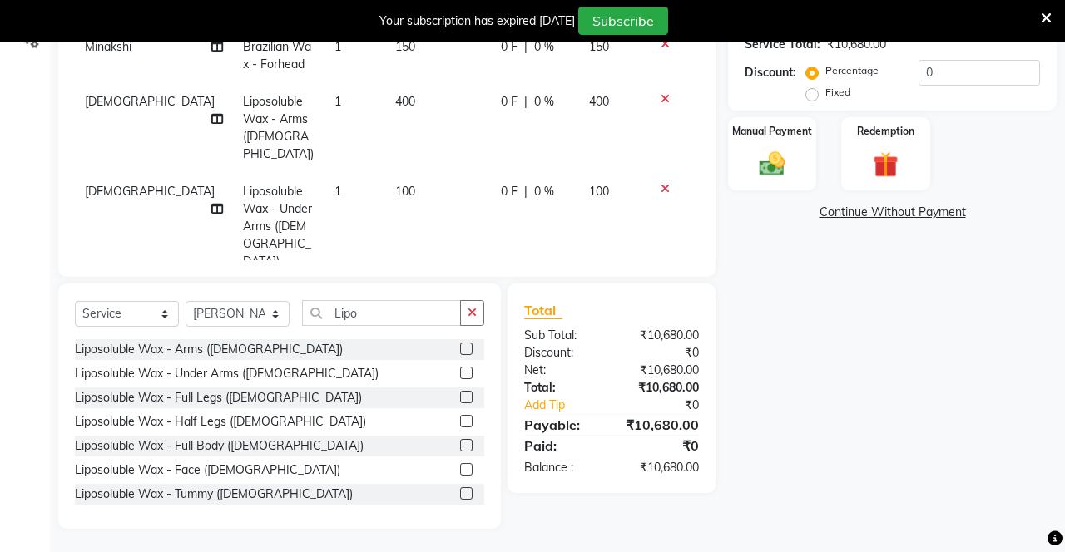
scroll to position [939, 0]
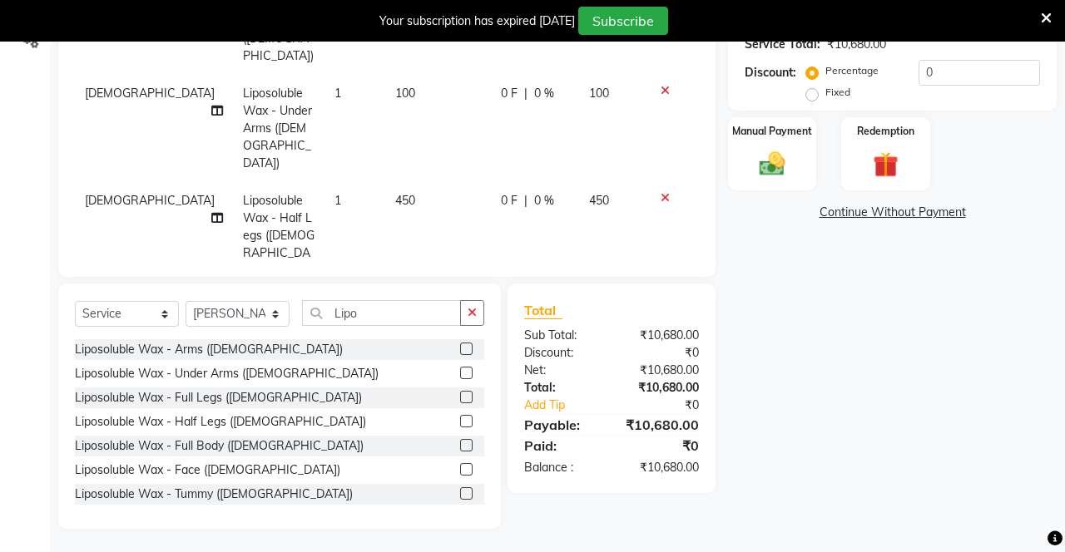
click at [474, 312] on icon "button" at bounding box center [472, 313] width 9 height 12
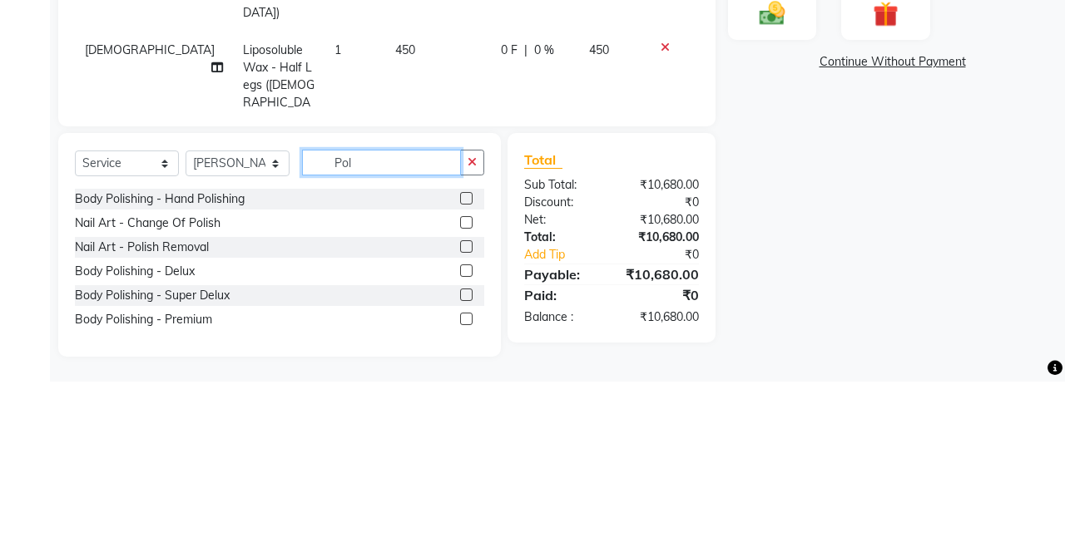
scroll to position [388, 0]
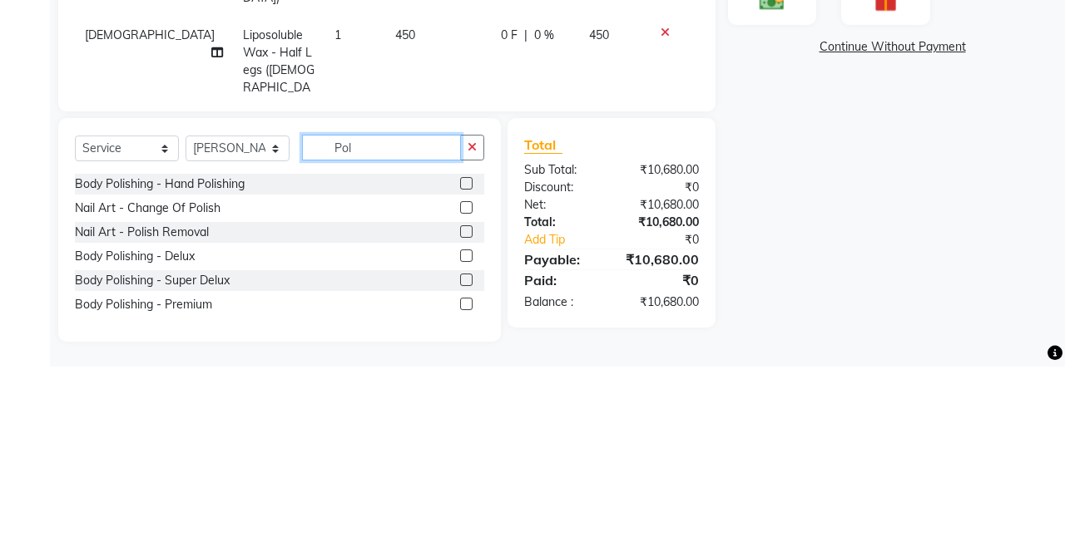
type input "Pol"
click at [464, 363] on label at bounding box center [466, 369] width 12 height 12
click at [464, 364] on input "checkbox" at bounding box center [465, 369] width 11 height 11
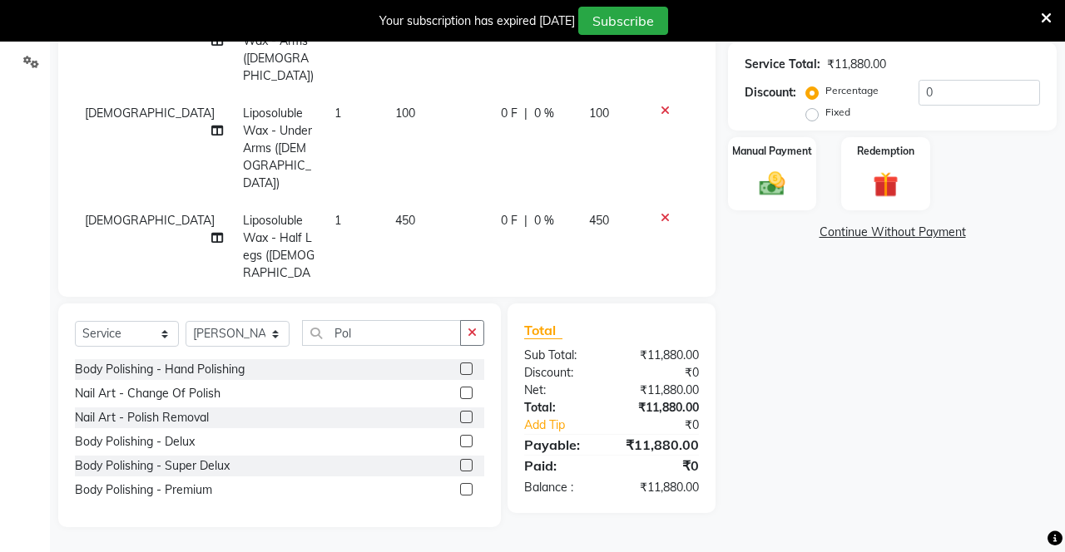
checkbox input "false"
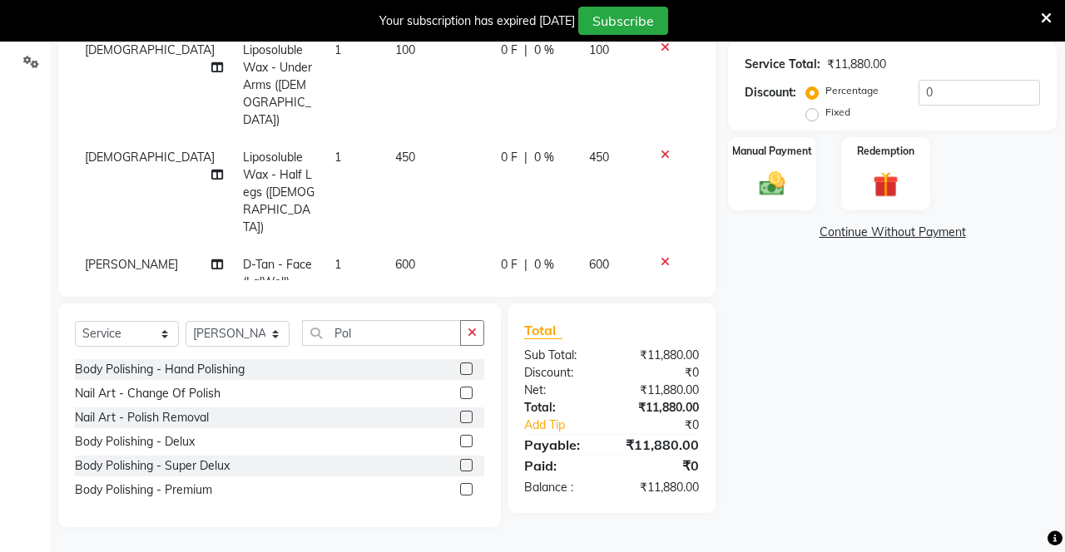
scroll to position [1010, 0]
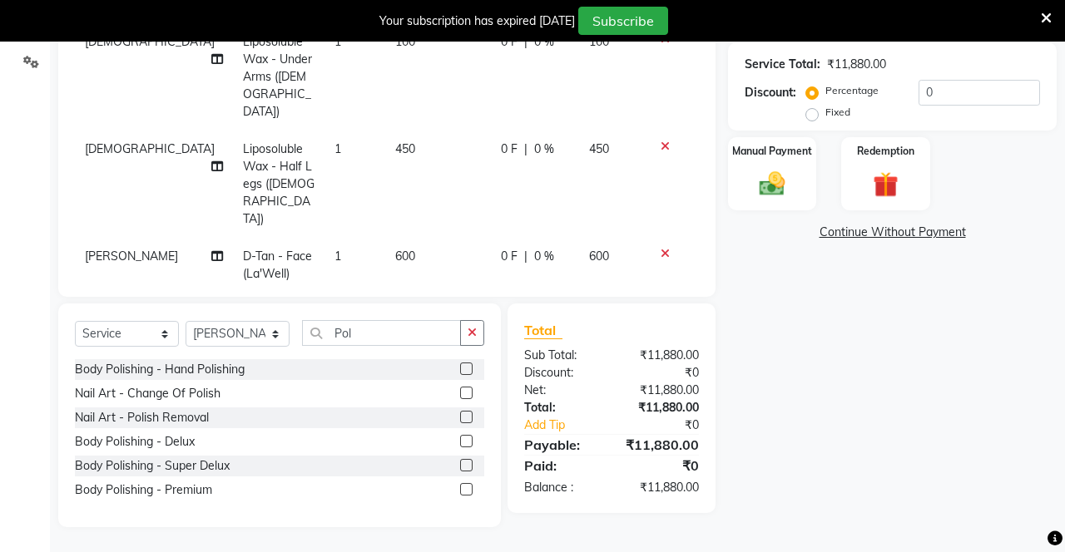
click at [471, 333] on button "button" at bounding box center [472, 333] width 24 height 26
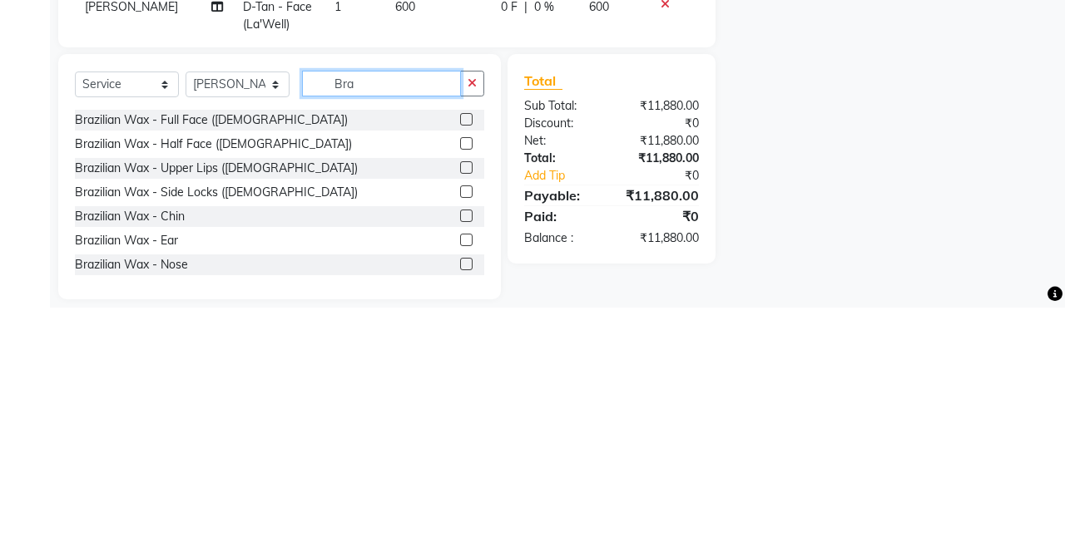
scroll to position [388, 0]
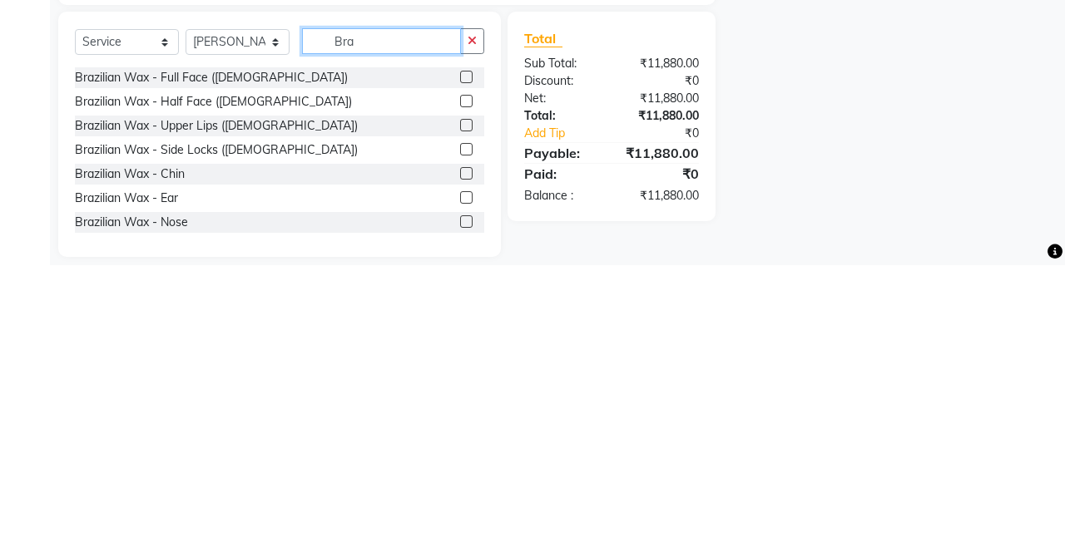
type input "Bra"
click at [462, 411] on label at bounding box center [466, 412] width 12 height 12
click at [462, 411] on input "checkbox" at bounding box center [465, 413] width 11 height 11
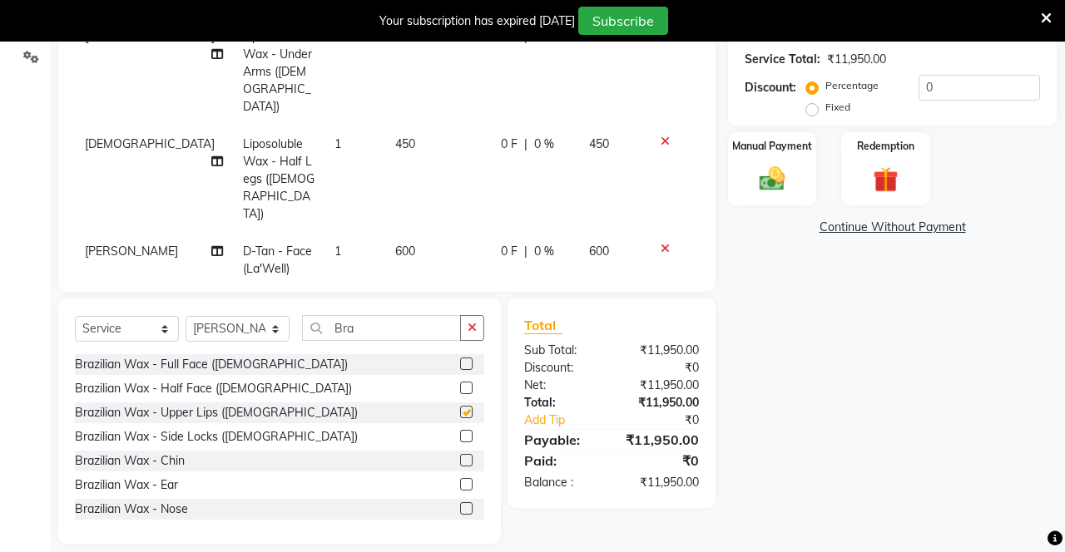
checkbox input "false"
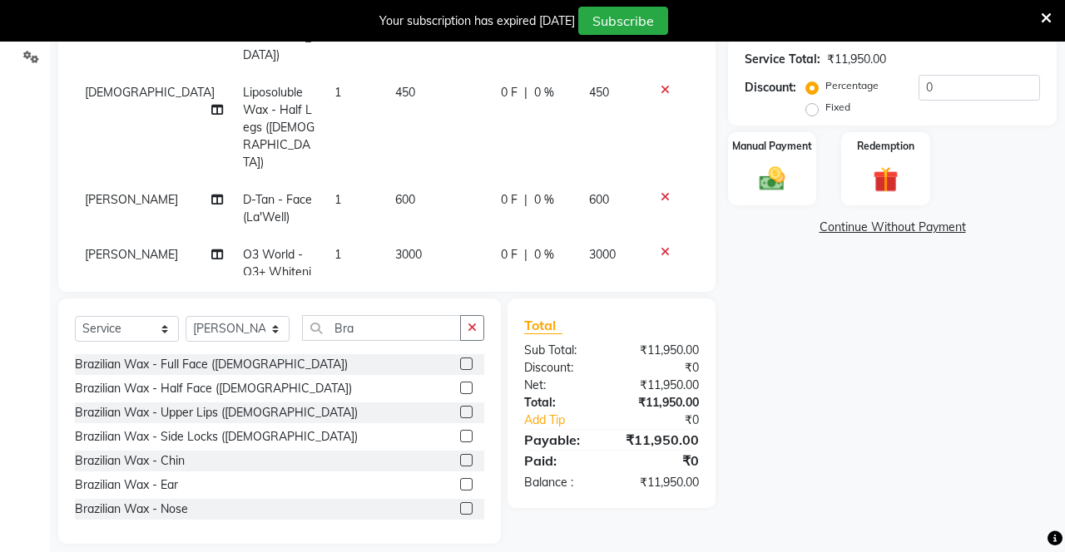
scroll to position [1083, 0]
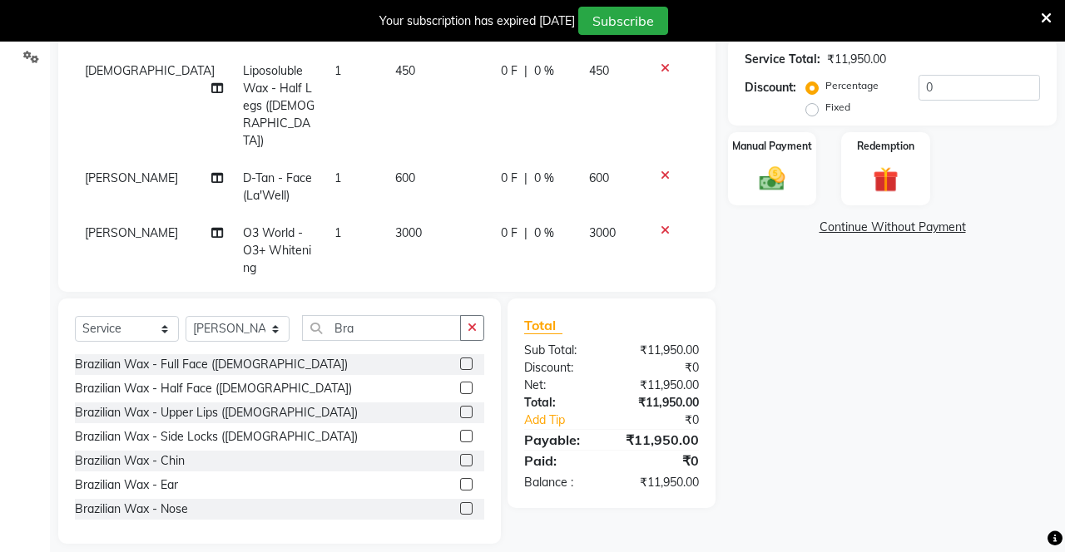
click at [463, 441] on label at bounding box center [466, 436] width 12 height 12
click at [463, 441] on input "checkbox" at bounding box center [465, 437] width 11 height 11
checkbox input "false"
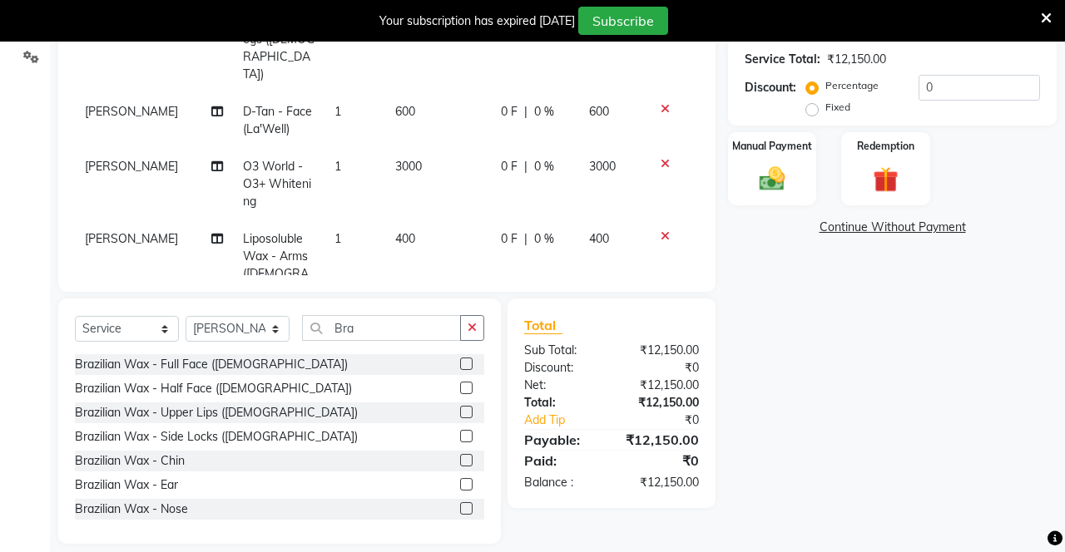
scroll to position [1155, 0]
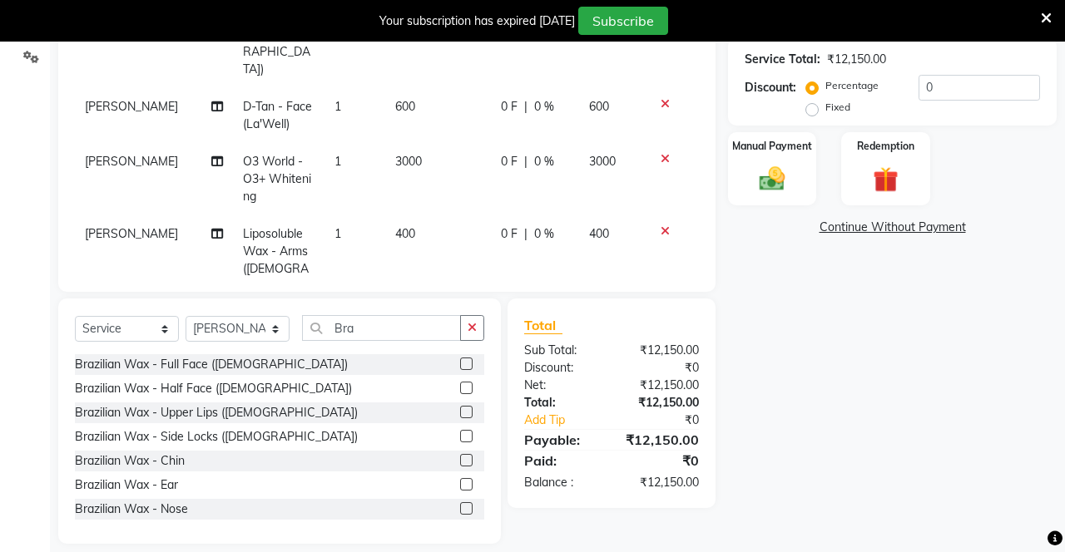
click at [473, 334] on button "button" at bounding box center [472, 328] width 24 height 26
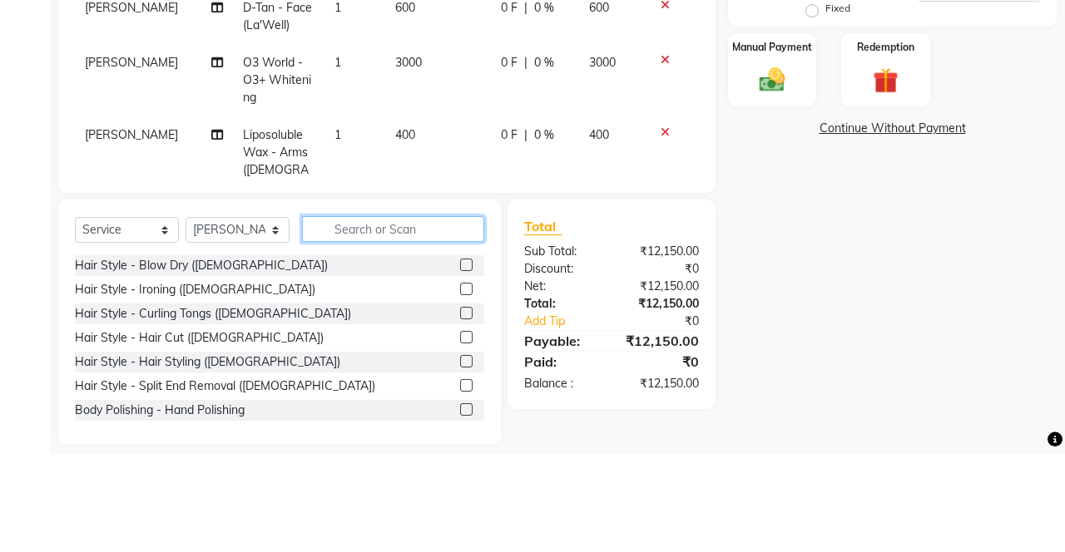
scroll to position [388, 0]
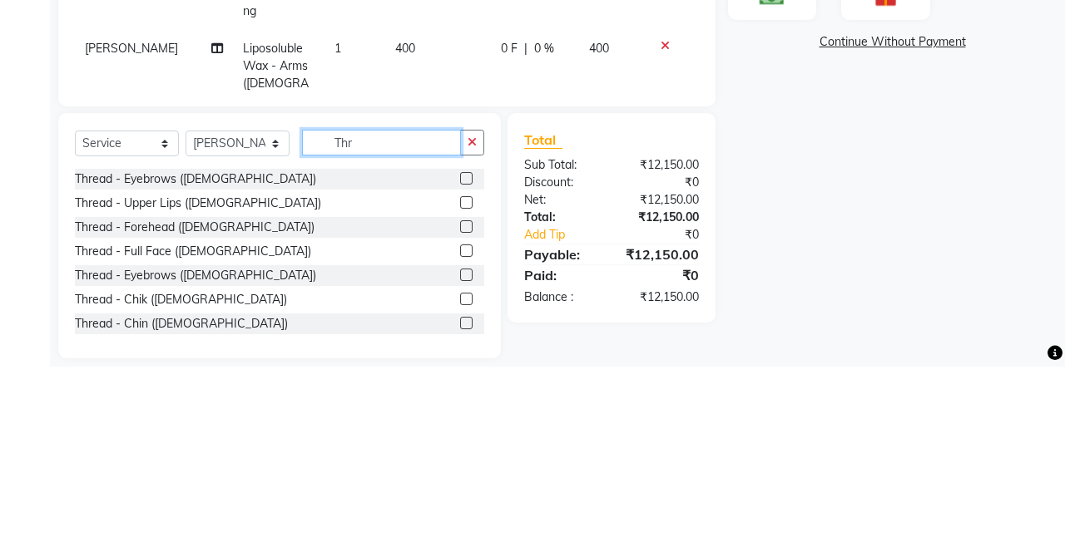
type input "Thr"
click at [464, 362] on label at bounding box center [466, 364] width 12 height 12
click at [464, 362] on input "checkbox" at bounding box center [465, 364] width 11 height 11
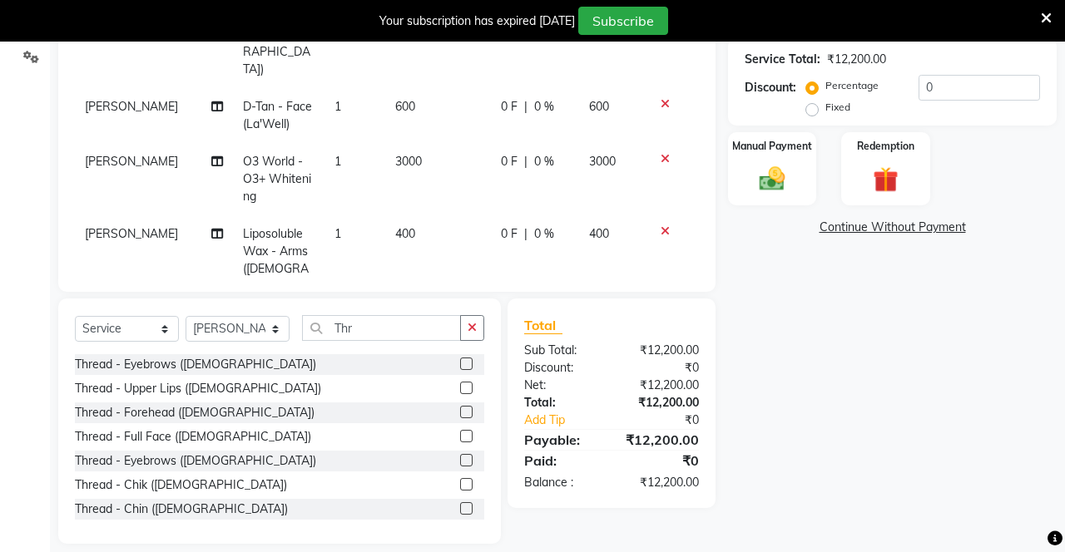
checkbox input "false"
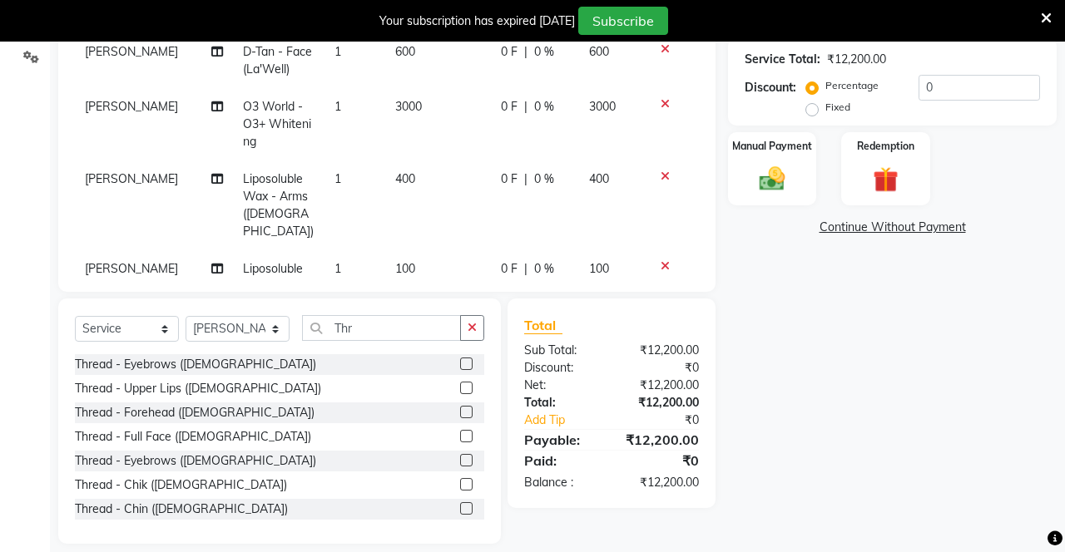
click at [464, 387] on label at bounding box center [466, 388] width 12 height 12
click at [464, 387] on input "checkbox" at bounding box center [465, 389] width 11 height 11
checkbox input "false"
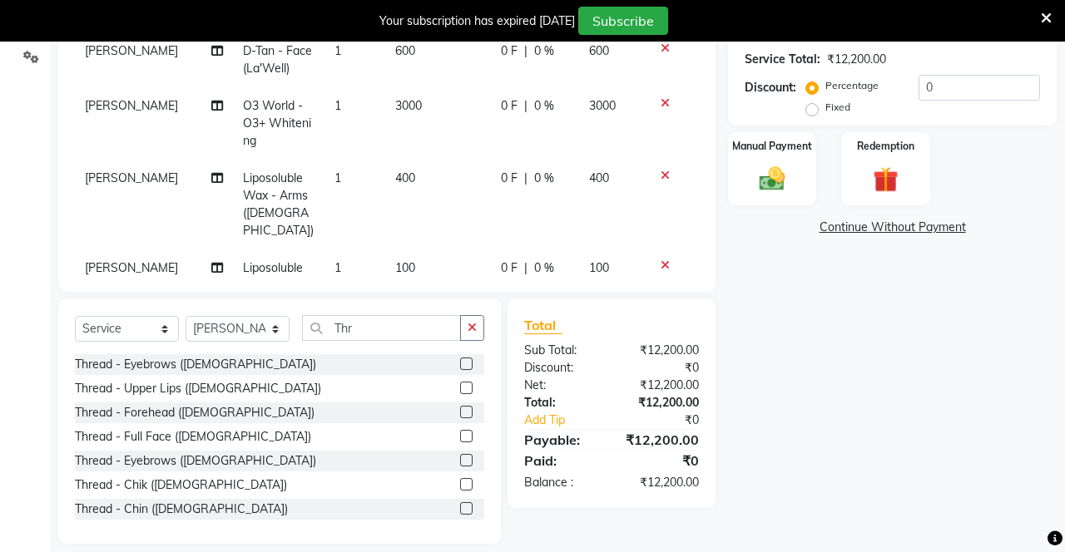
click at [464, 413] on label at bounding box center [466, 412] width 12 height 12
click at [464, 413] on input "checkbox" at bounding box center [465, 413] width 11 height 11
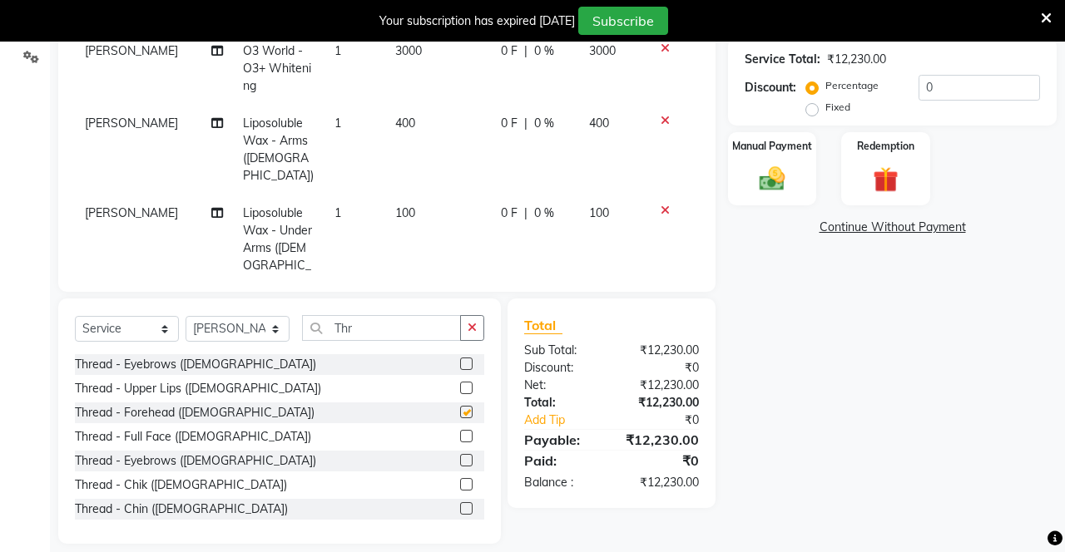
checkbox input "false"
click at [952, 90] on input "0" at bounding box center [979, 88] width 121 height 26
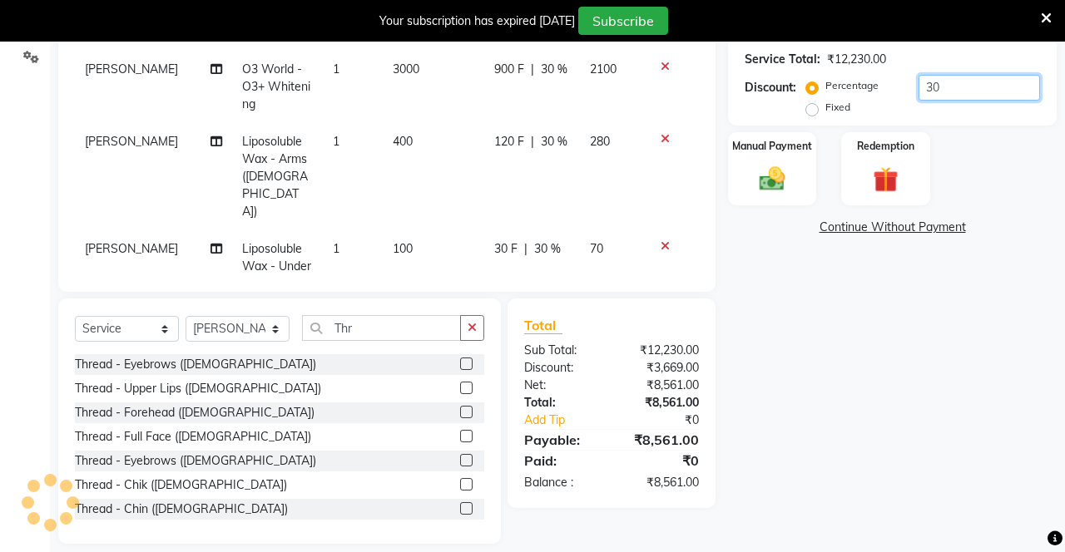
type input "30"
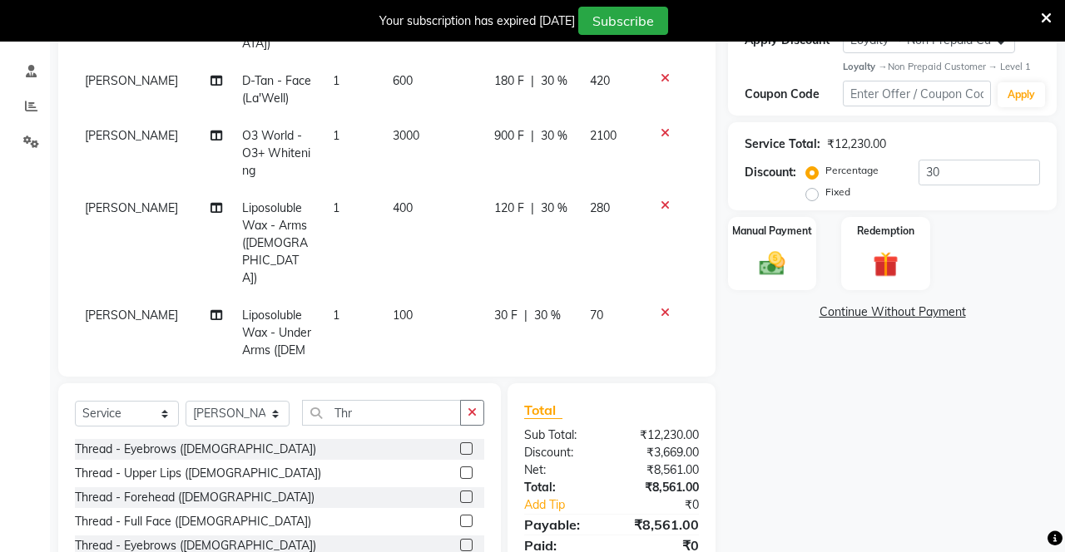
scroll to position [349, 0]
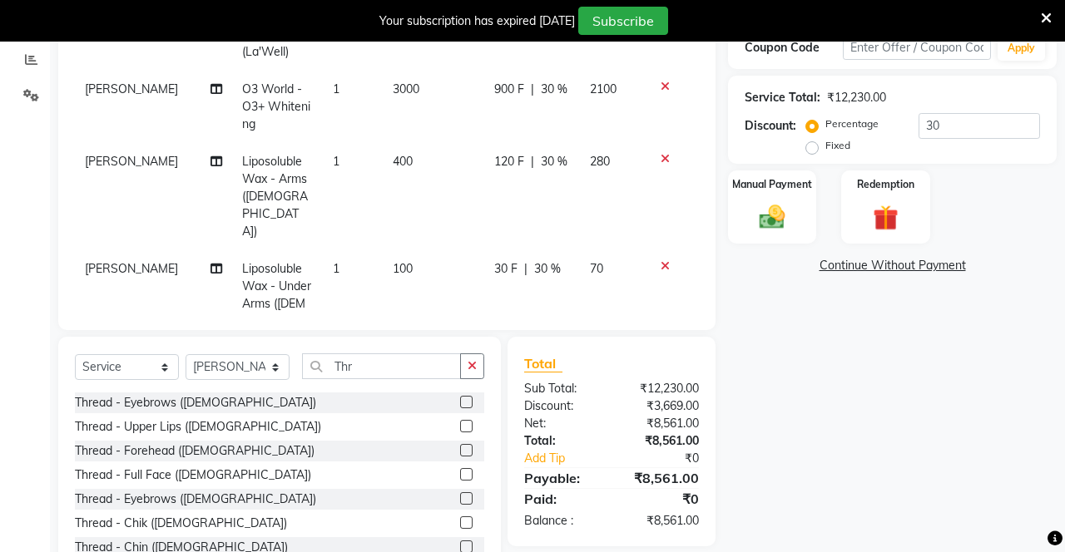
click at [785, 221] on img at bounding box center [772, 216] width 42 height 29
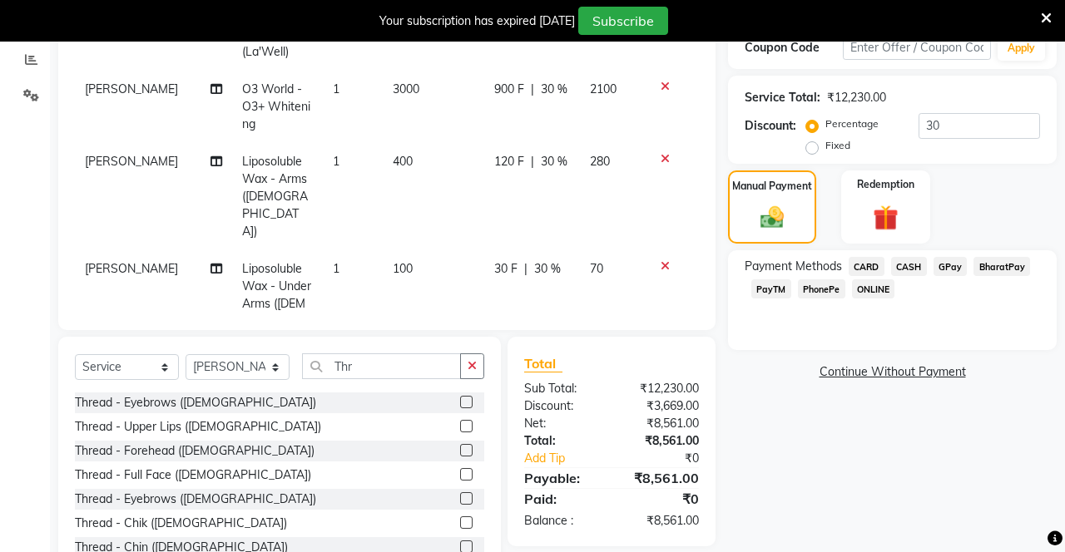
click at [869, 271] on span "CARD" at bounding box center [867, 266] width 36 height 19
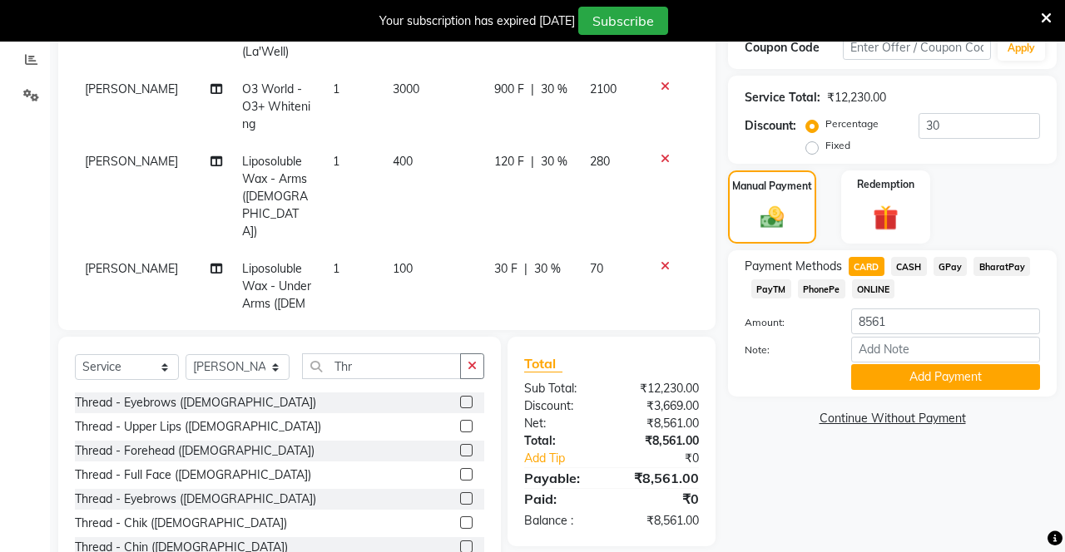
click at [925, 375] on button "Add Payment" at bounding box center [945, 377] width 189 height 26
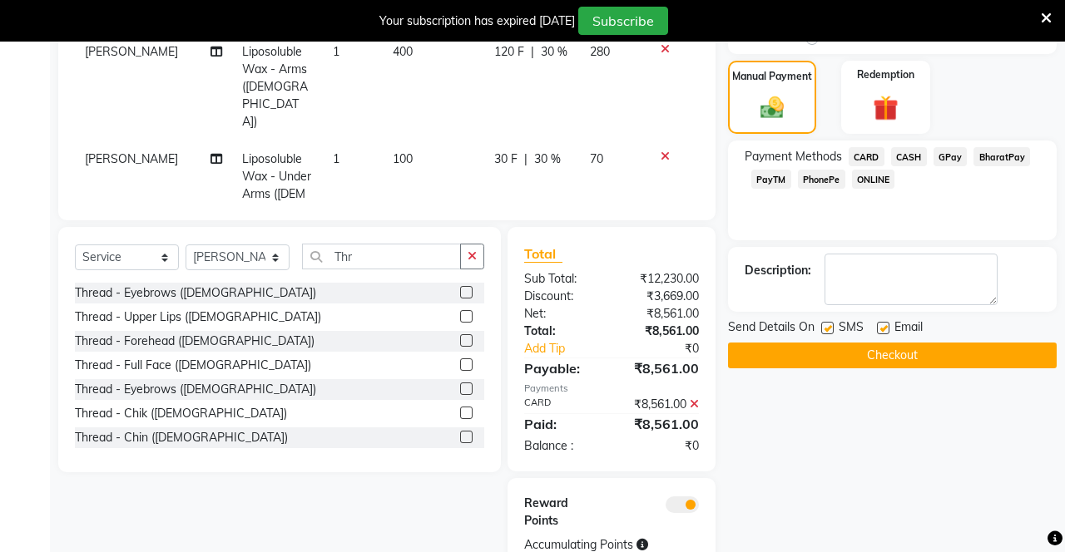
scroll to position [483, 0]
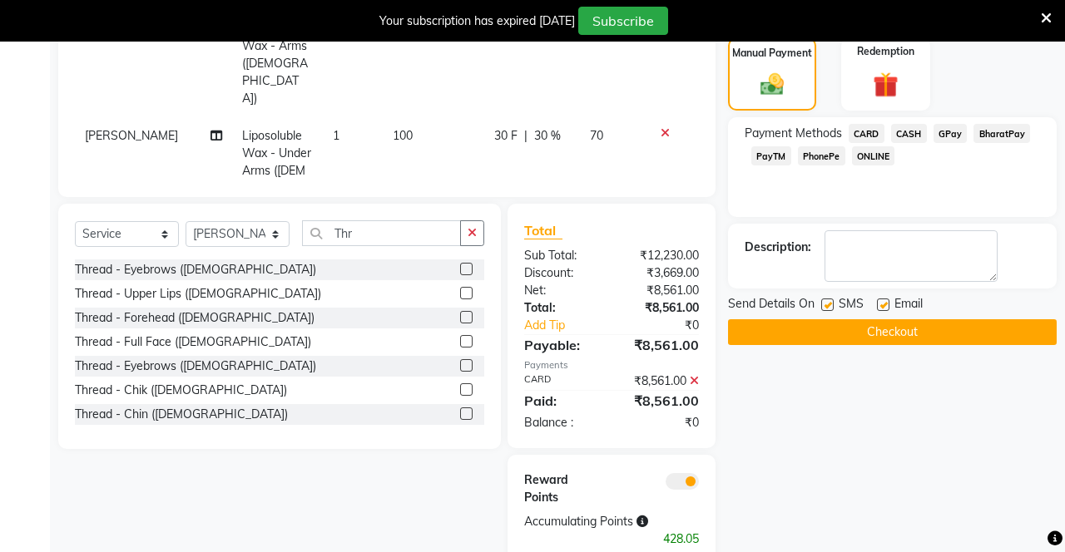
click at [828, 303] on label at bounding box center [827, 305] width 12 height 12
click at [828, 303] on input "checkbox" at bounding box center [826, 305] width 11 height 11
checkbox input "false"
click at [885, 303] on label at bounding box center [883, 305] width 12 height 12
click at [885, 303] on input "checkbox" at bounding box center [882, 305] width 11 height 11
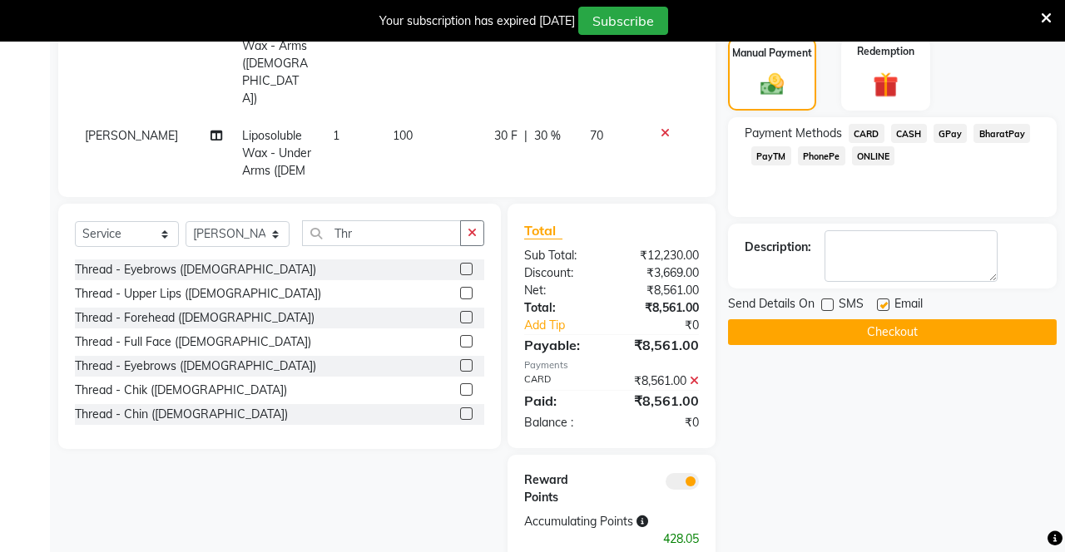
checkbox input "false"
click at [885, 331] on button "Checkout" at bounding box center [892, 333] width 329 height 26
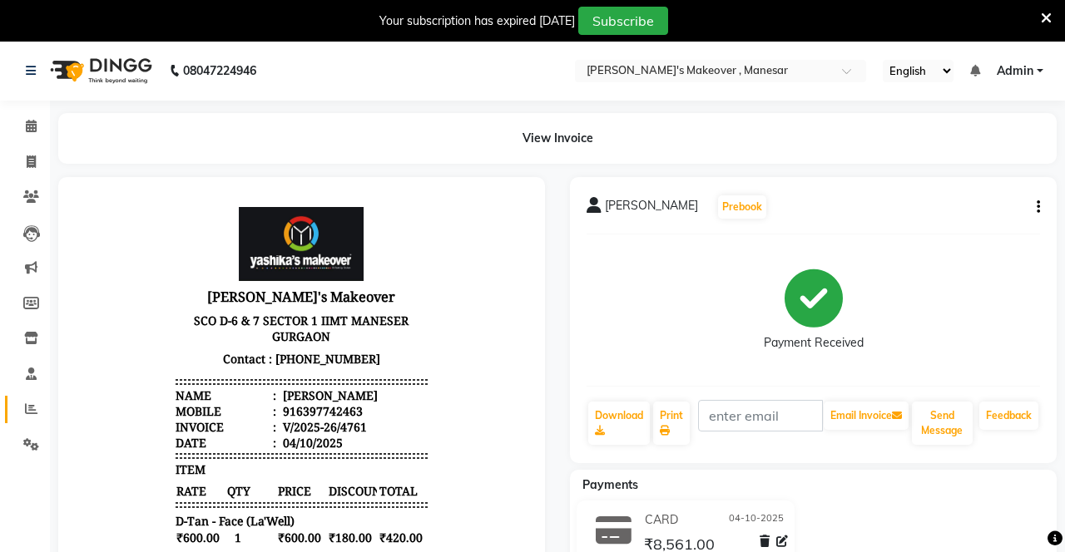
click at [40, 412] on span at bounding box center [31, 409] width 29 height 19
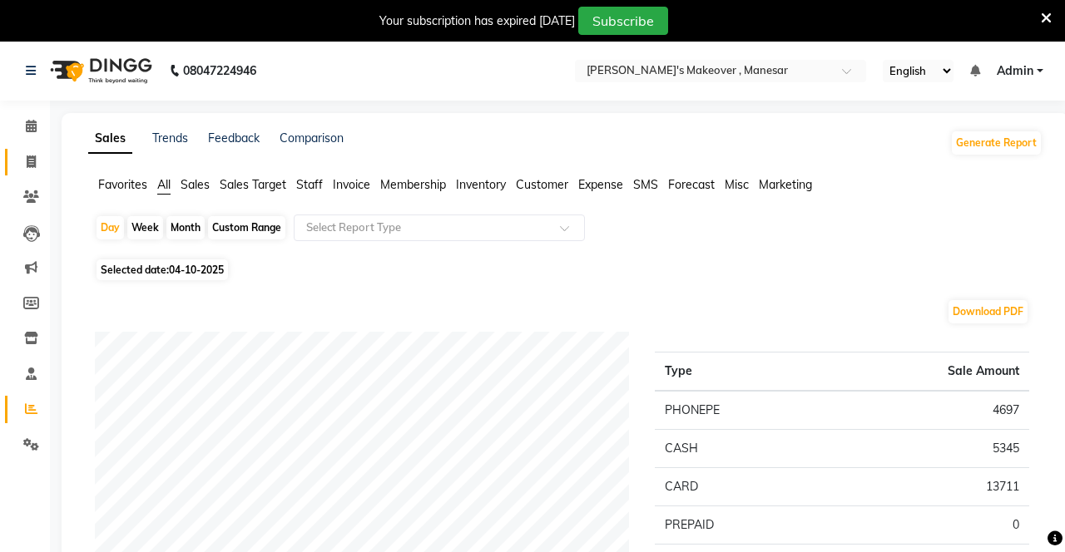
click at [38, 155] on span at bounding box center [31, 162] width 29 height 19
click at [38, 203] on icon at bounding box center [31, 197] width 16 height 12
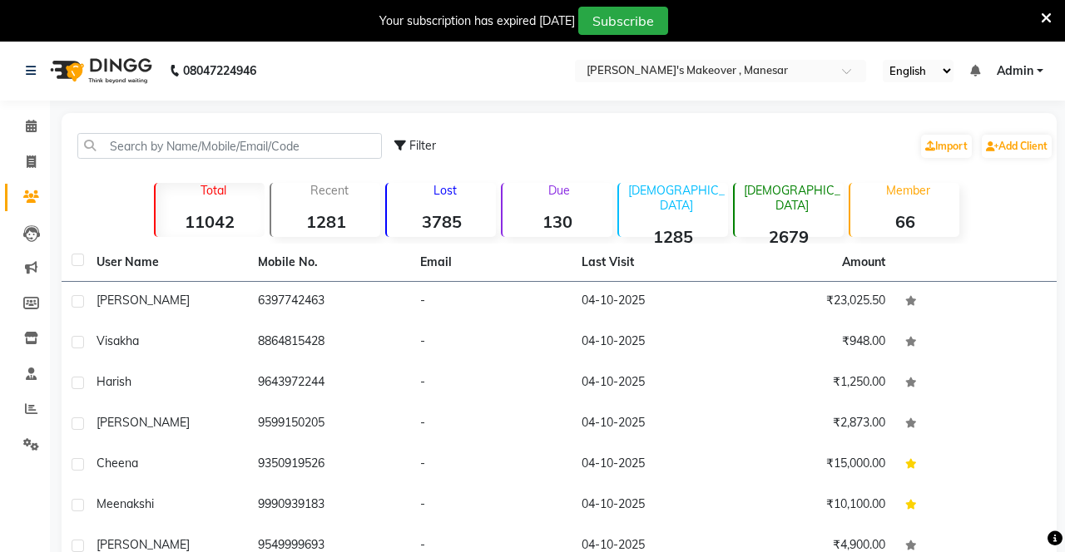
click at [283, 305] on td "6397742463" at bounding box center [328, 302] width 161 height 41
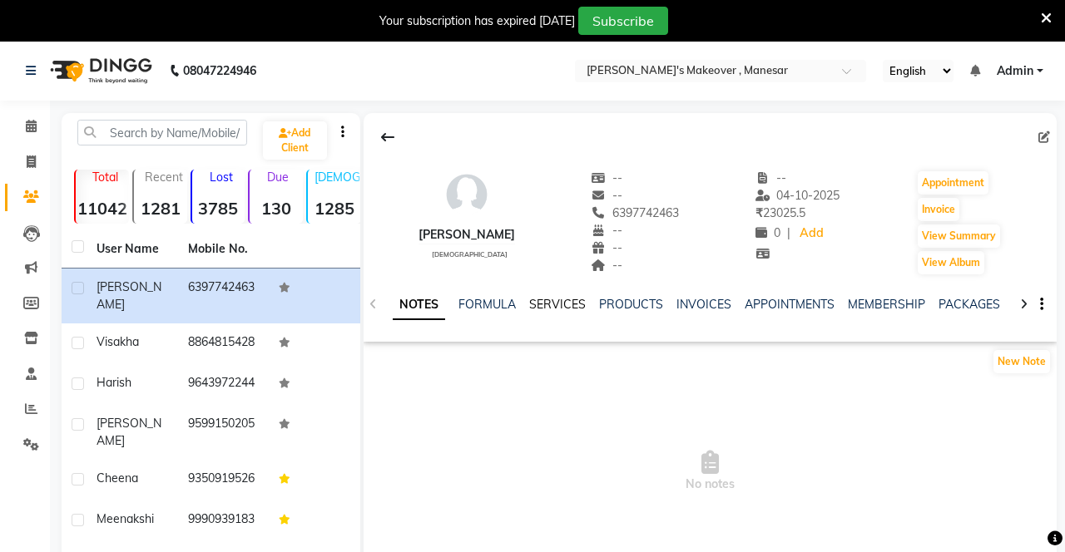
click at [552, 302] on link "SERVICES" at bounding box center [557, 304] width 57 height 15
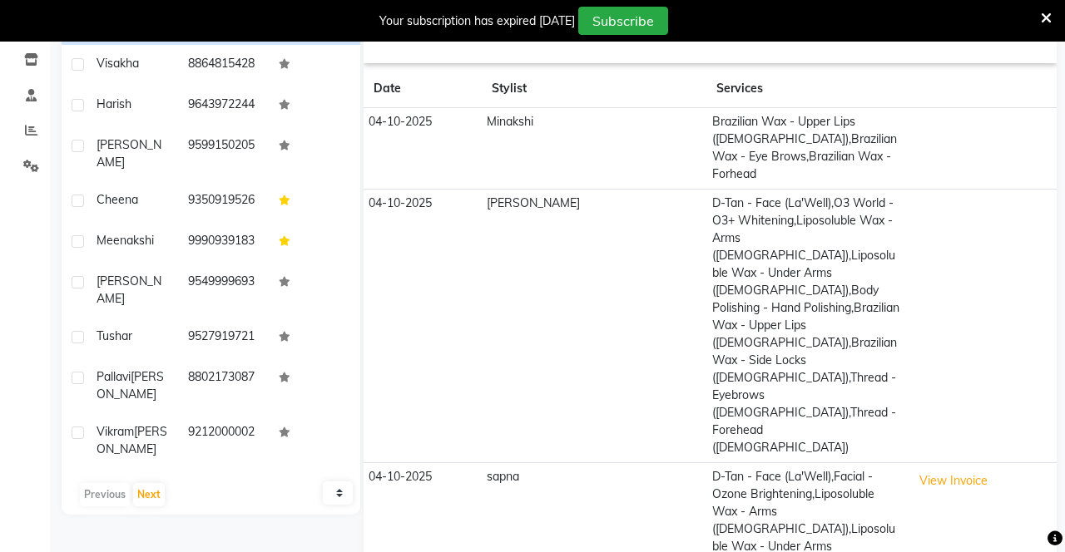
scroll to position [278, 0]
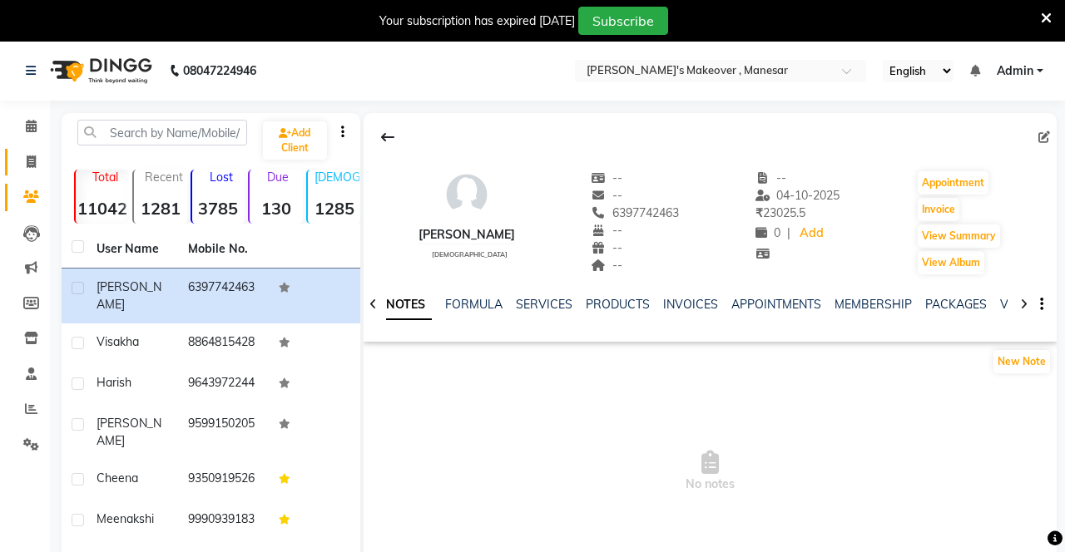
click at [22, 158] on span at bounding box center [31, 162] width 29 height 19
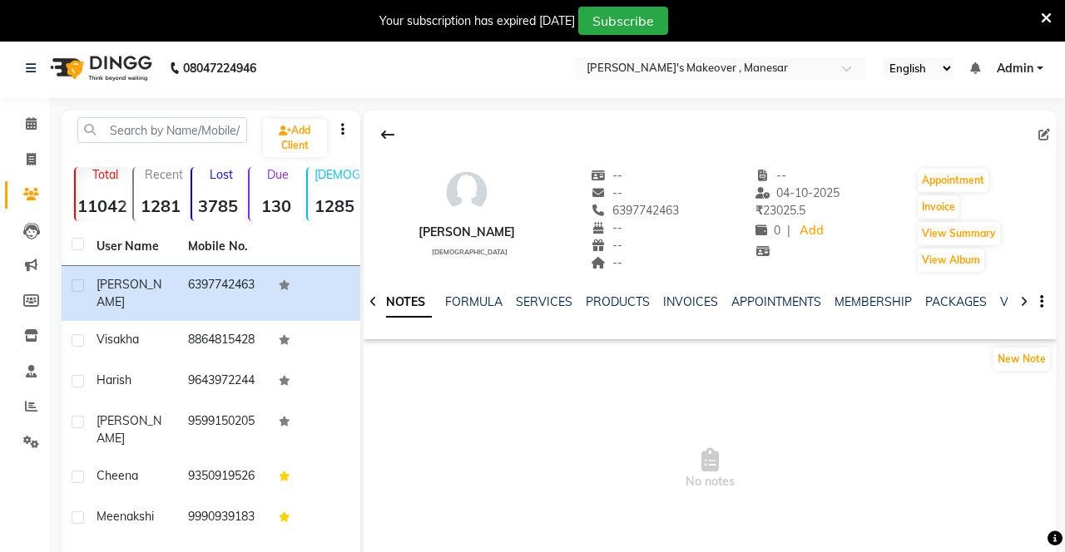
select select "service"
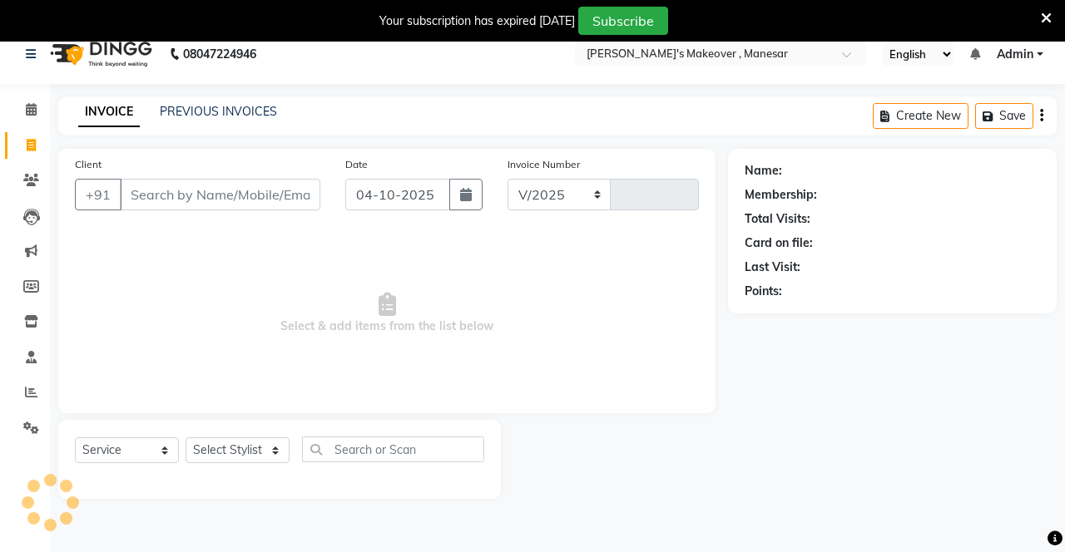
select select "820"
type input "4762"
